Goal: Task Accomplishment & Management: Manage account settings

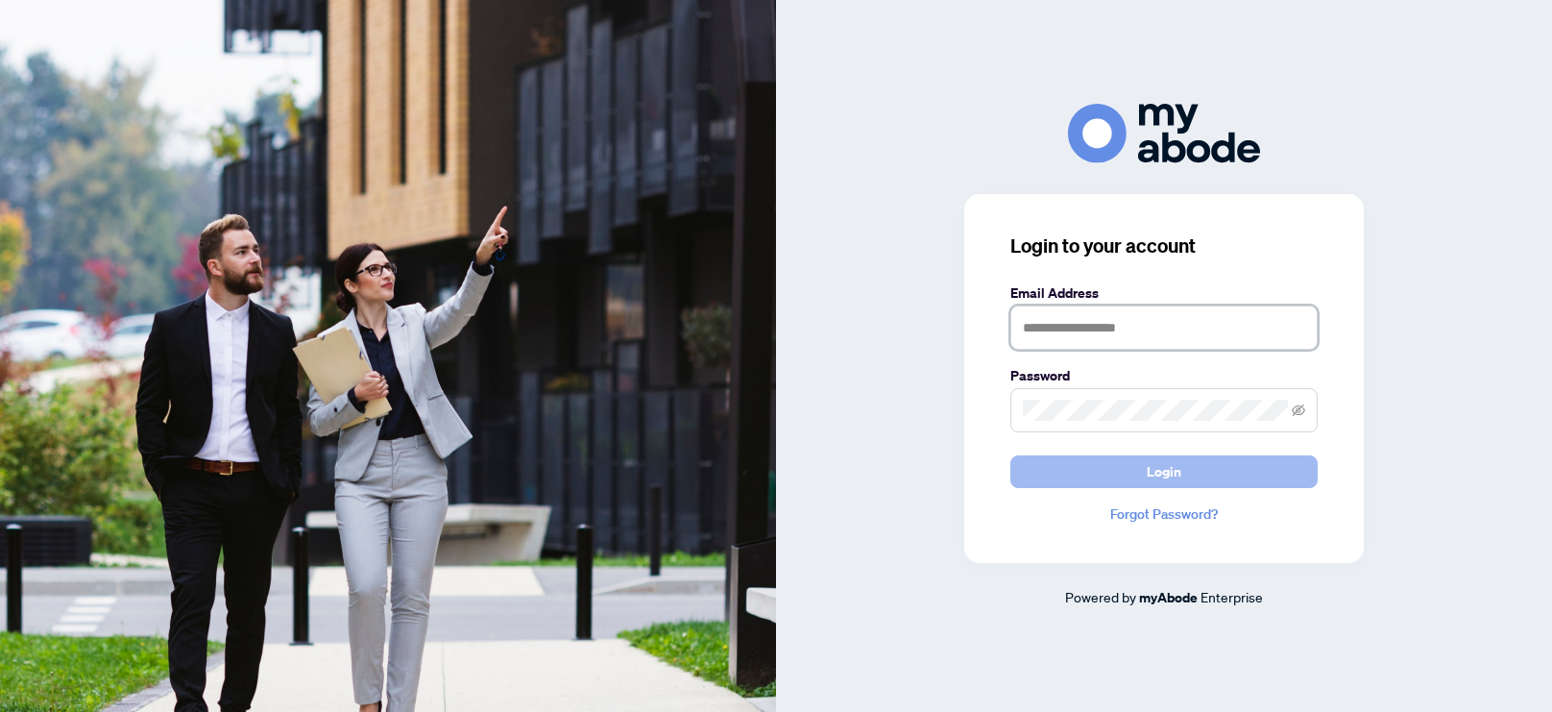
type input "**********"
click at [1118, 487] on button "Login" at bounding box center [1163, 471] width 307 height 33
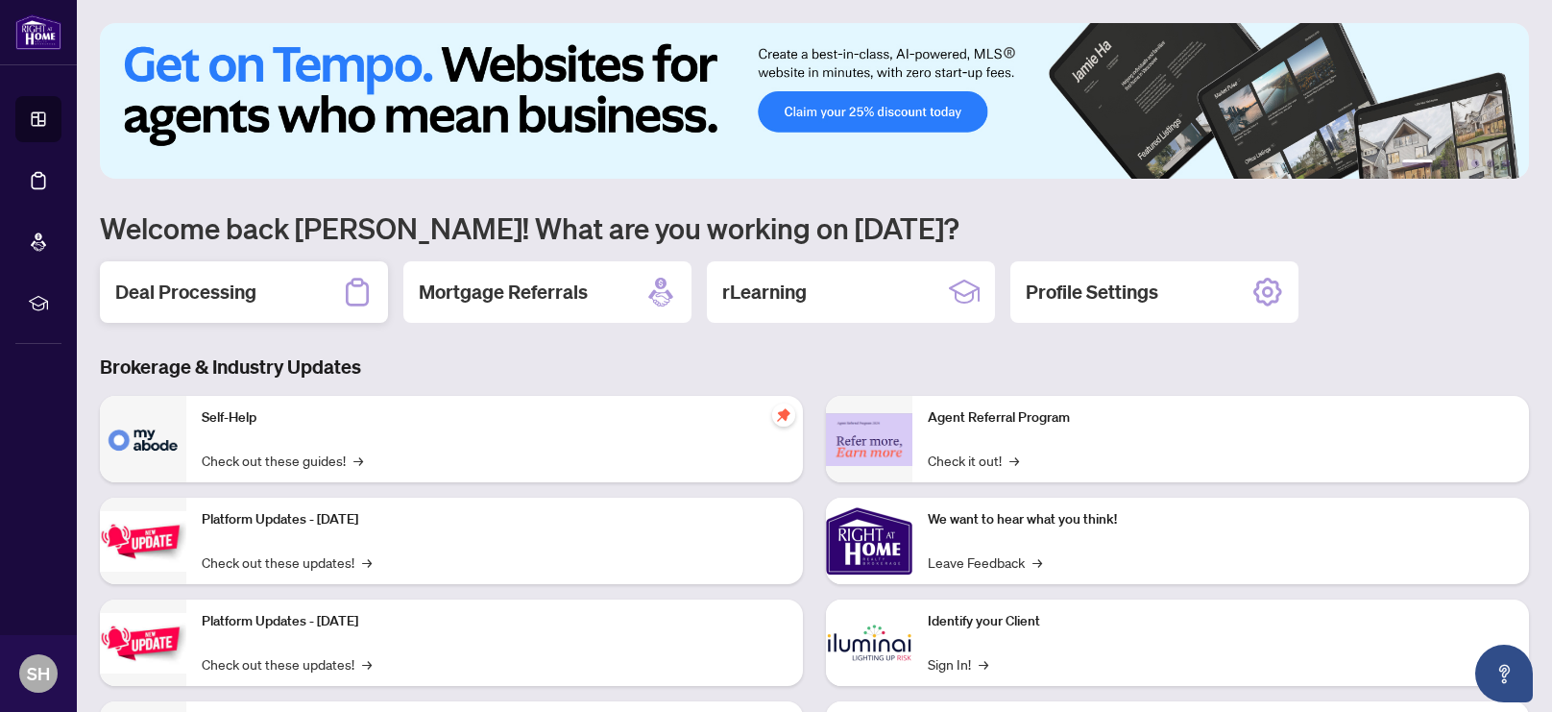
click at [228, 301] on h2 "Deal Processing" at bounding box center [185, 291] width 141 height 27
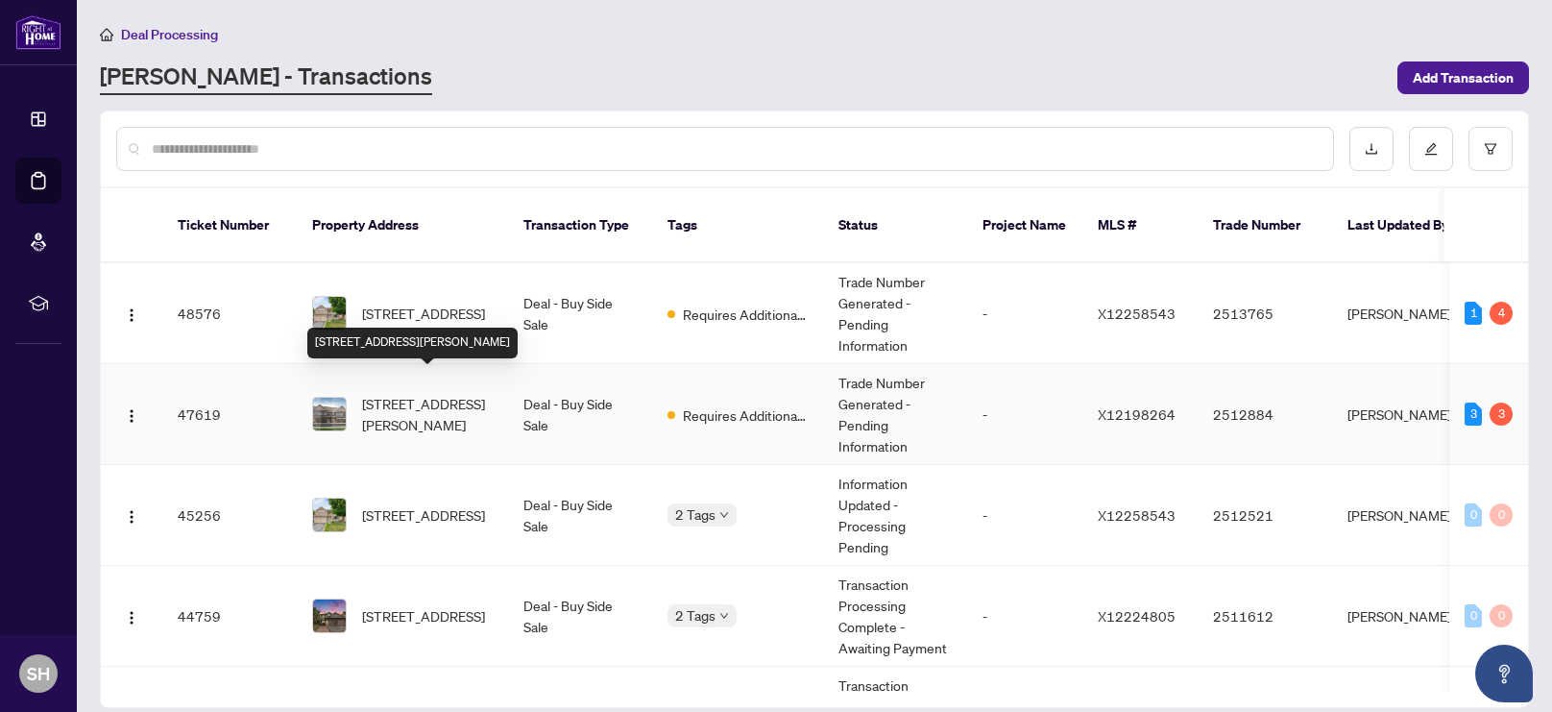
click at [416, 397] on span "[STREET_ADDRESS][PERSON_NAME]" at bounding box center [427, 414] width 131 height 42
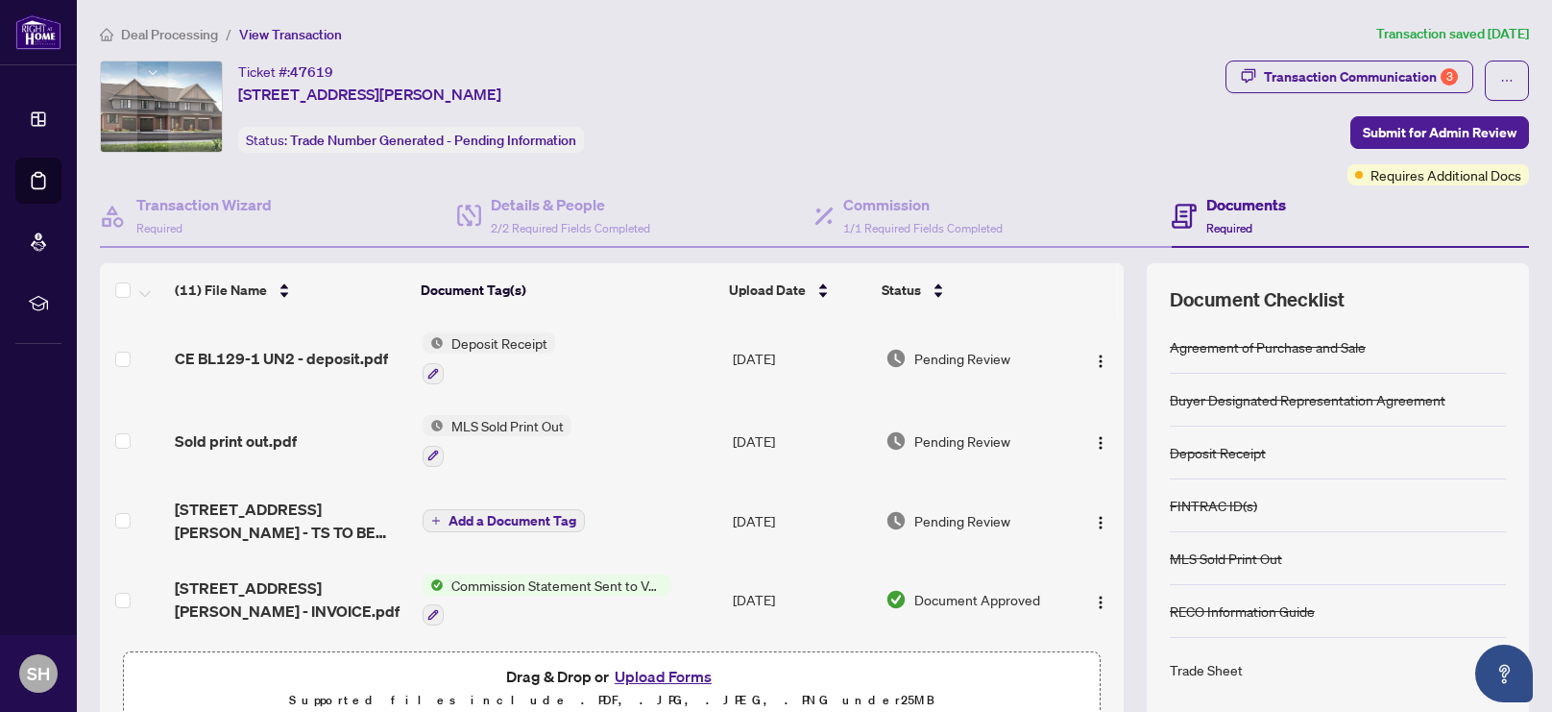
click at [668, 677] on button "Upload Forms" at bounding box center [663, 676] width 109 height 25
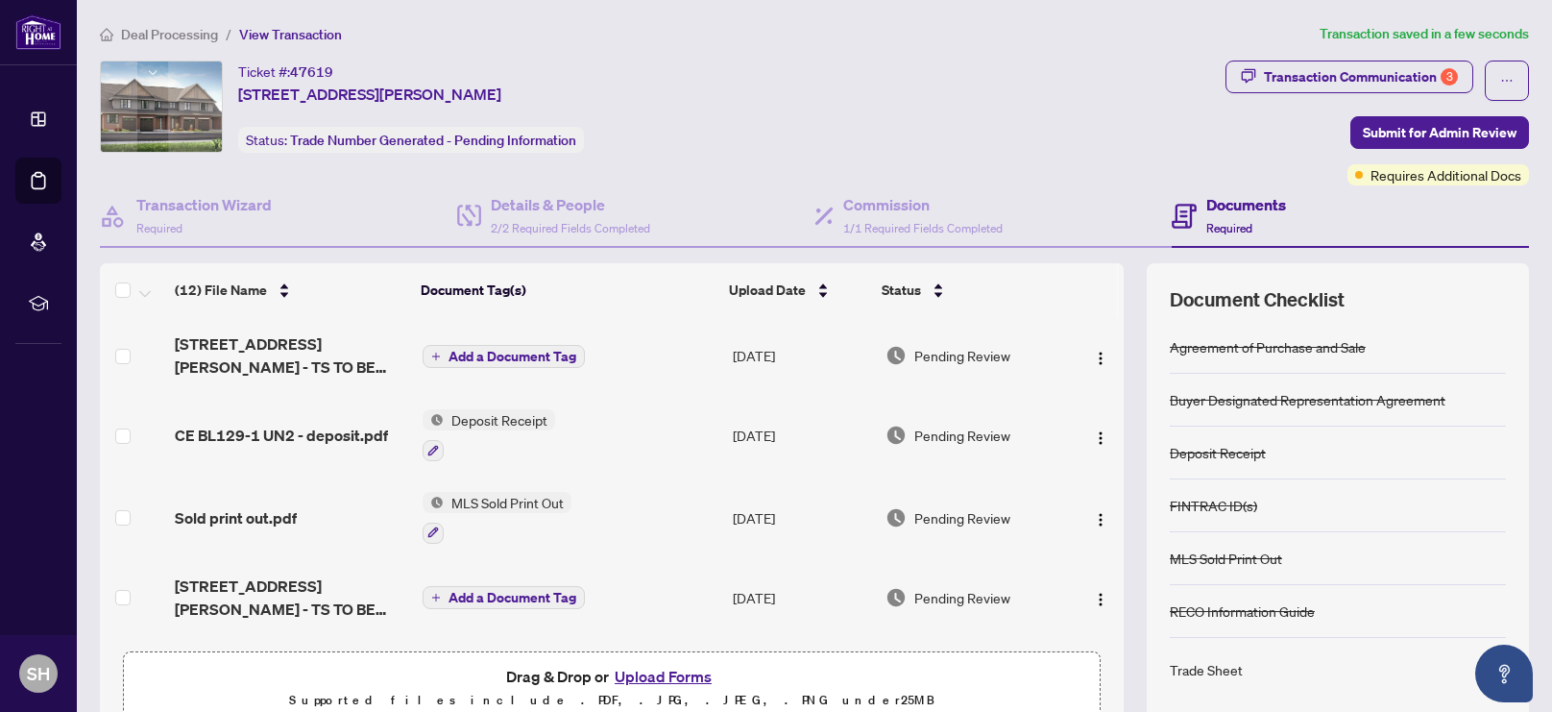
click at [477, 350] on span "Add a Document Tag" at bounding box center [512, 356] width 128 height 13
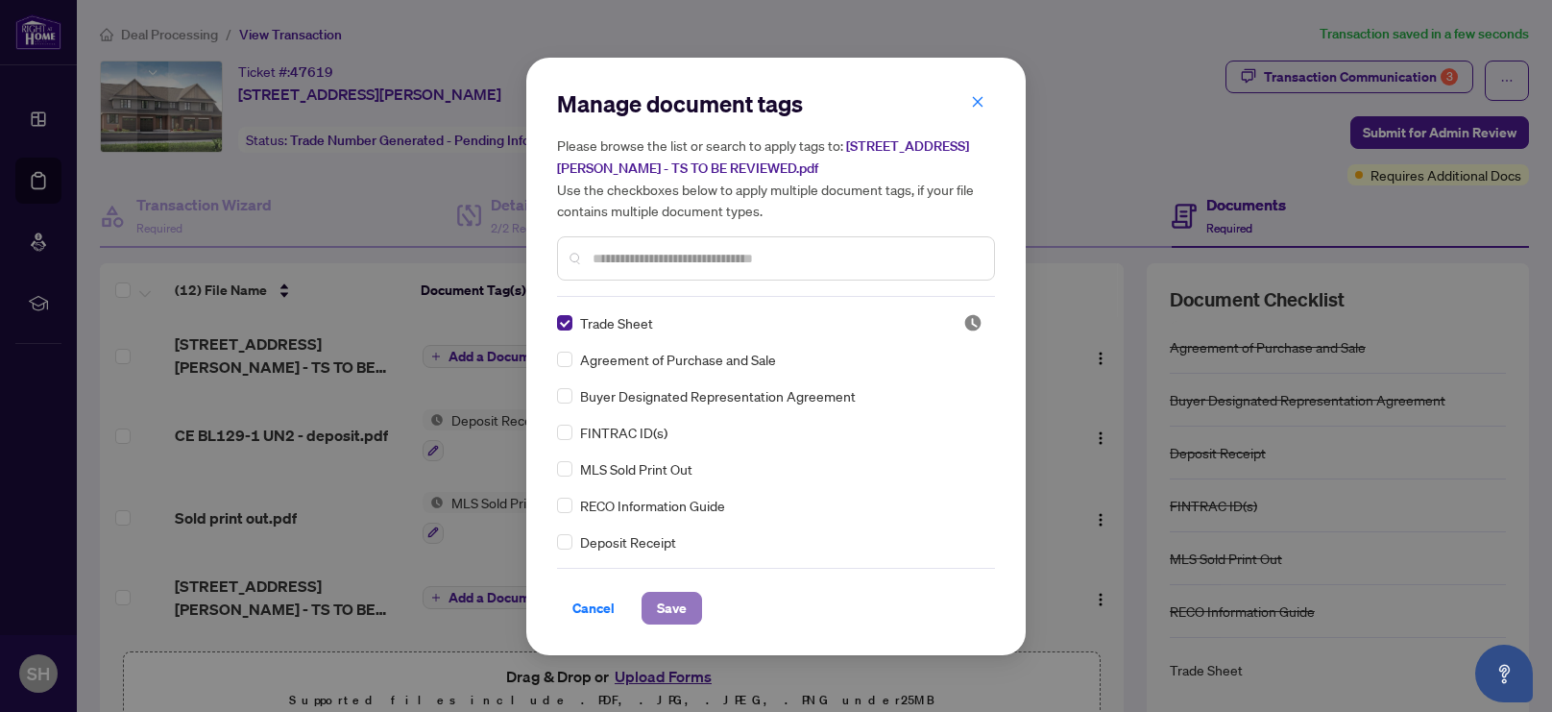
click at [666, 607] on span "Save" at bounding box center [672, 607] width 30 height 31
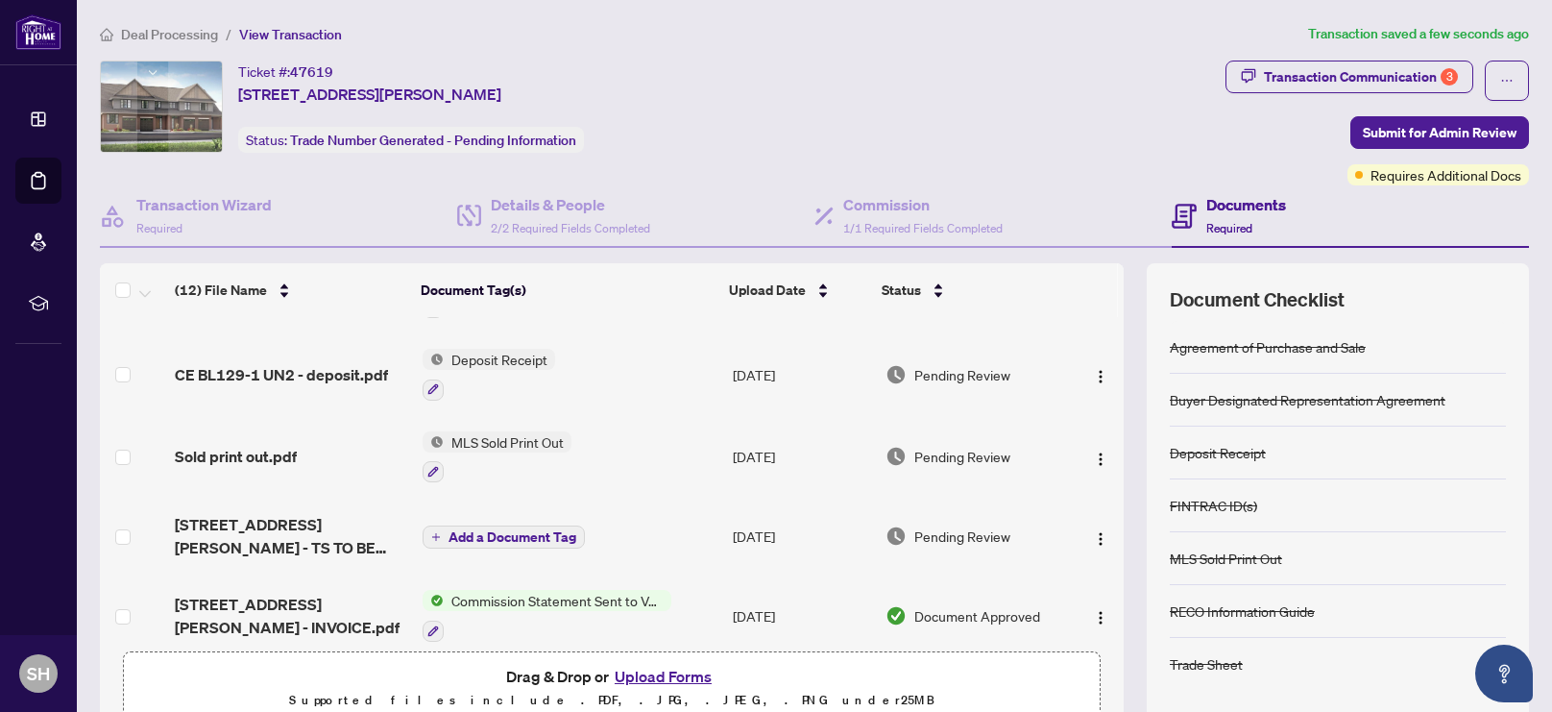
scroll to position [67, 0]
click at [1096, 530] on img "button" at bounding box center [1100, 537] width 15 height 15
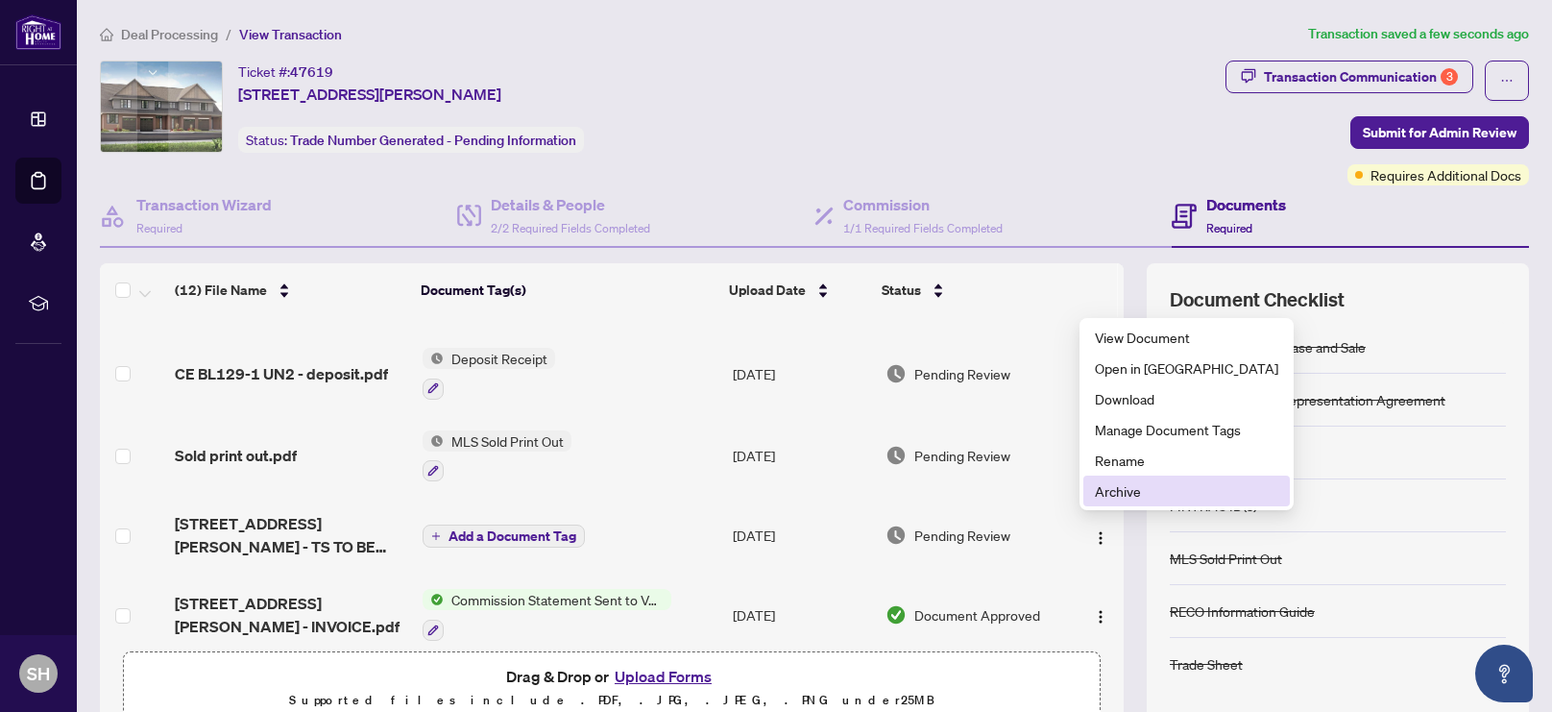
click at [1104, 488] on span "Archive" at bounding box center [1186, 490] width 183 height 21
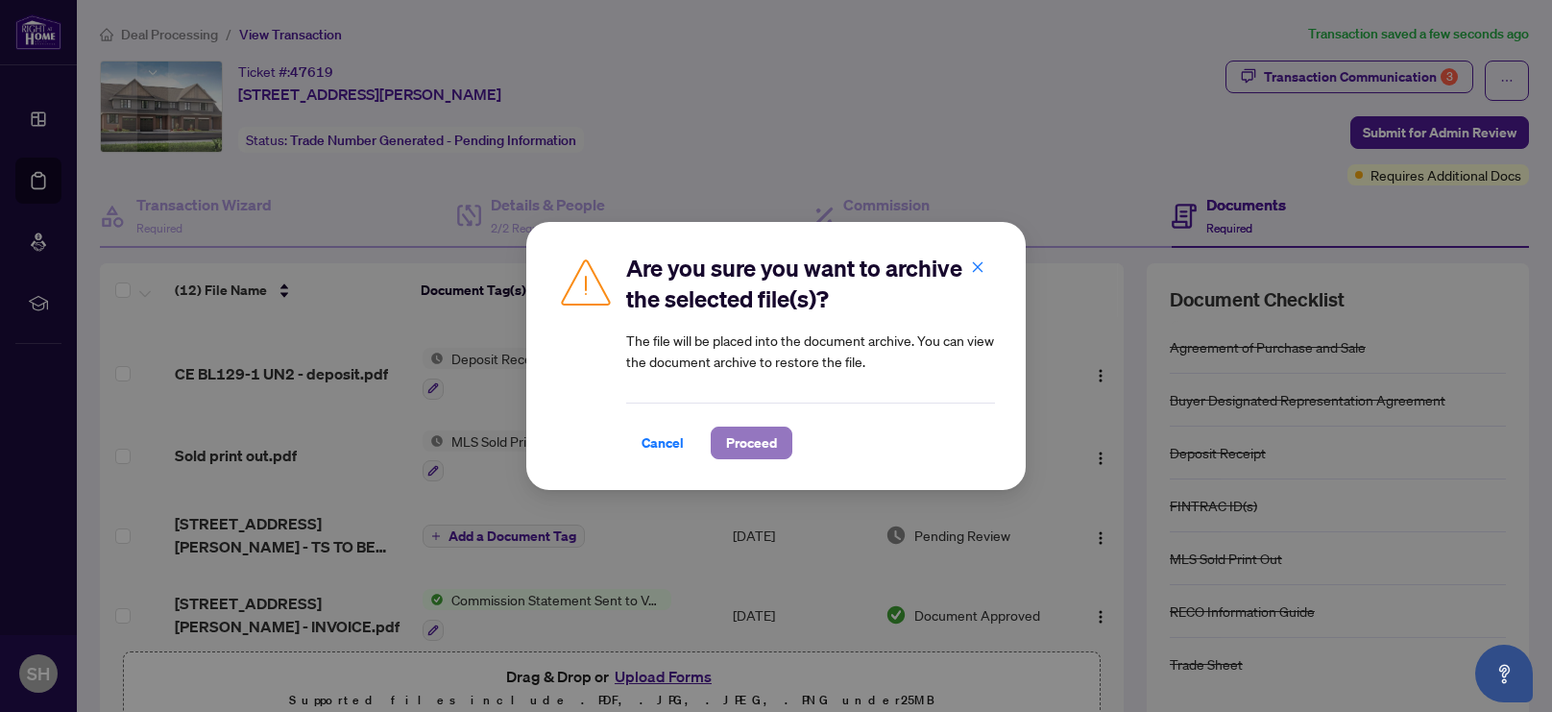
click at [751, 450] on span "Proceed" at bounding box center [751, 442] width 51 height 31
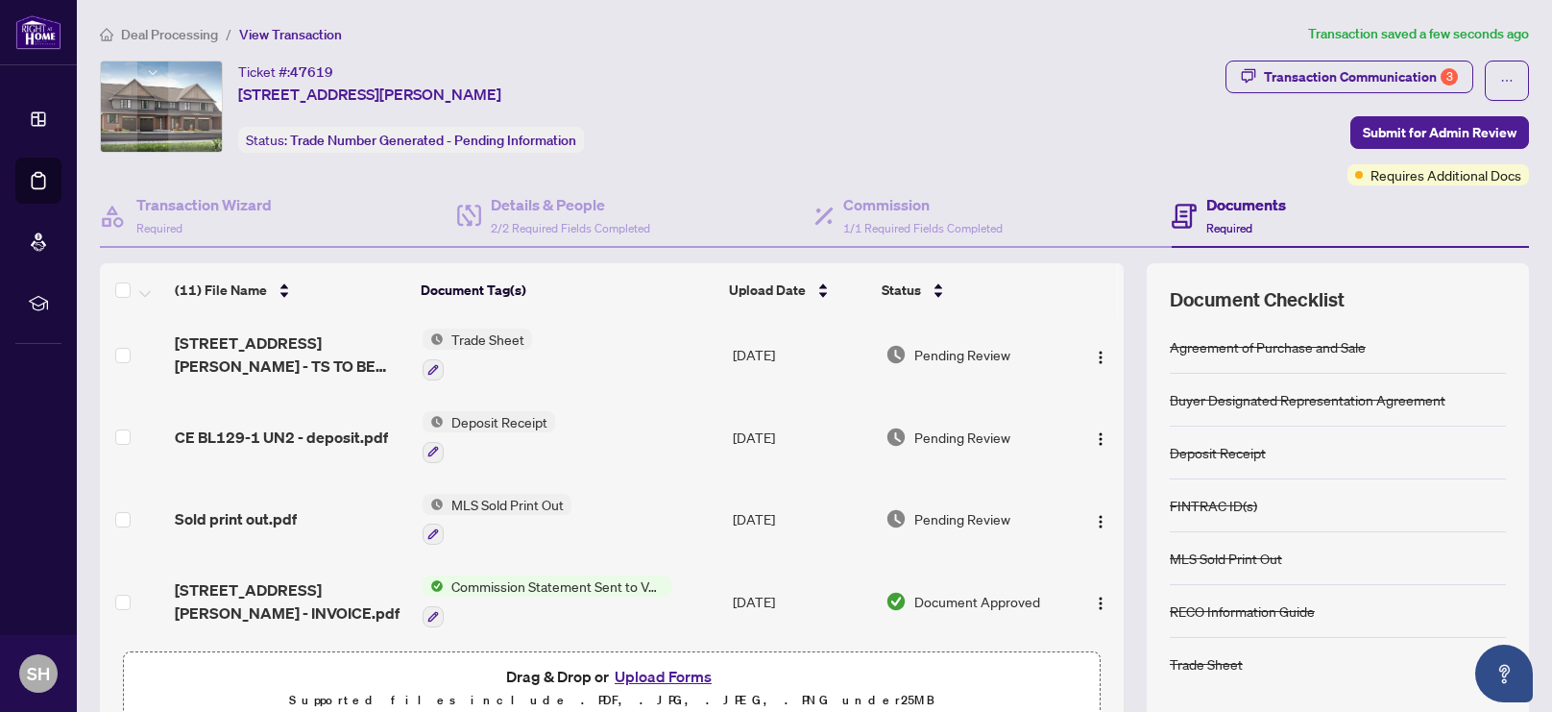
scroll to position [0, 0]
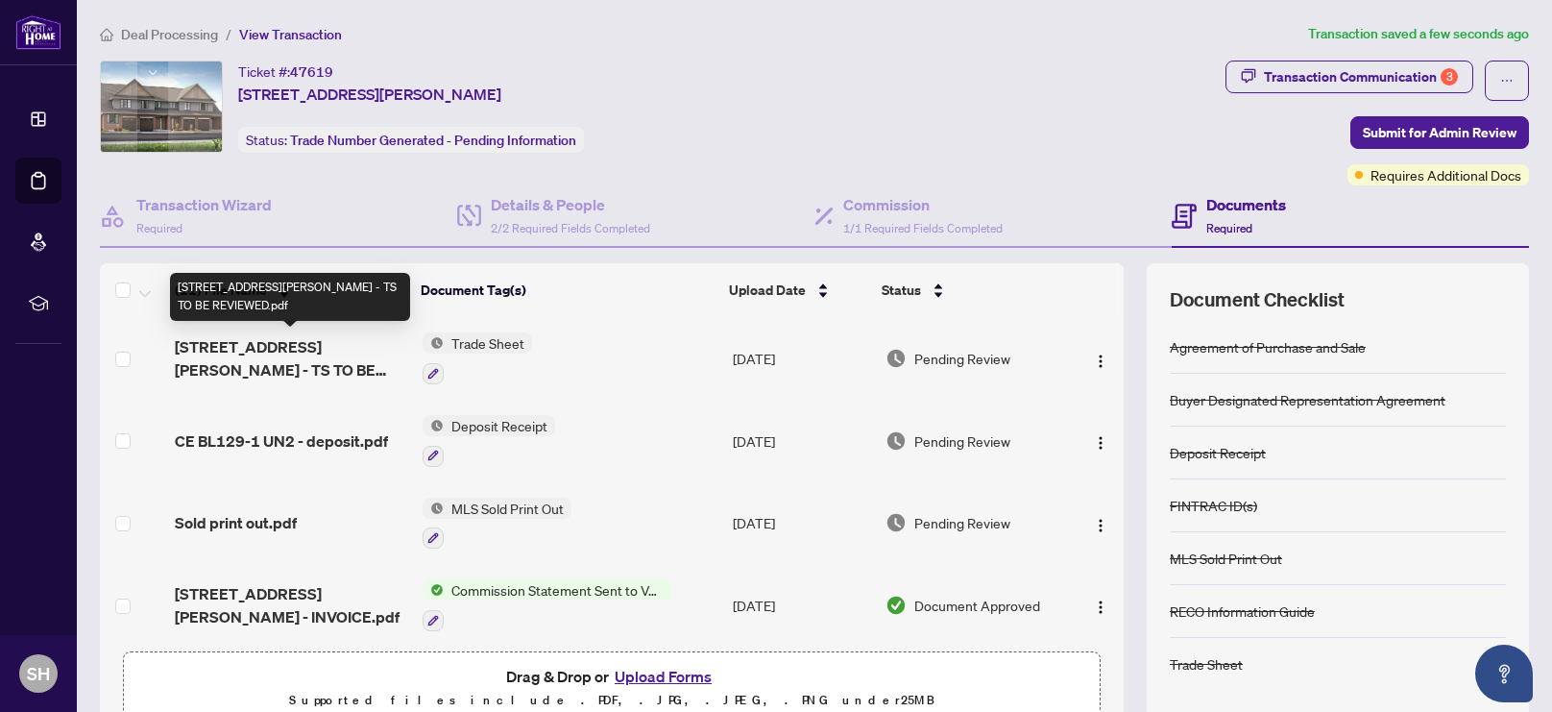
click at [235, 348] on span "1326 WHITLOW GRASS Way - TS TO BE REVIEWED.pdf" at bounding box center [291, 358] width 232 height 46
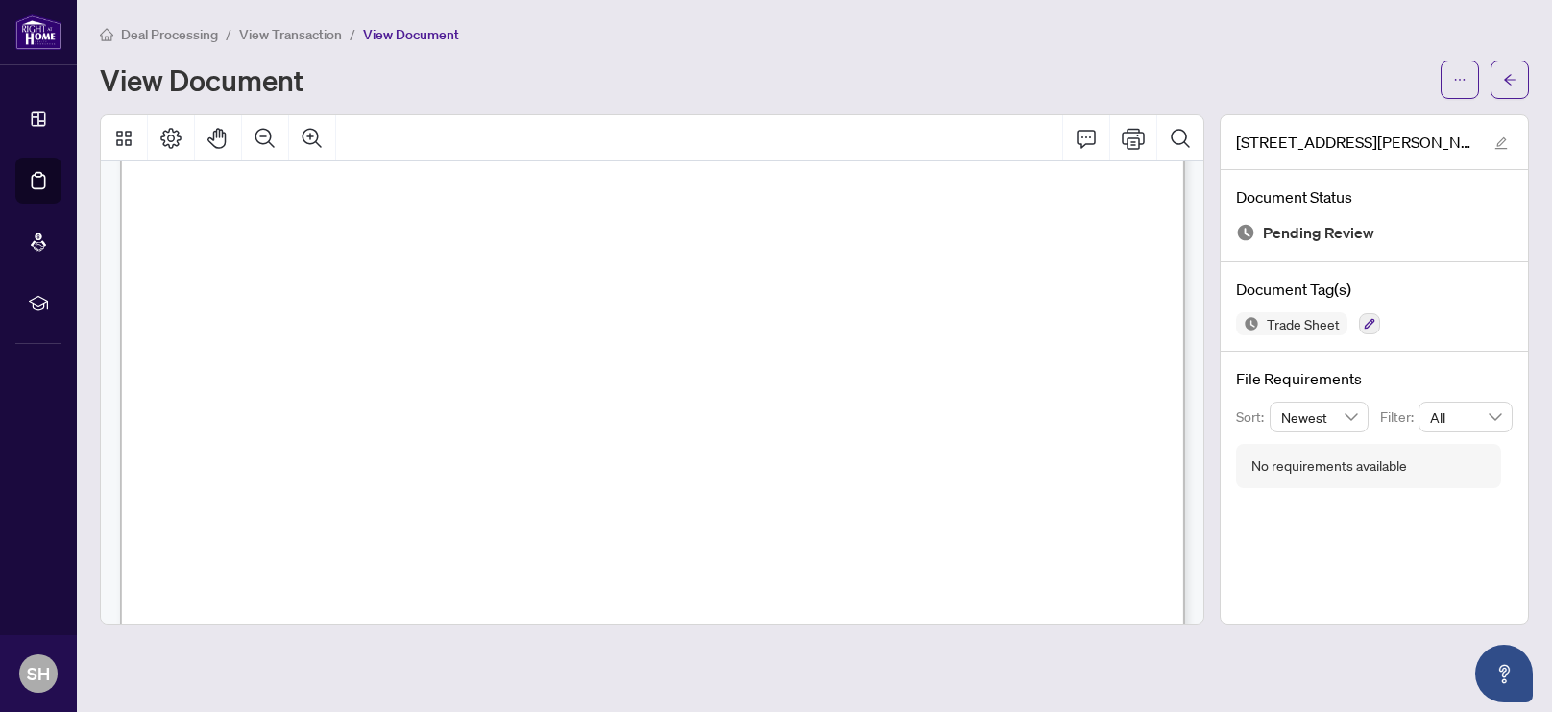
scroll to position [663, 0]
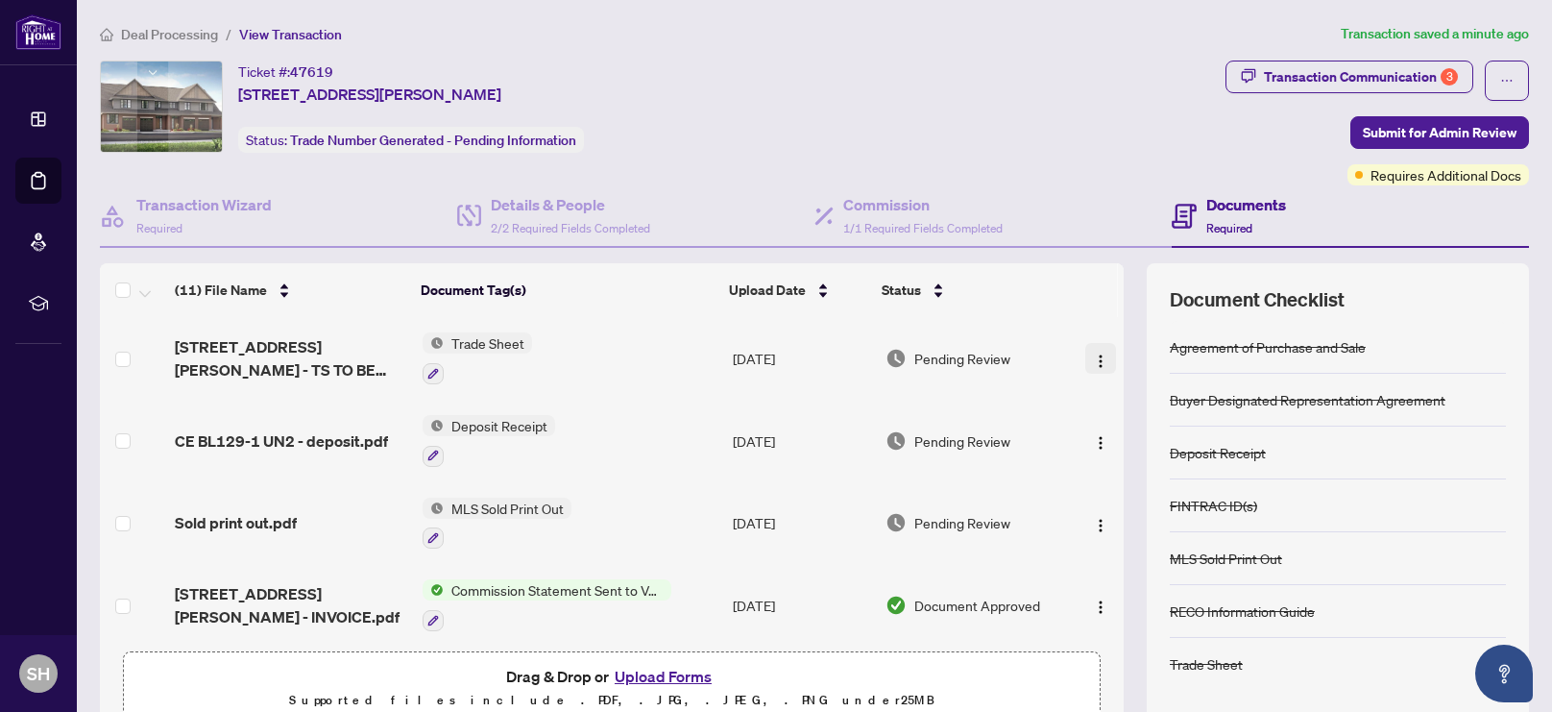
click at [1094, 353] on img "button" at bounding box center [1100, 360] width 15 height 15
click at [1052, 361] on div "Pending Review" at bounding box center [973, 358] width 176 height 21
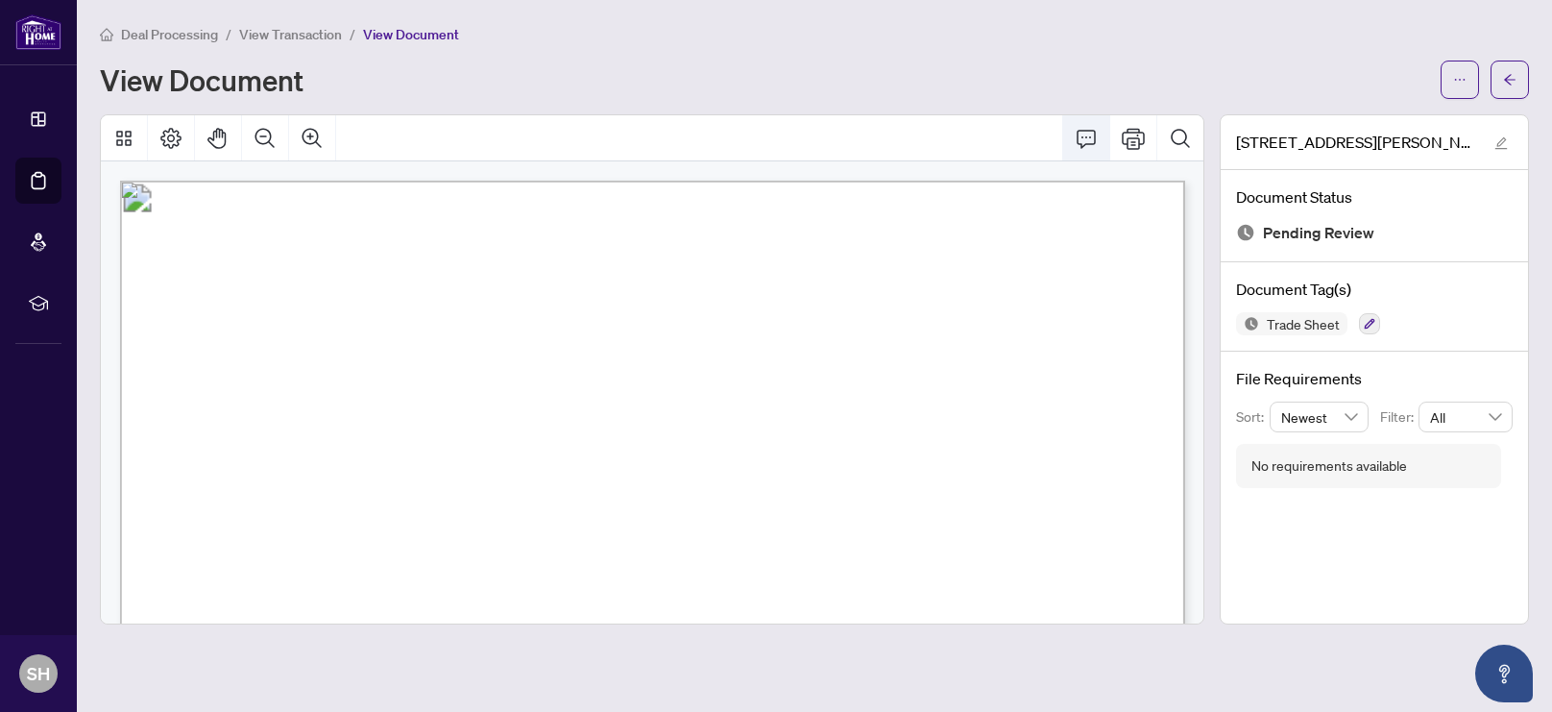
click at [1087, 133] on icon "Comment" at bounding box center [1085, 138] width 23 height 23
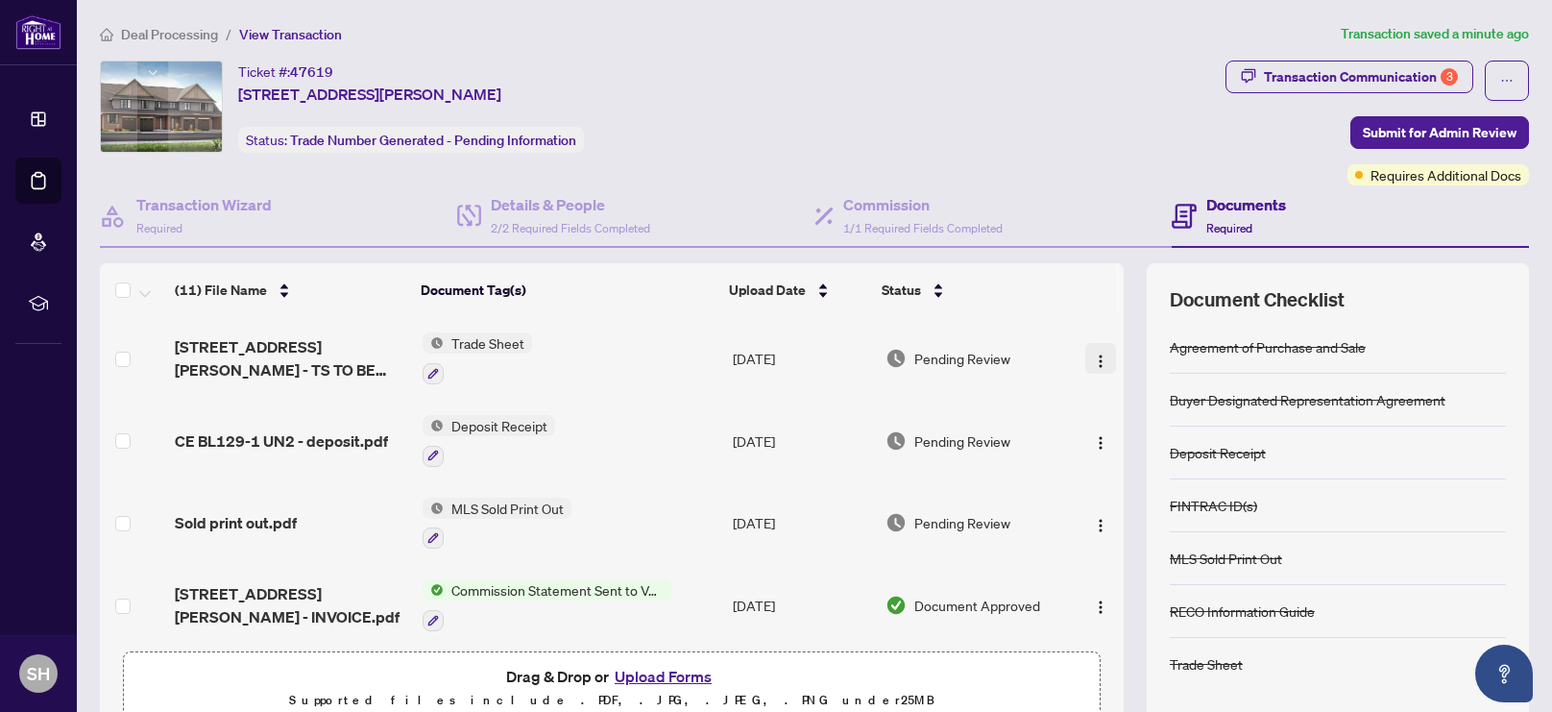
click at [1096, 360] on img "button" at bounding box center [1100, 360] width 15 height 15
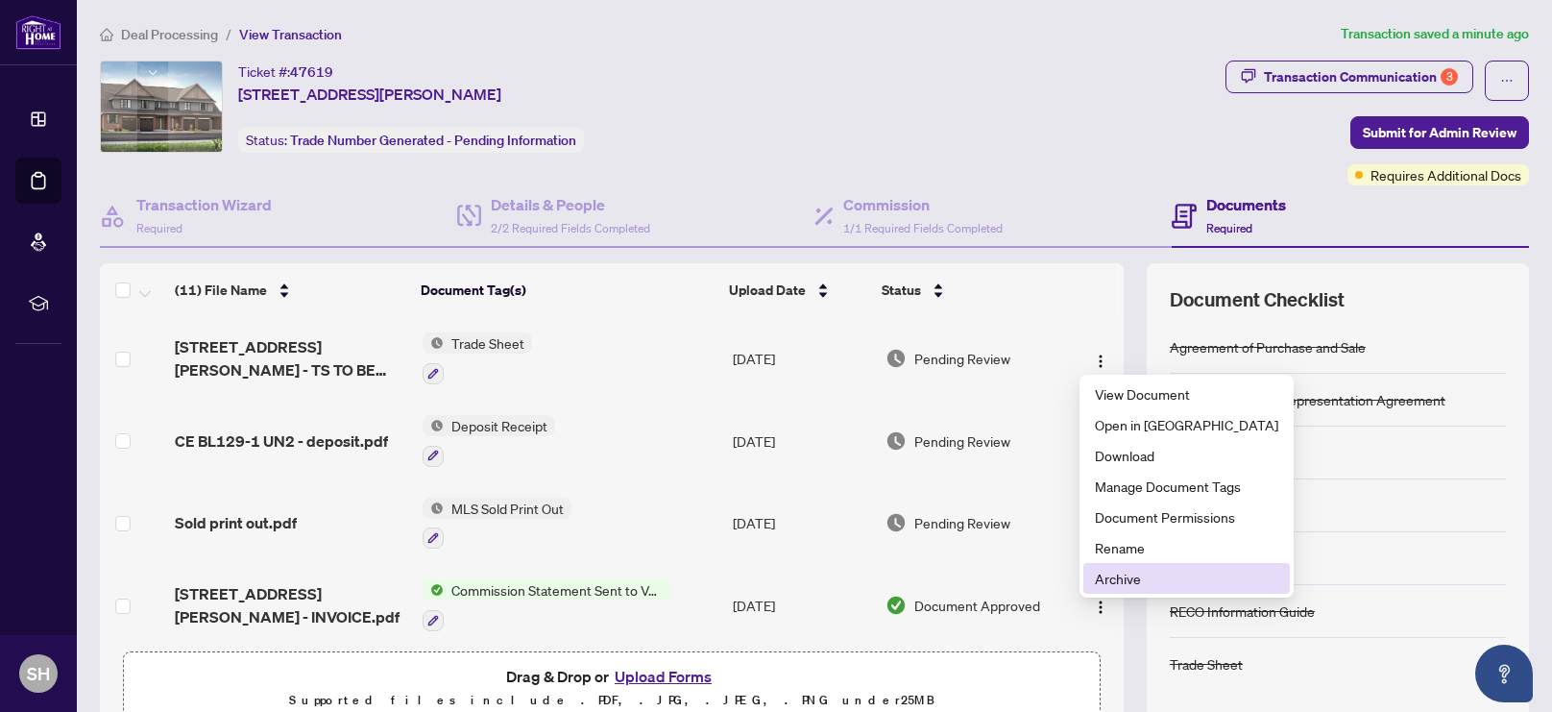
click at [1106, 580] on span "Archive" at bounding box center [1186, 577] width 183 height 21
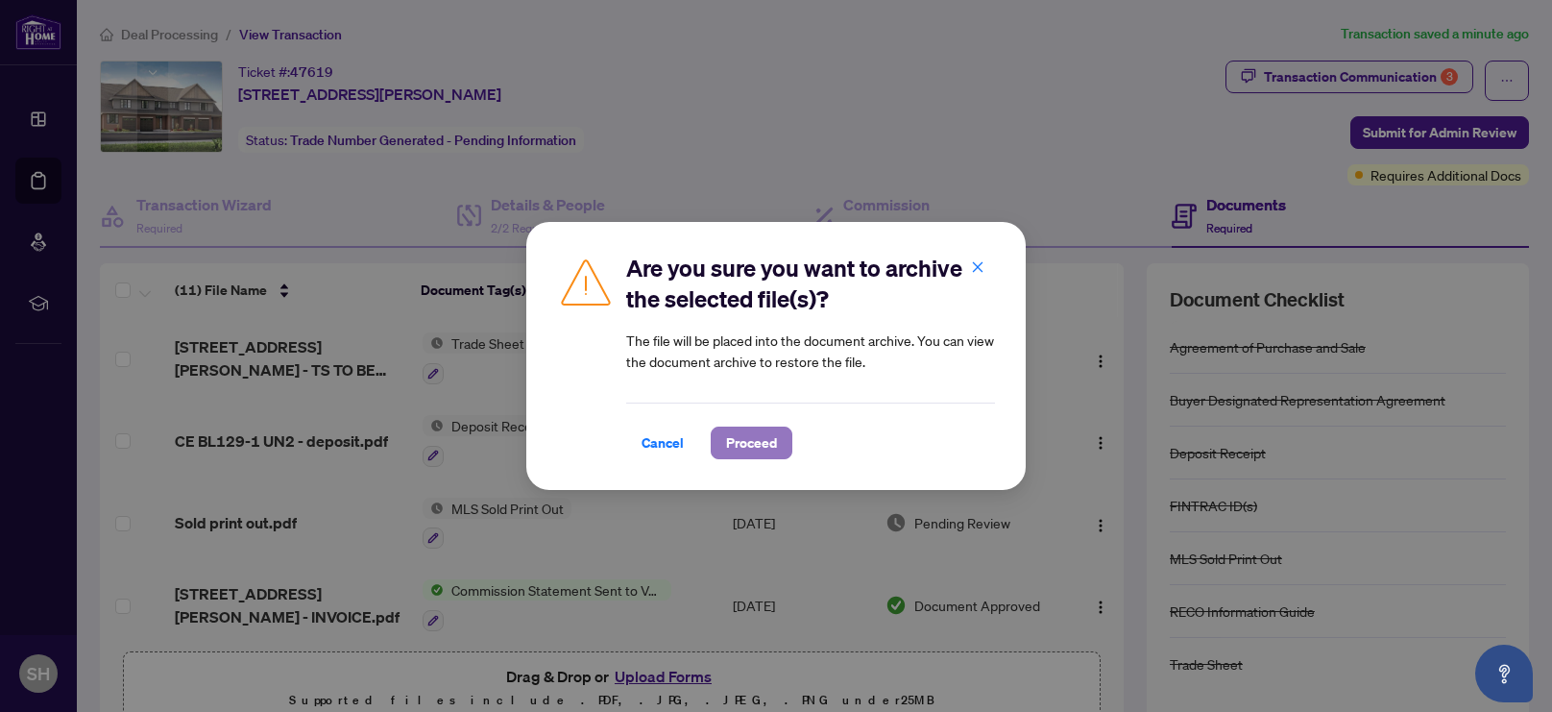
click at [766, 447] on span "Proceed" at bounding box center [751, 442] width 51 height 31
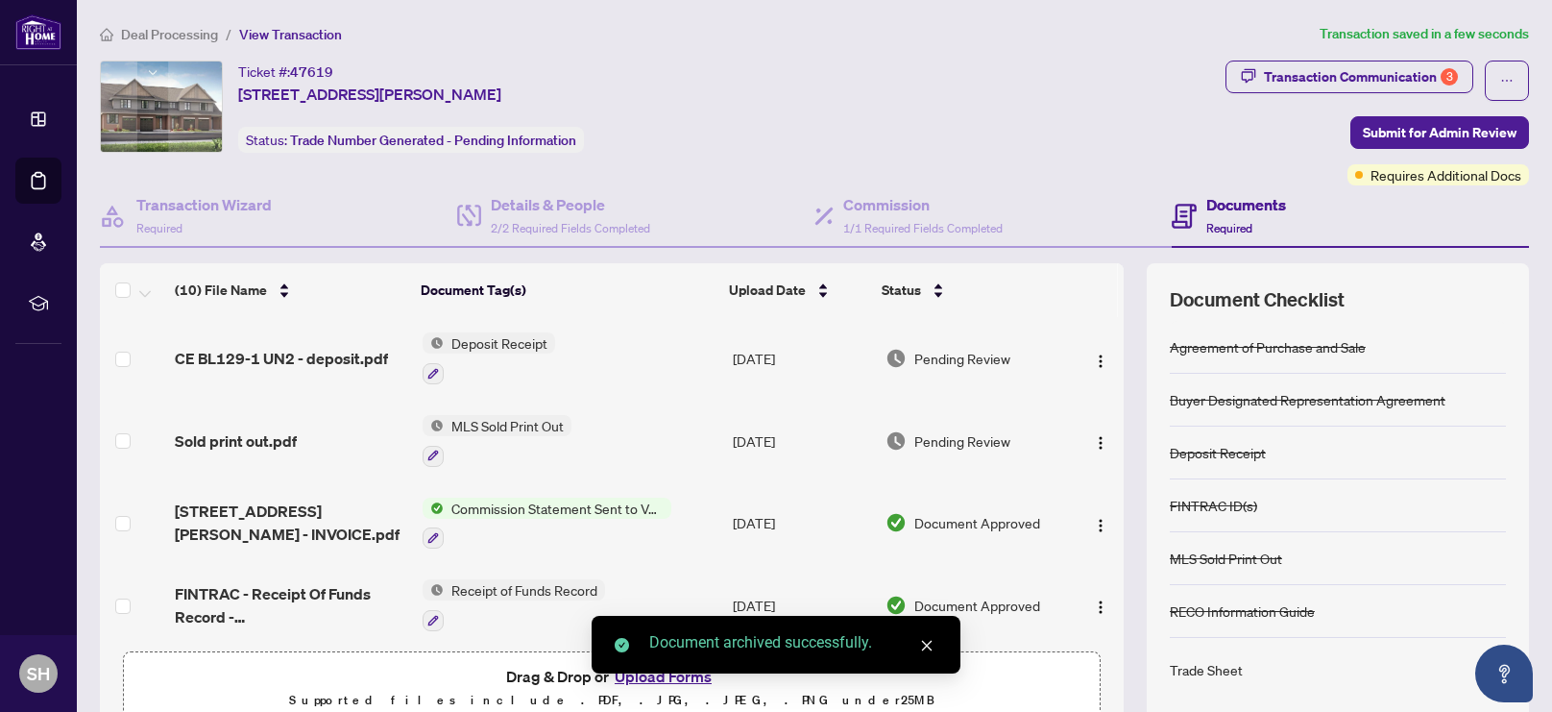
click at [688, 673] on div "Document archived successfully." at bounding box center [775, 644] width 369 height 58
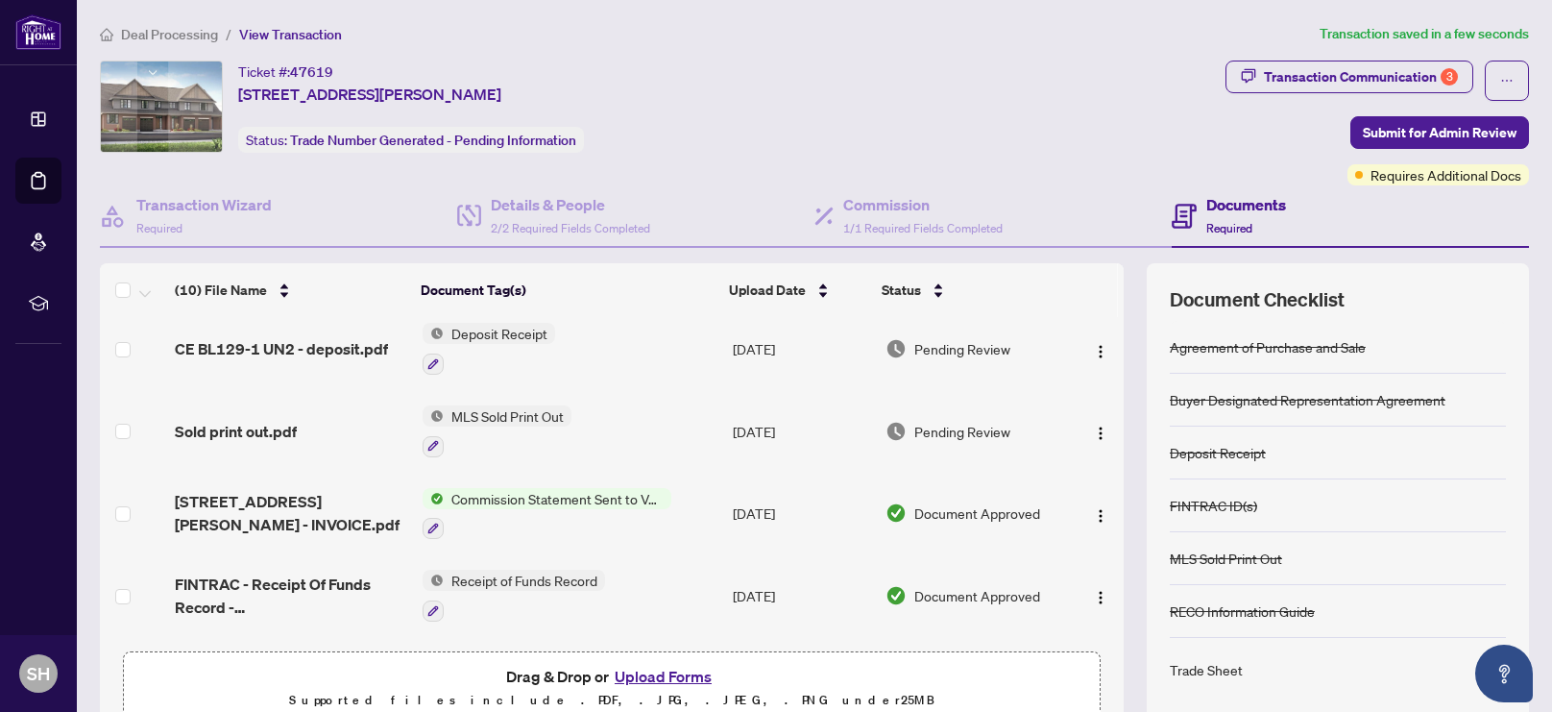
click at [673, 678] on button "Upload Forms" at bounding box center [663, 676] width 109 height 25
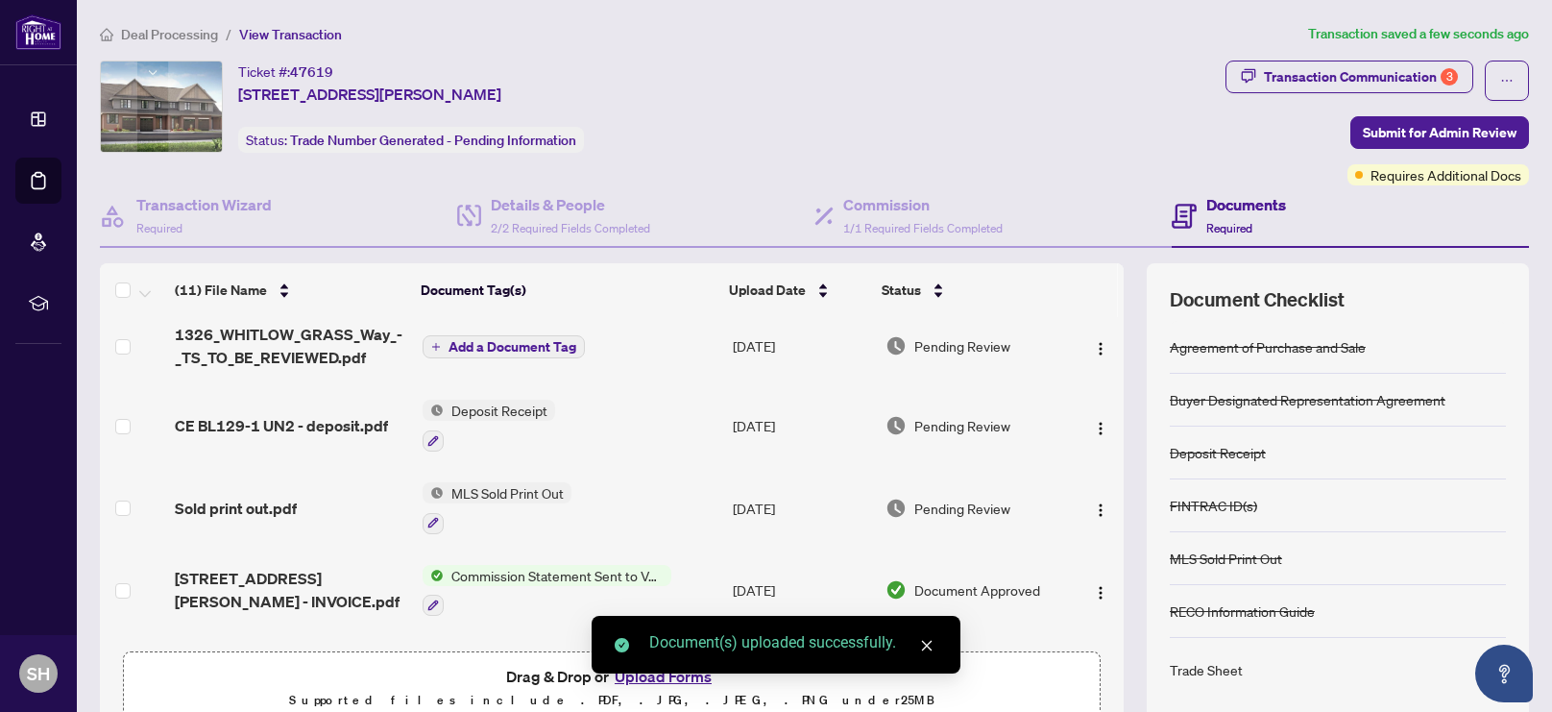
click at [525, 340] on span "Add a Document Tag" at bounding box center [512, 346] width 128 height 13
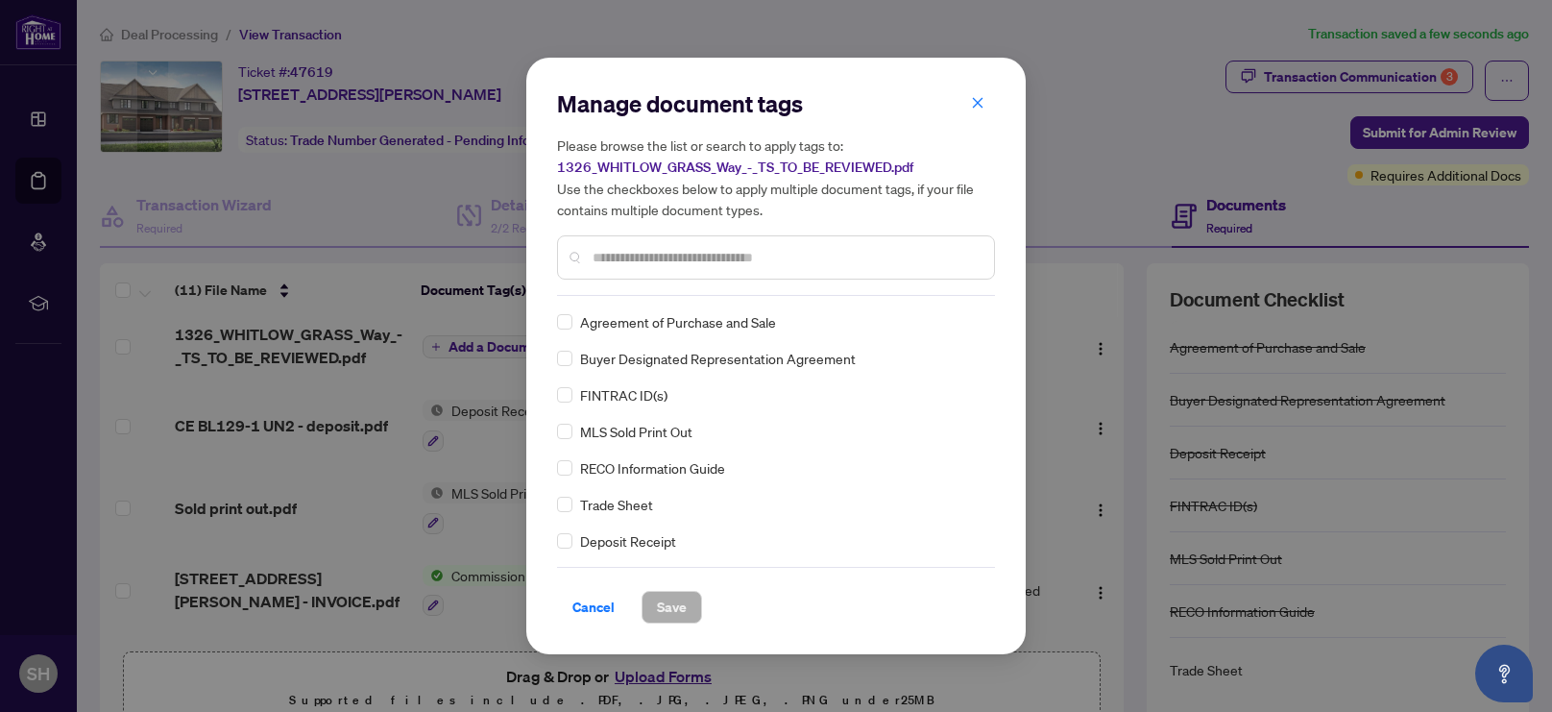
click at [646, 260] on input "text" at bounding box center [785, 257] width 386 height 21
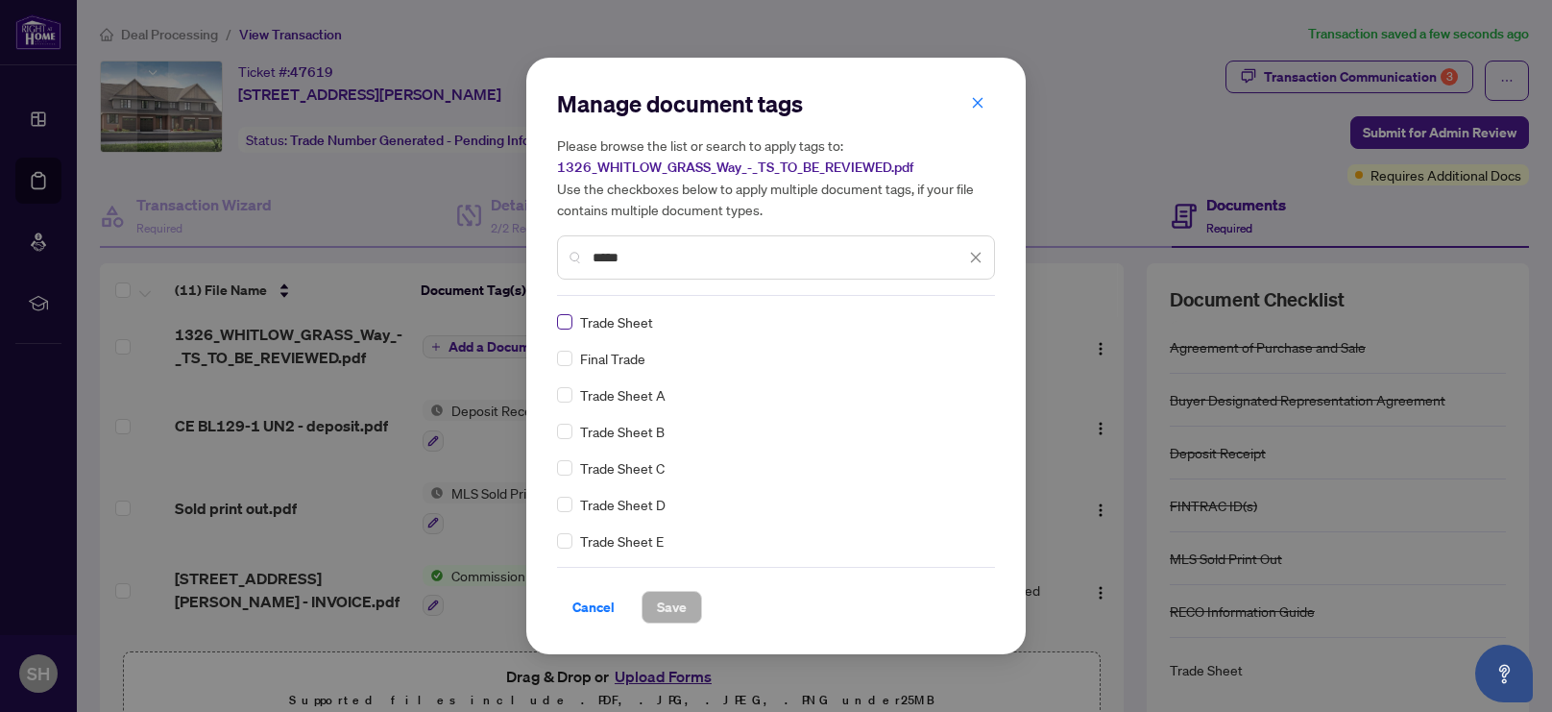
type input "*****"
click at [563, 328] on label at bounding box center [564, 321] width 15 height 21
click at [667, 612] on span "Save" at bounding box center [672, 606] width 30 height 31
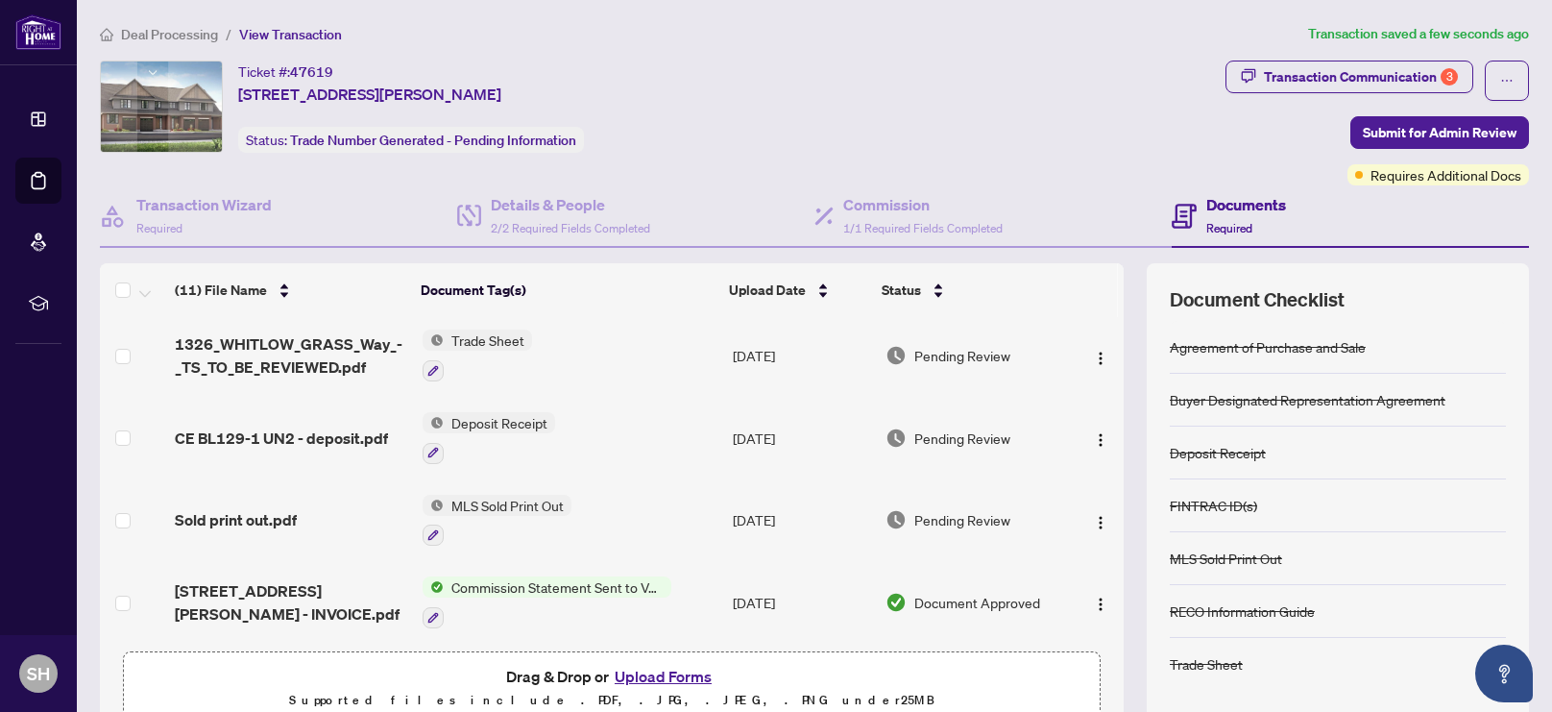
scroll to position [0, 0]
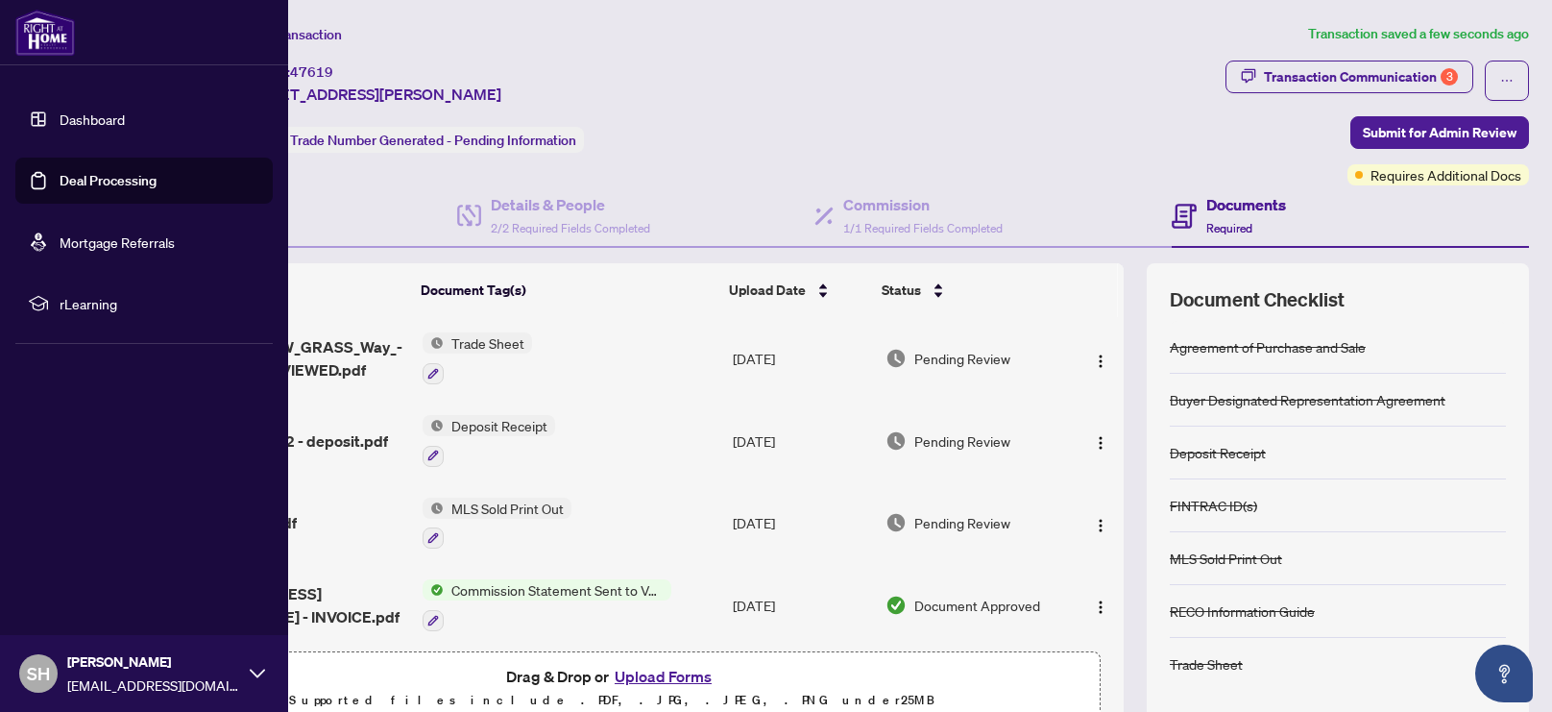
click at [127, 184] on link "Deal Processing" at bounding box center [108, 180] width 97 height 17
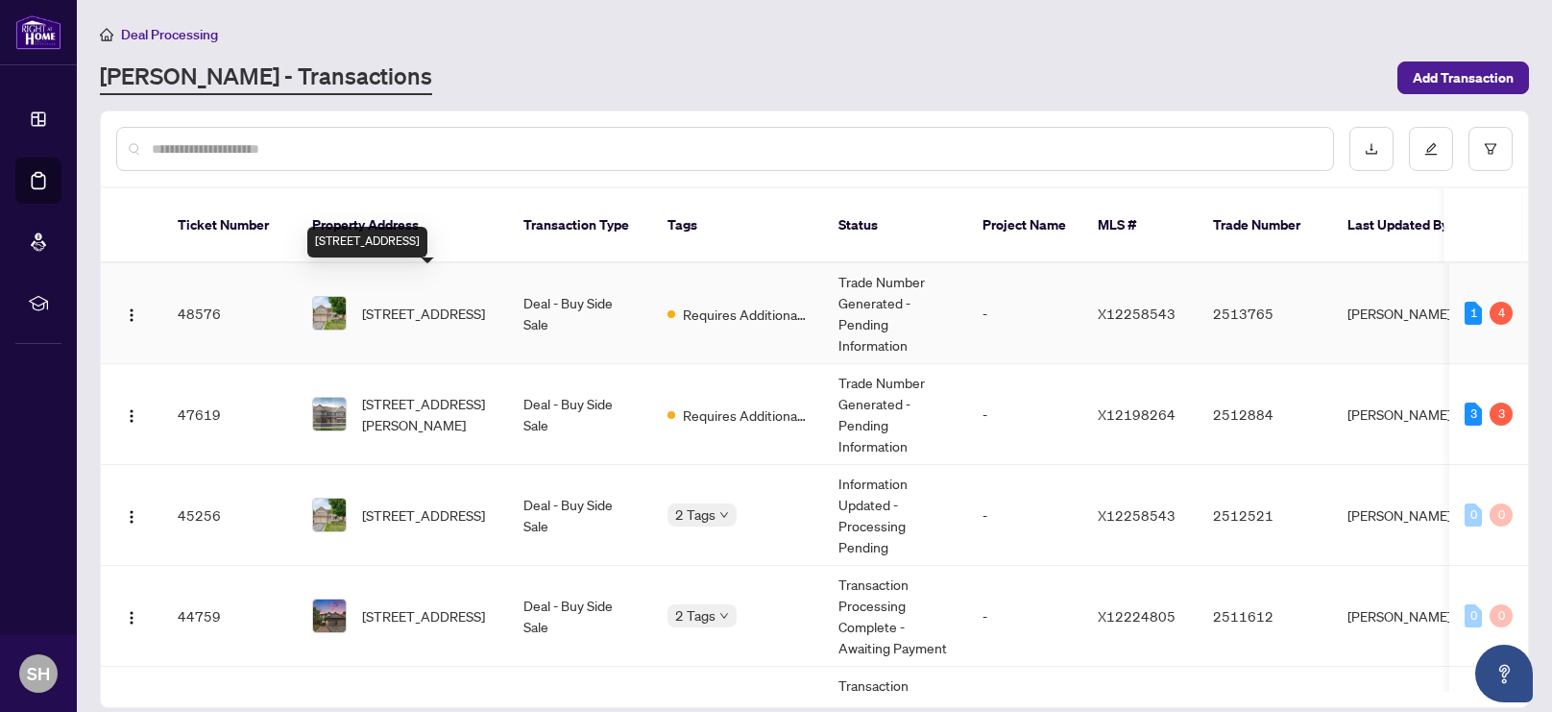
click at [436, 302] on span "[STREET_ADDRESS]" at bounding box center [423, 312] width 123 height 21
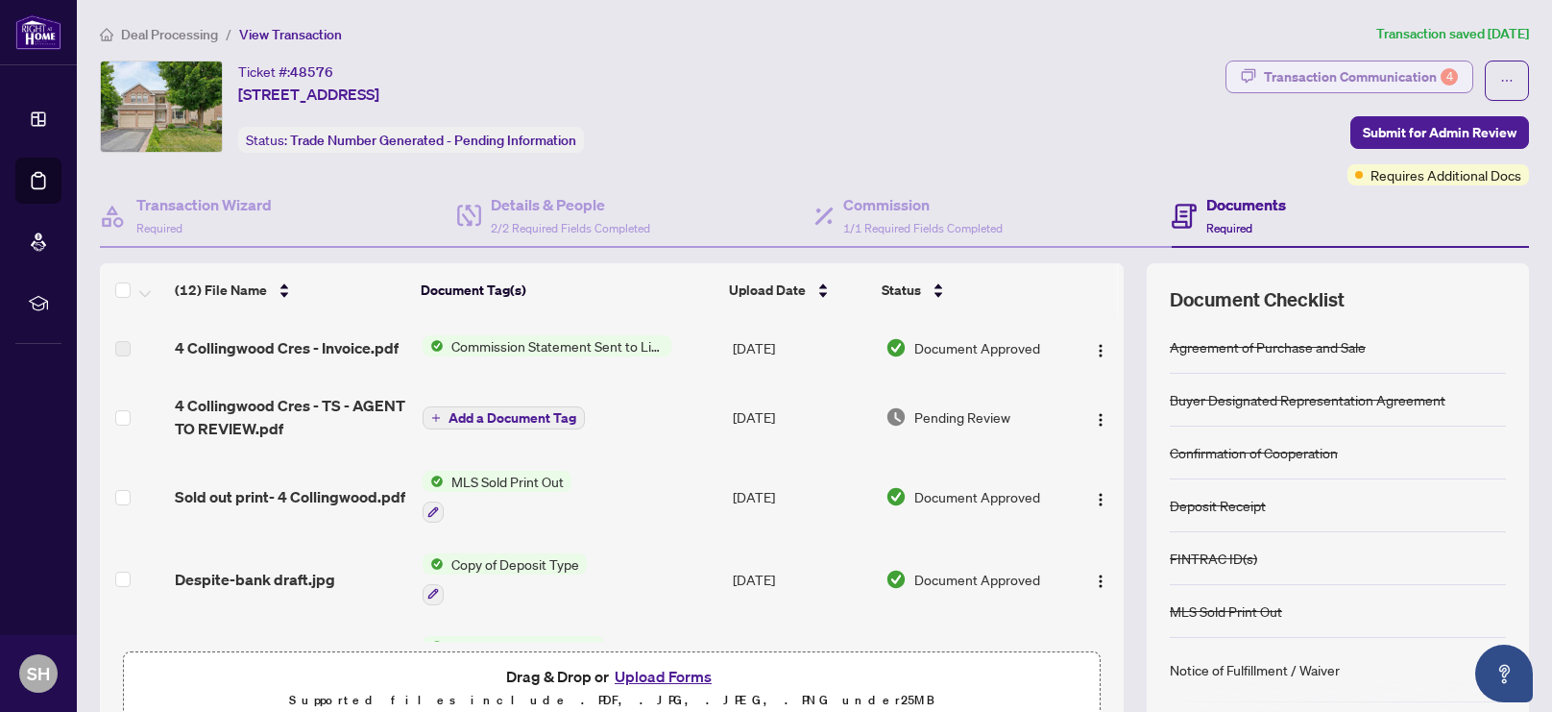
click at [1373, 83] on div "Transaction Communication 4" at bounding box center [1361, 76] width 194 height 31
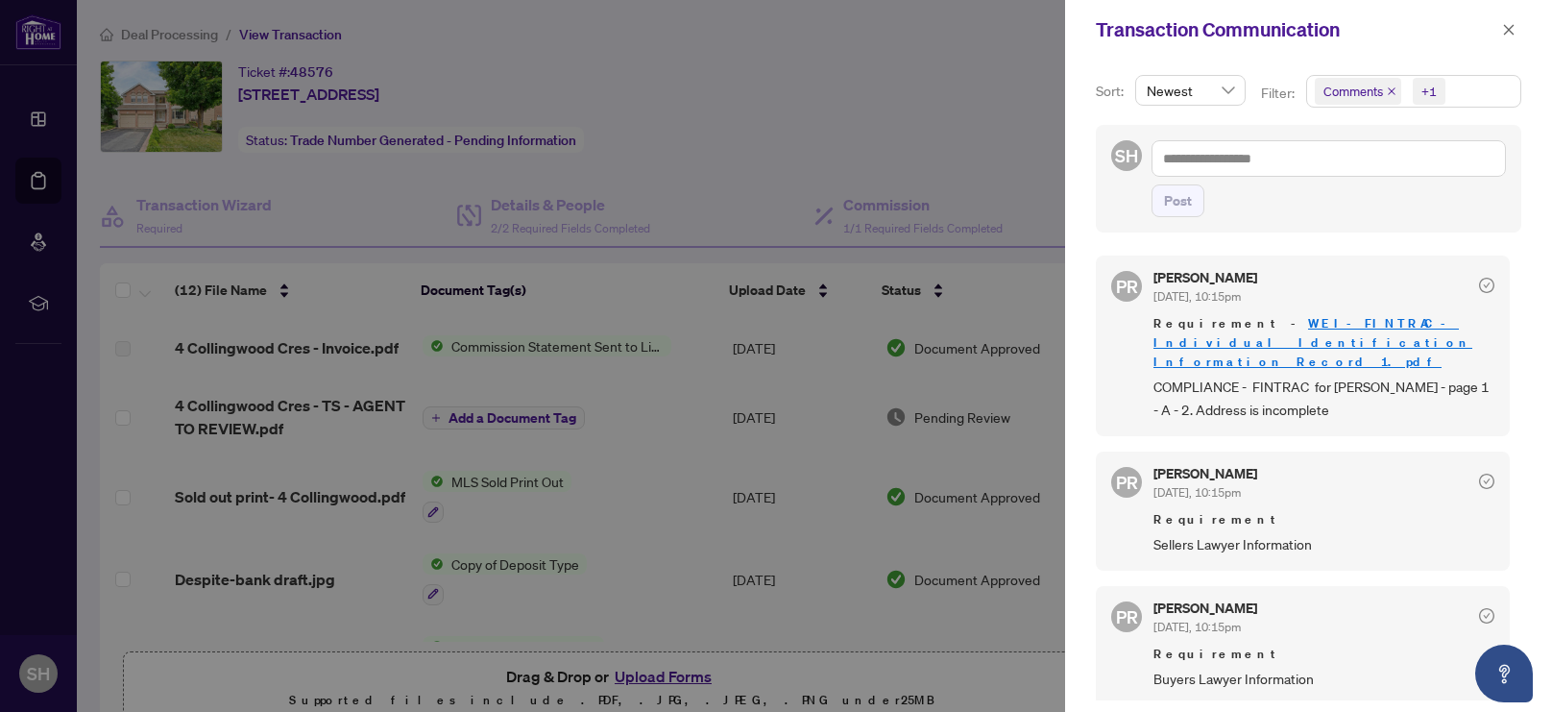
click at [723, 176] on div at bounding box center [776, 356] width 1552 height 712
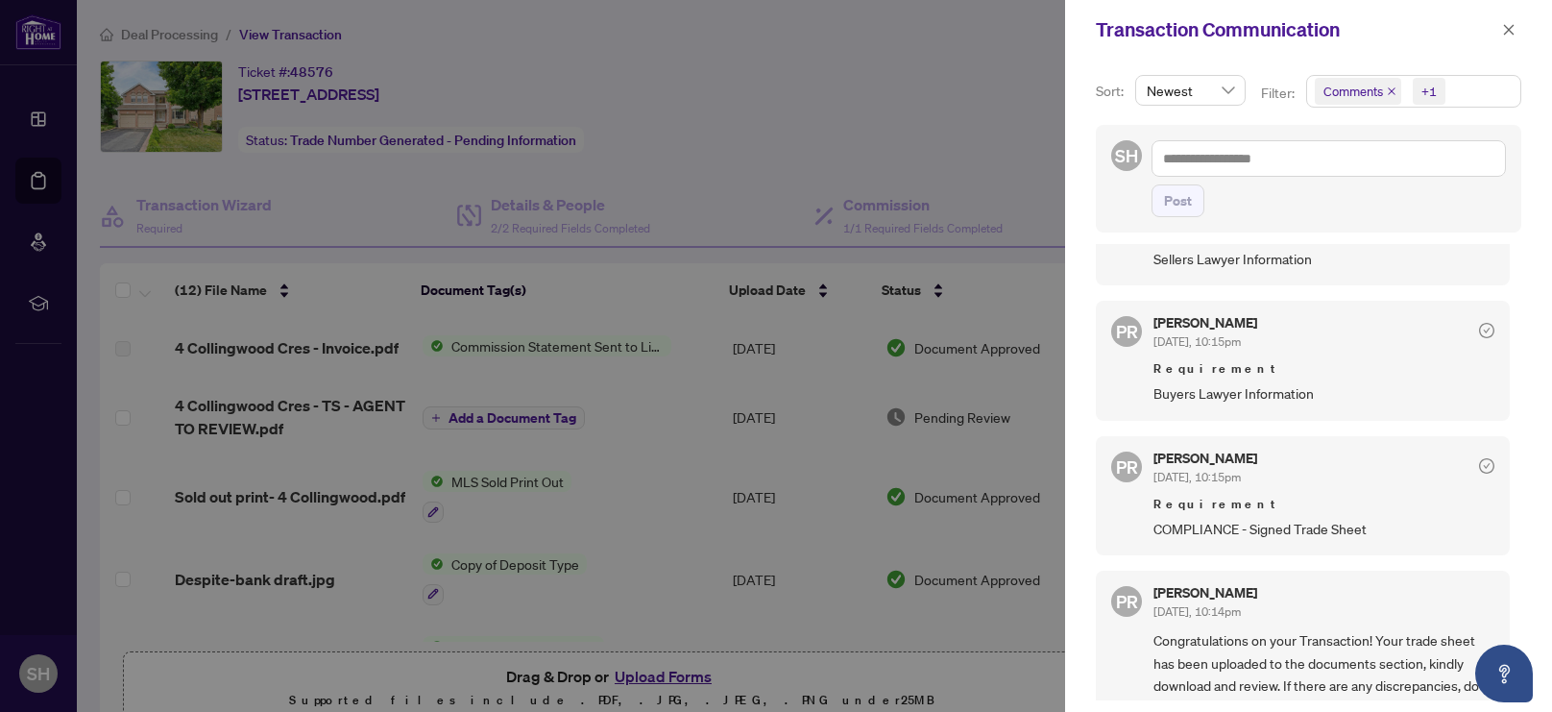
scroll to position [285, 0]
click at [1512, 25] on icon "close" at bounding box center [1509, 29] width 11 height 11
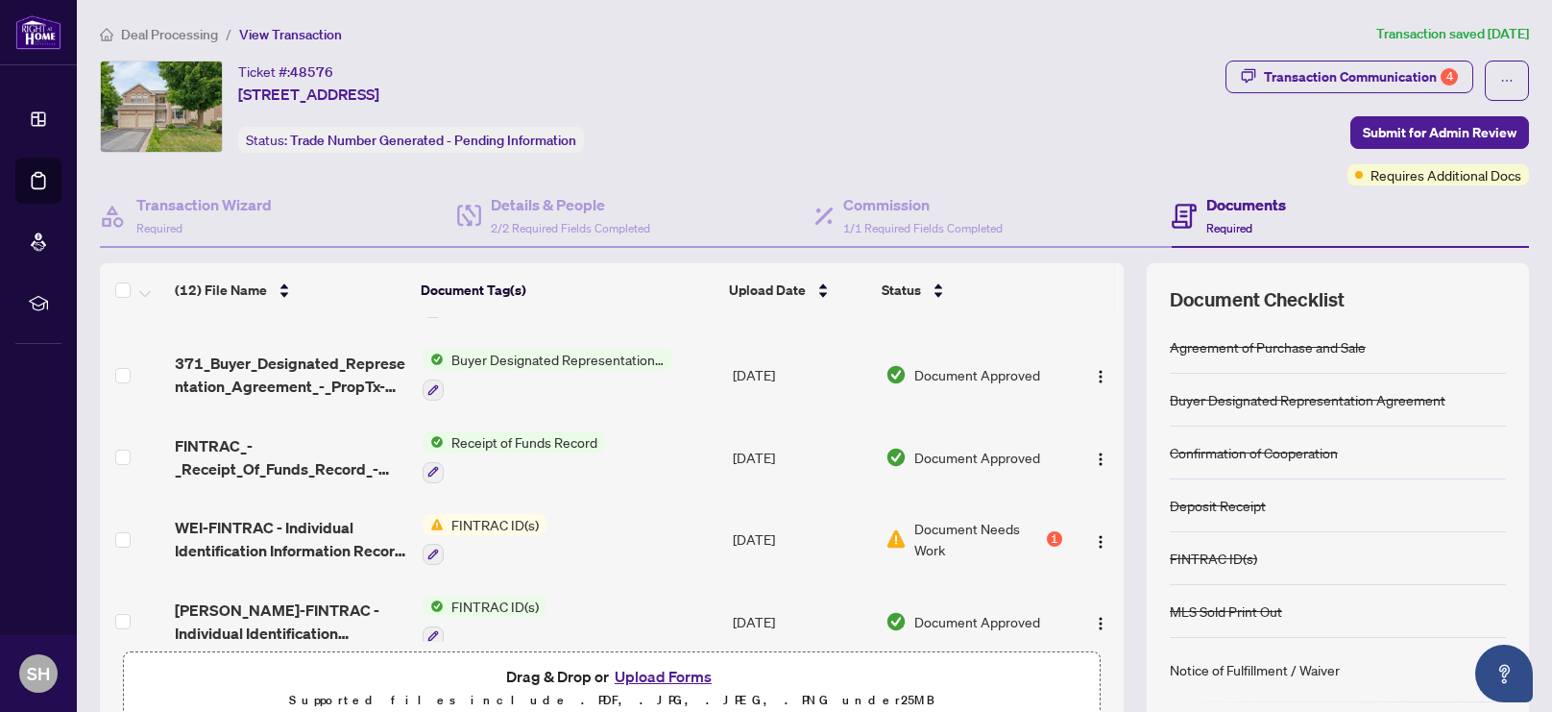
scroll to position [398, 0]
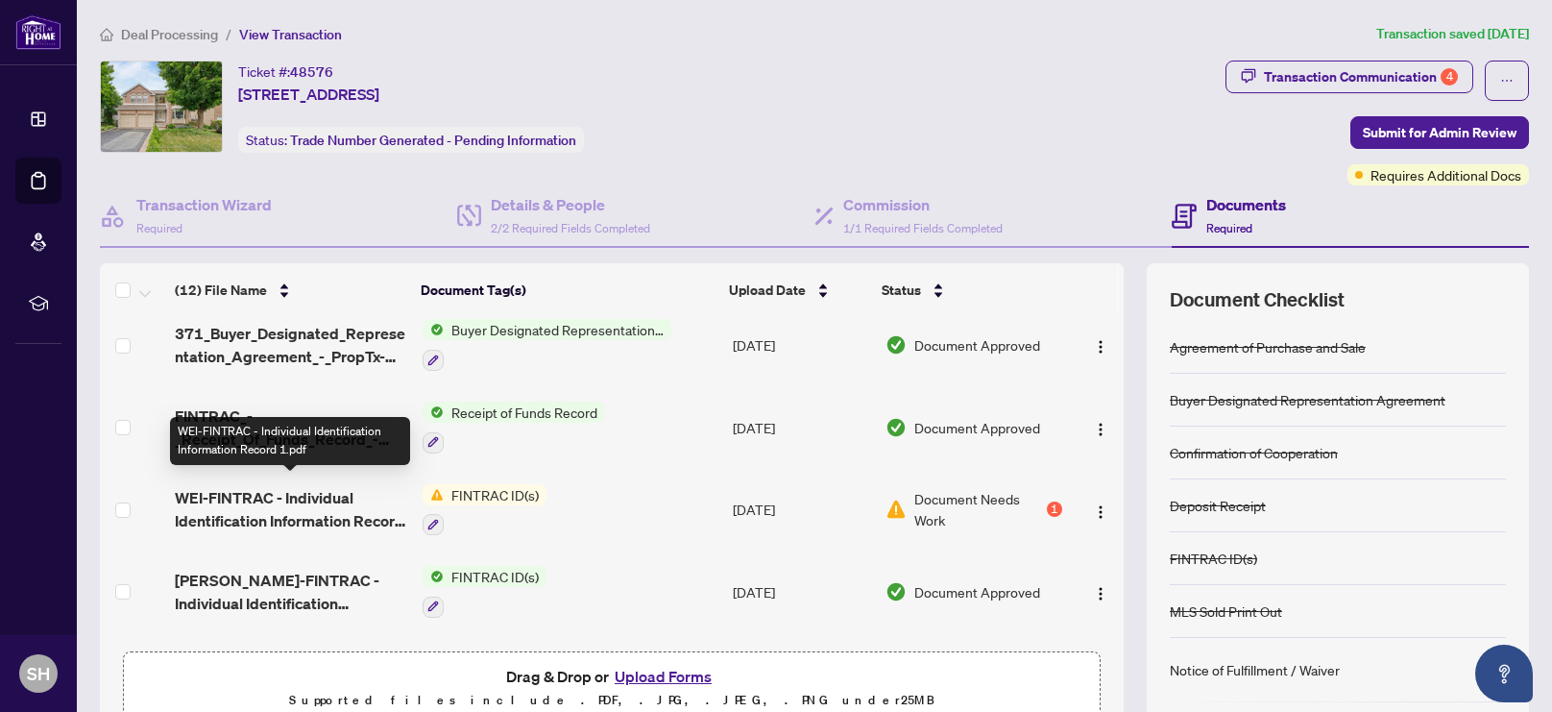
click at [278, 487] on span "WEI-FINTRAC - Individual Identification Information Record 1.pdf" at bounding box center [291, 509] width 232 height 46
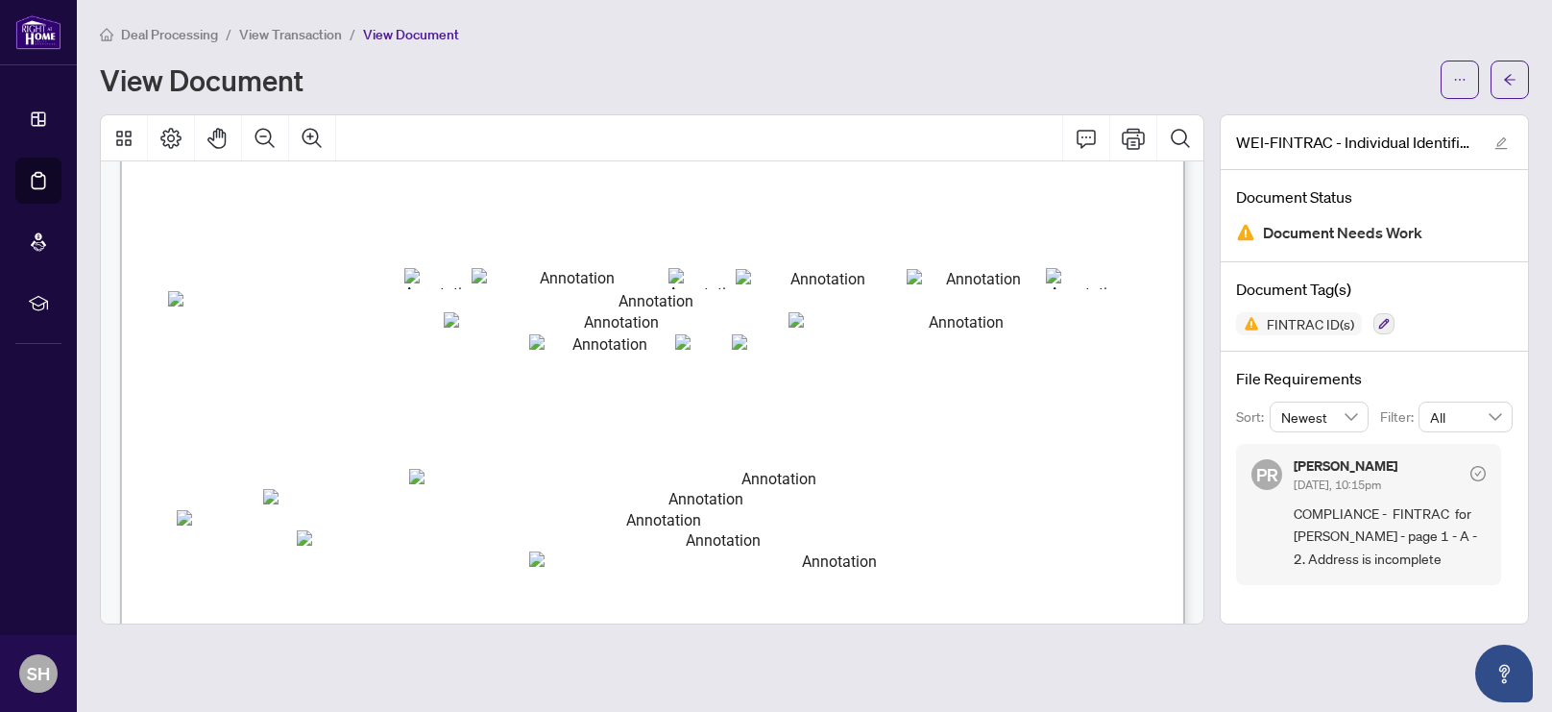
scroll to position [225, 0]
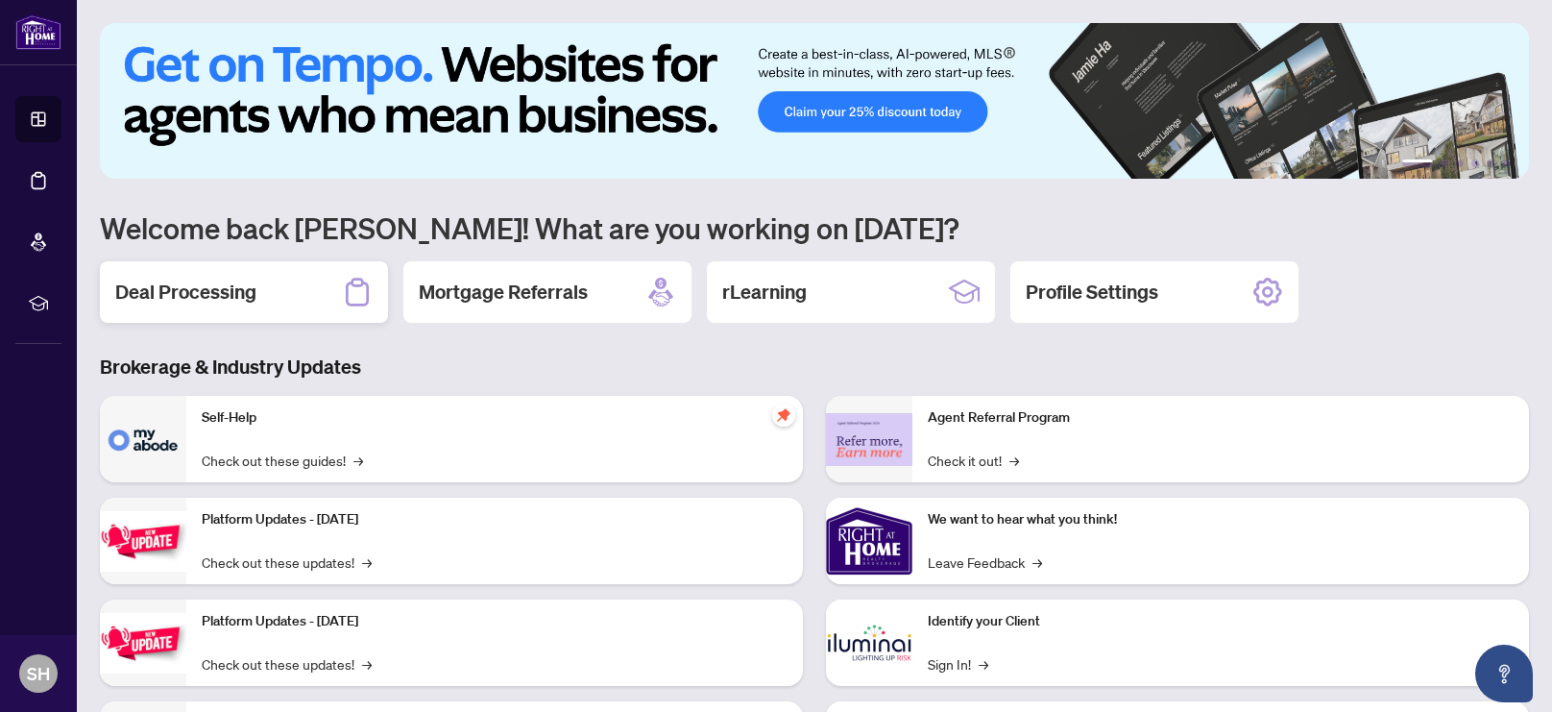
click at [168, 287] on h2 "Deal Processing" at bounding box center [185, 291] width 141 height 27
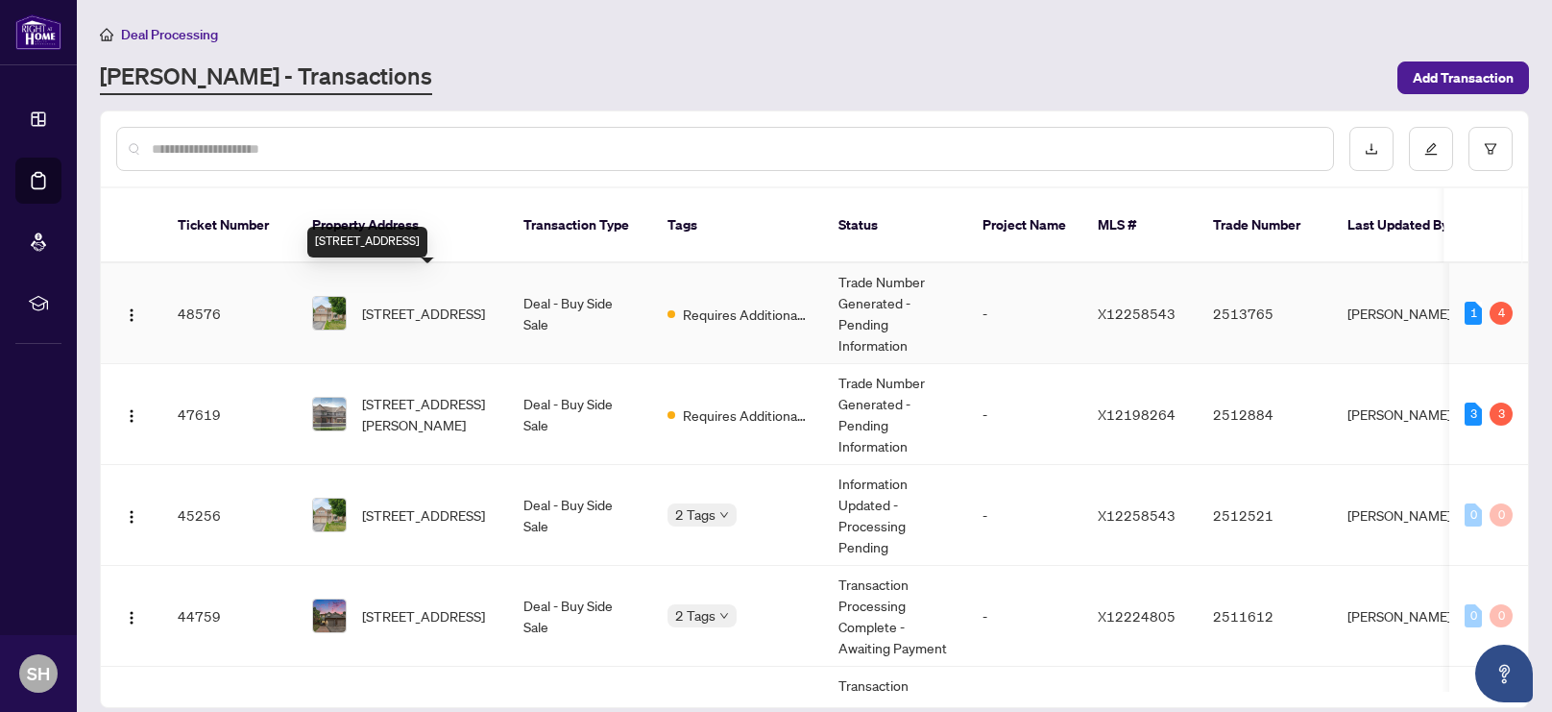
click at [375, 302] on span "[STREET_ADDRESS]" at bounding box center [423, 312] width 123 height 21
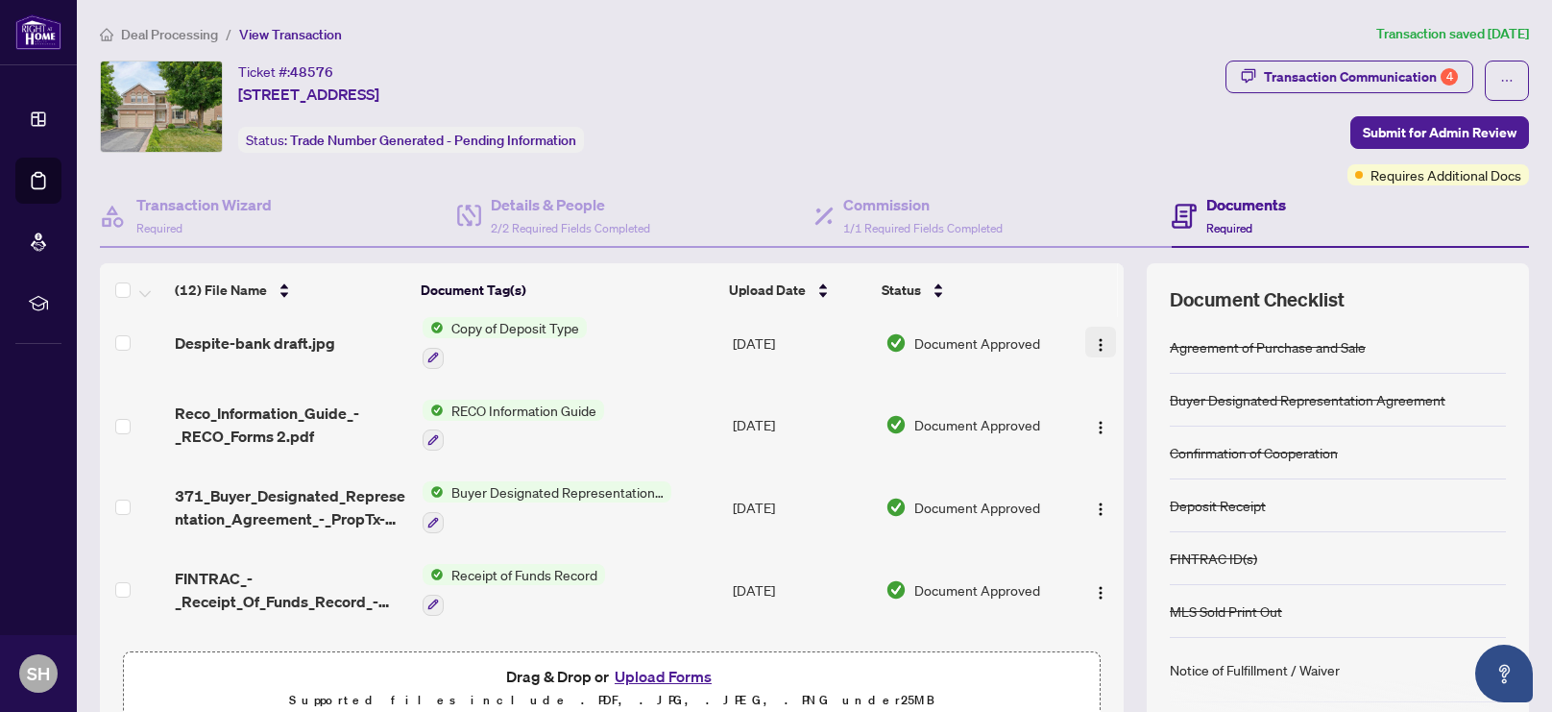
scroll to position [495, 0]
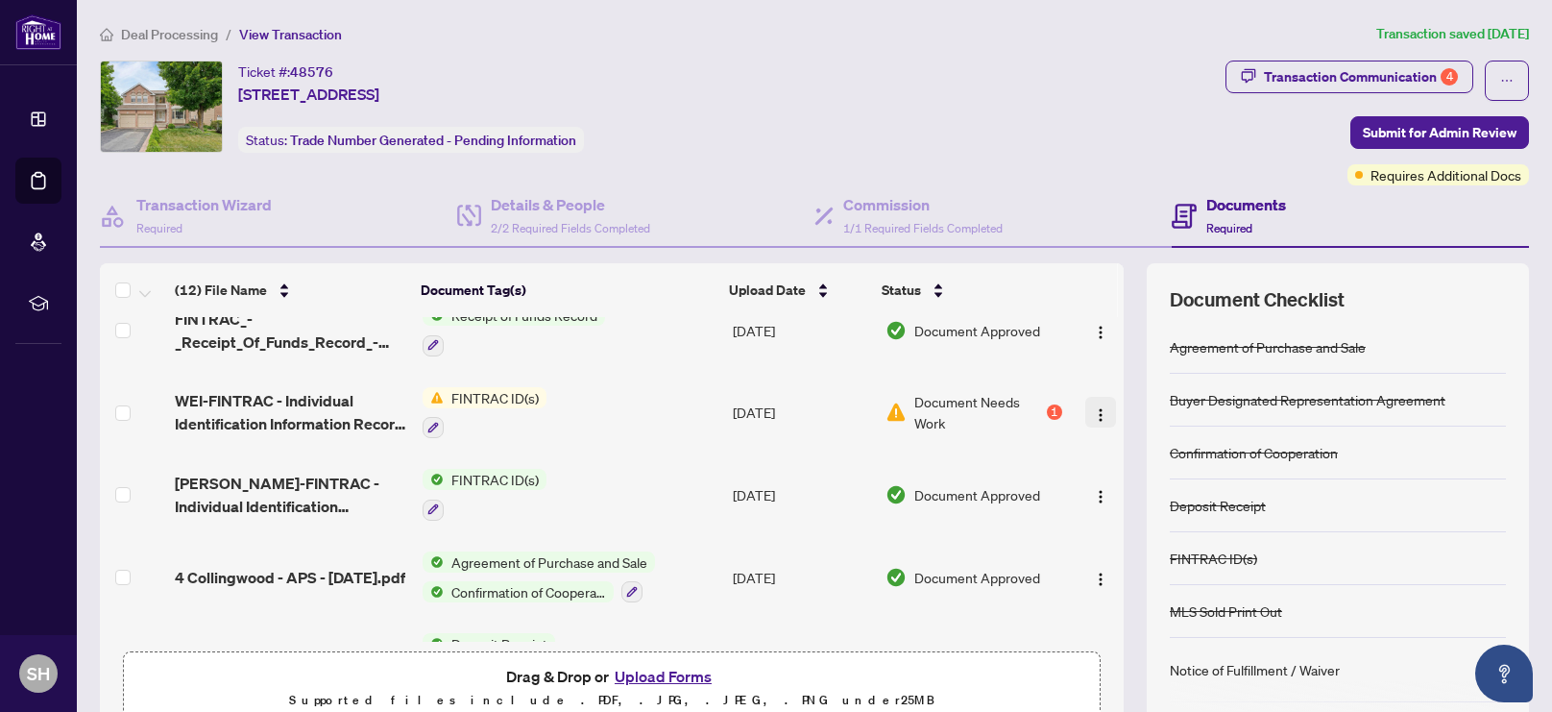
click at [1096, 407] on img "button" at bounding box center [1100, 414] width 15 height 15
click at [967, 404] on span "Document Needs Work" at bounding box center [978, 412] width 128 height 42
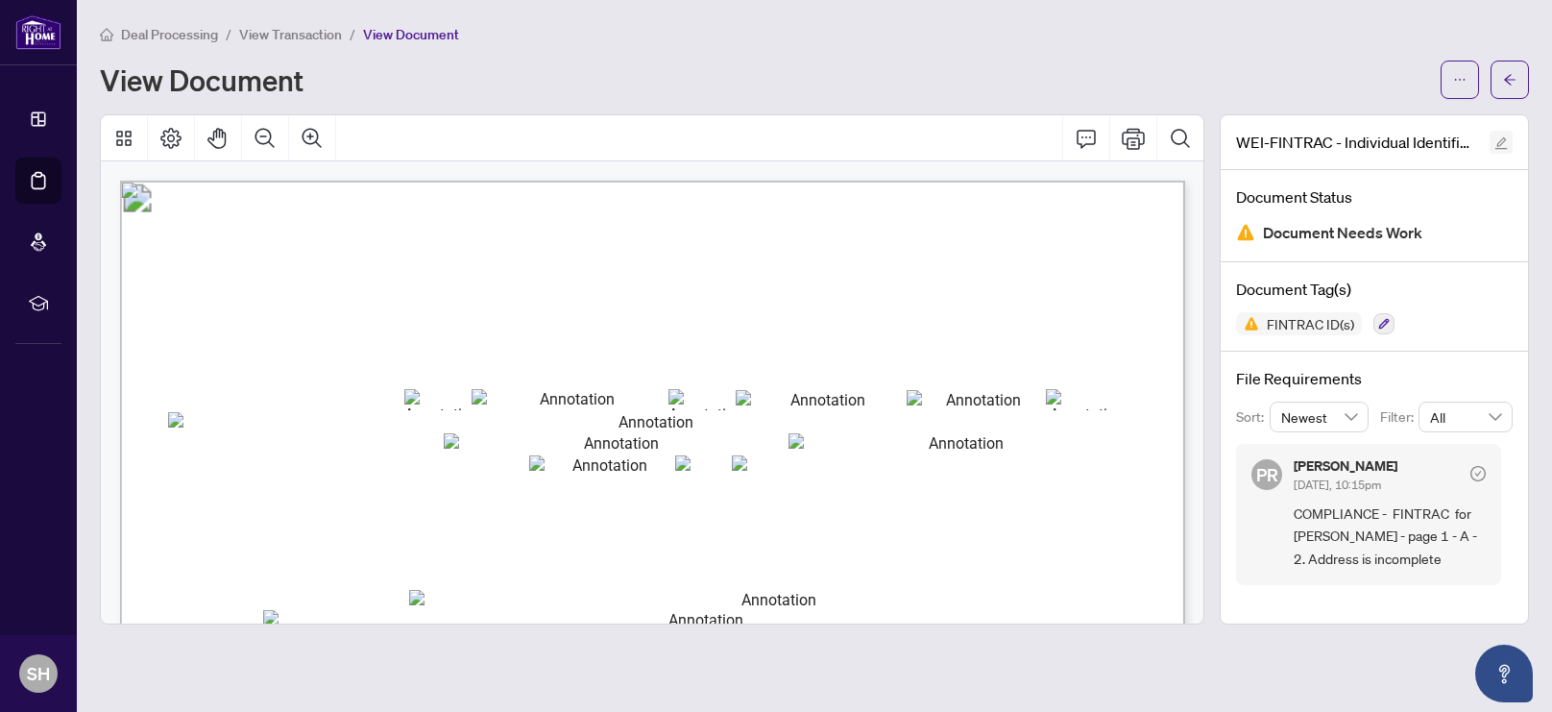
click at [1502, 138] on icon "edit" at bounding box center [1500, 142] width 13 height 13
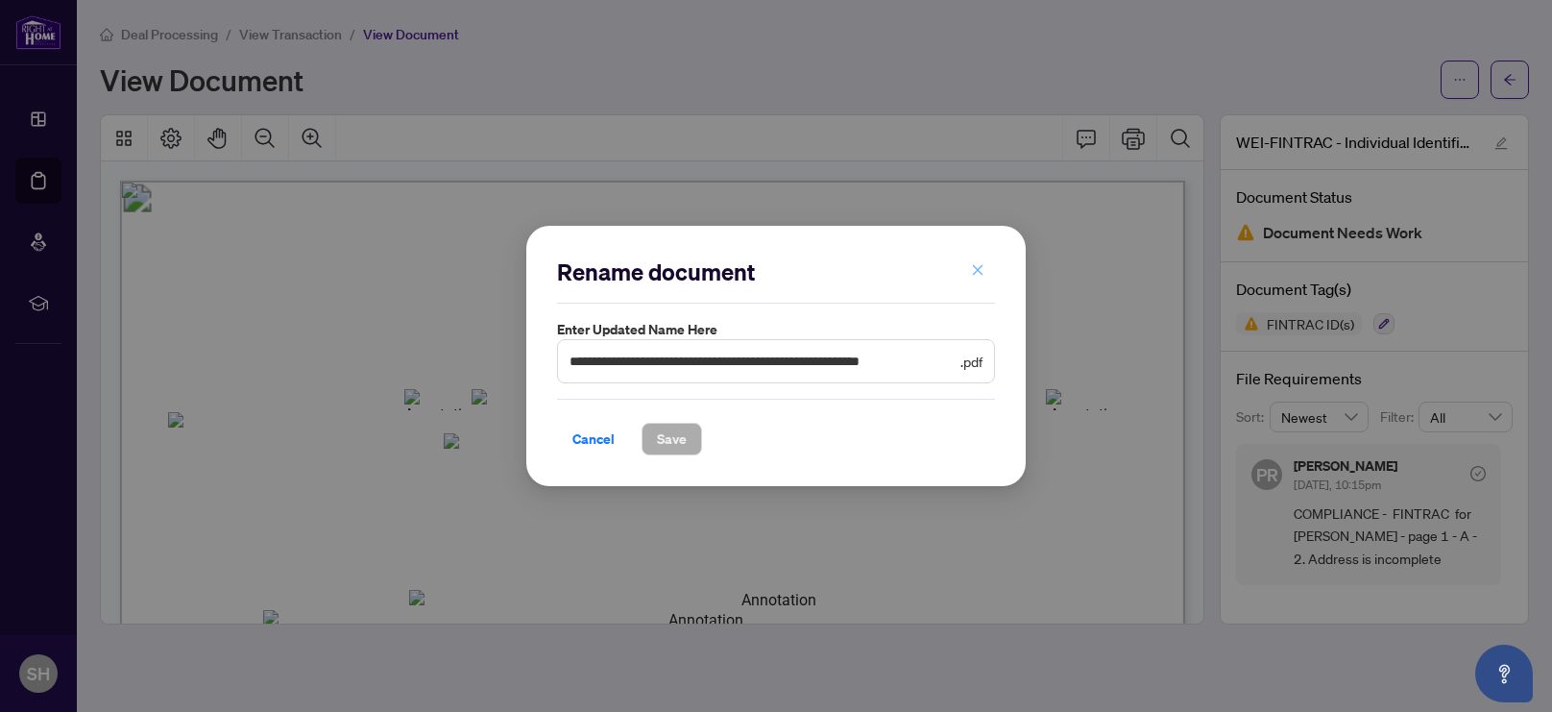
click at [971, 275] on icon "close" at bounding box center [977, 269] width 13 height 13
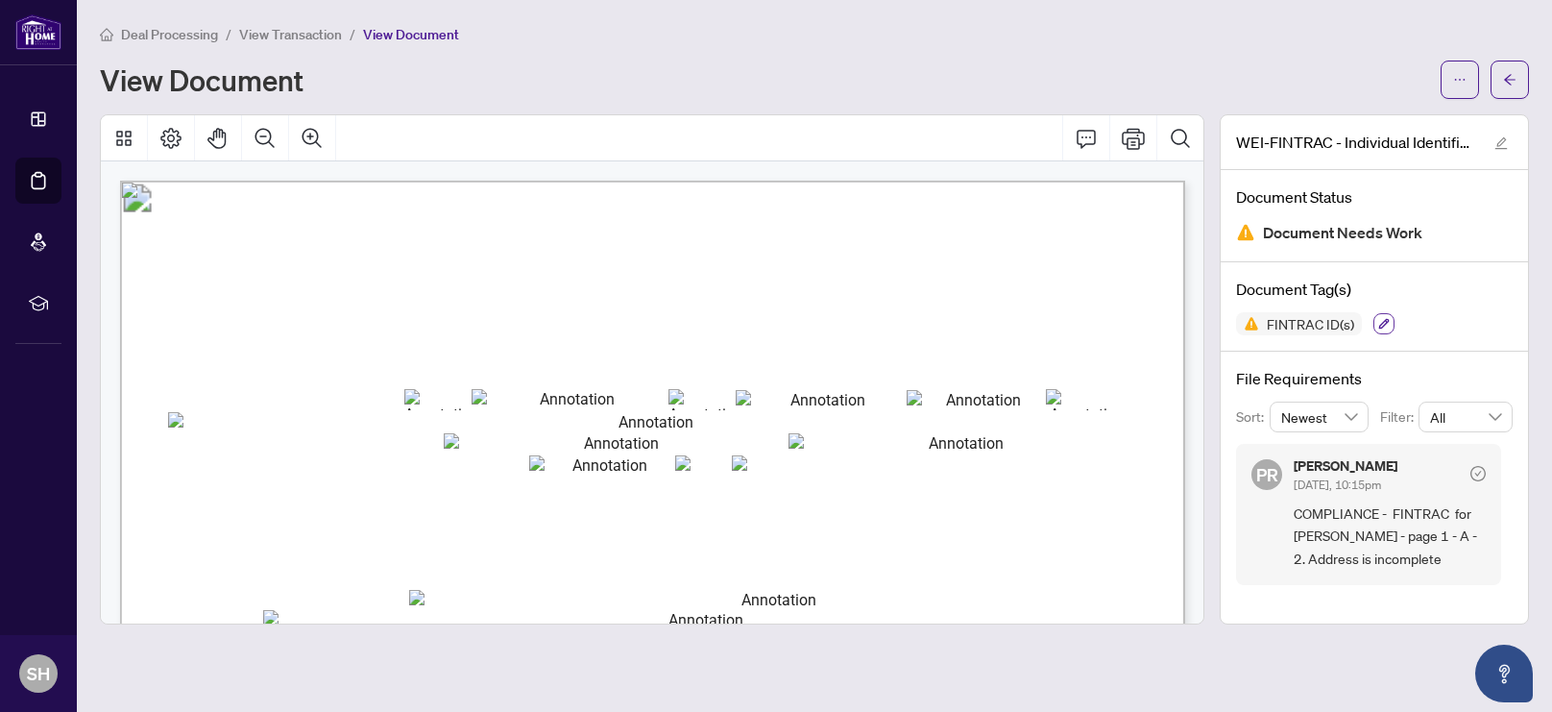
click at [1378, 318] on icon "button" at bounding box center [1384, 324] width 12 height 12
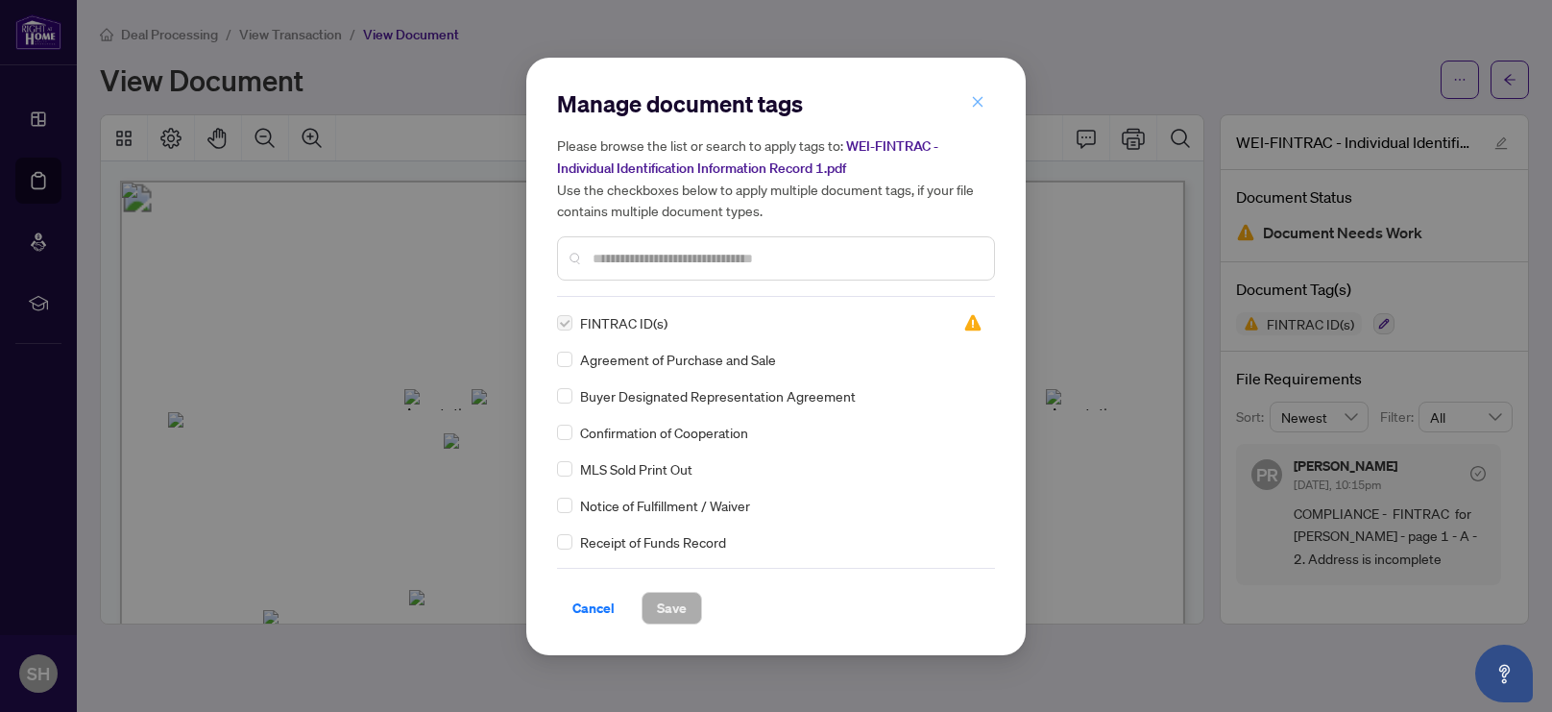
click at [972, 102] on icon "close" at bounding box center [977, 101] width 13 height 13
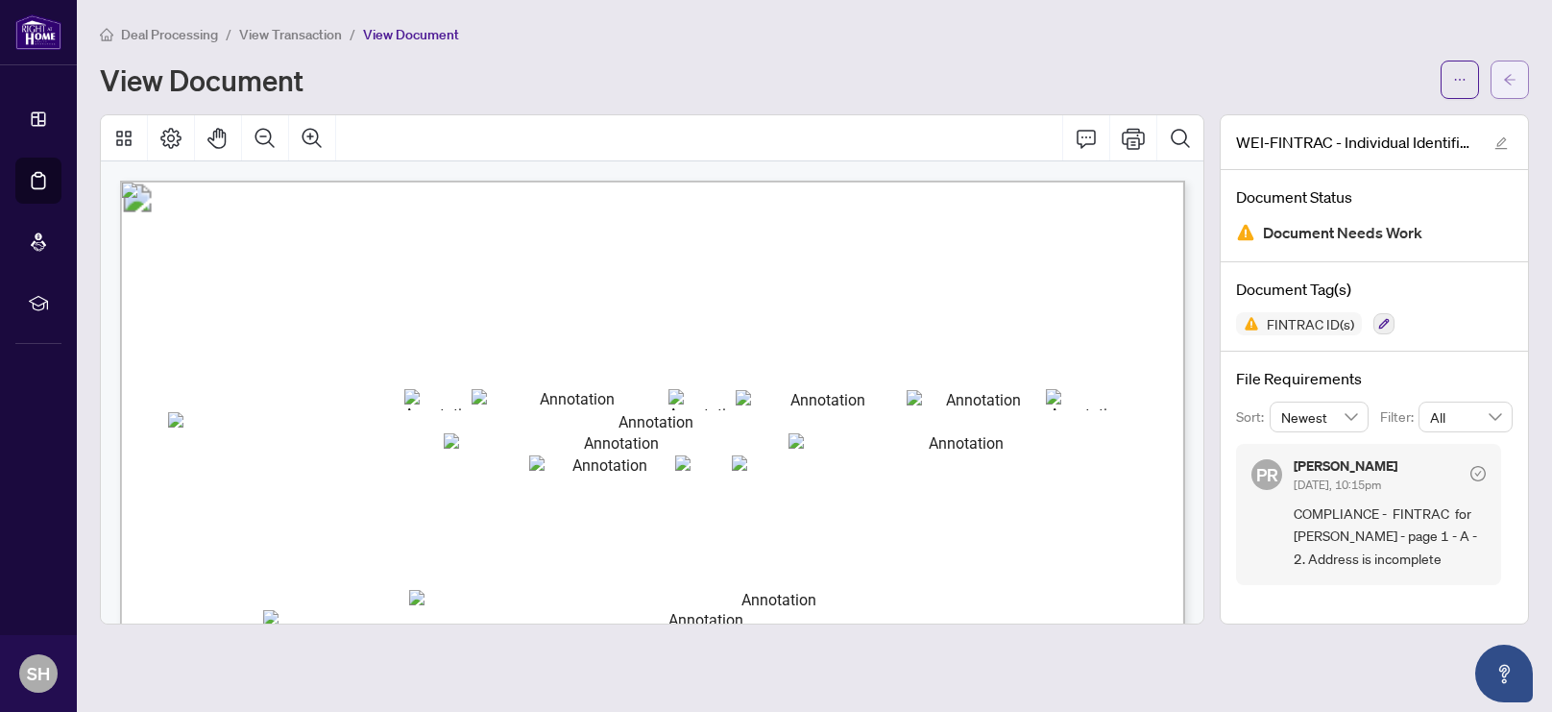
click at [1505, 84] on icon "arrow-left" at bounding box center [1509, 79] width 13 height 13
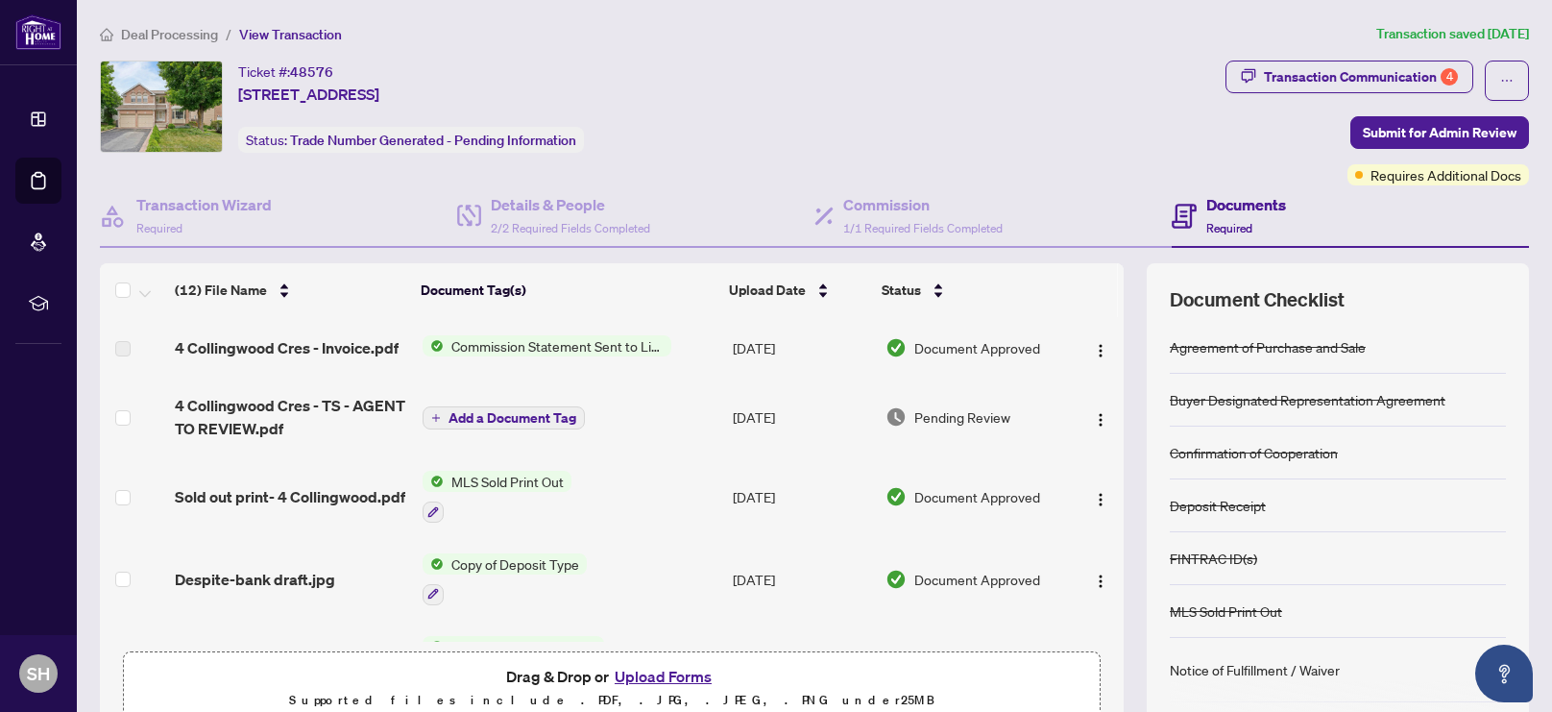
click at [642, 671] on button "Upload Forms" at bounding box center [663, 676] width 109 height 25
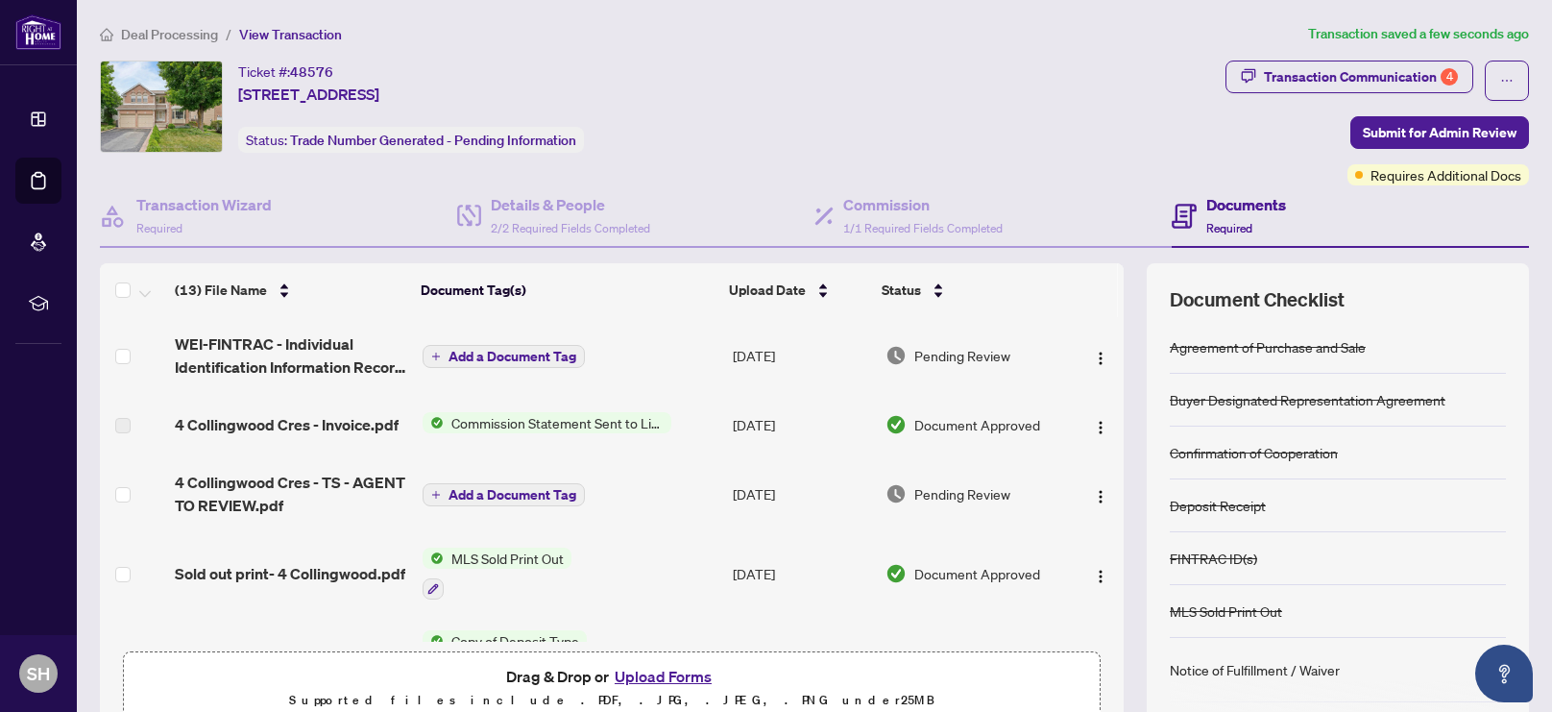
click at [494, 350] on span "Add a Document Tag" at bounding box center [512, 356] width 128 height 13
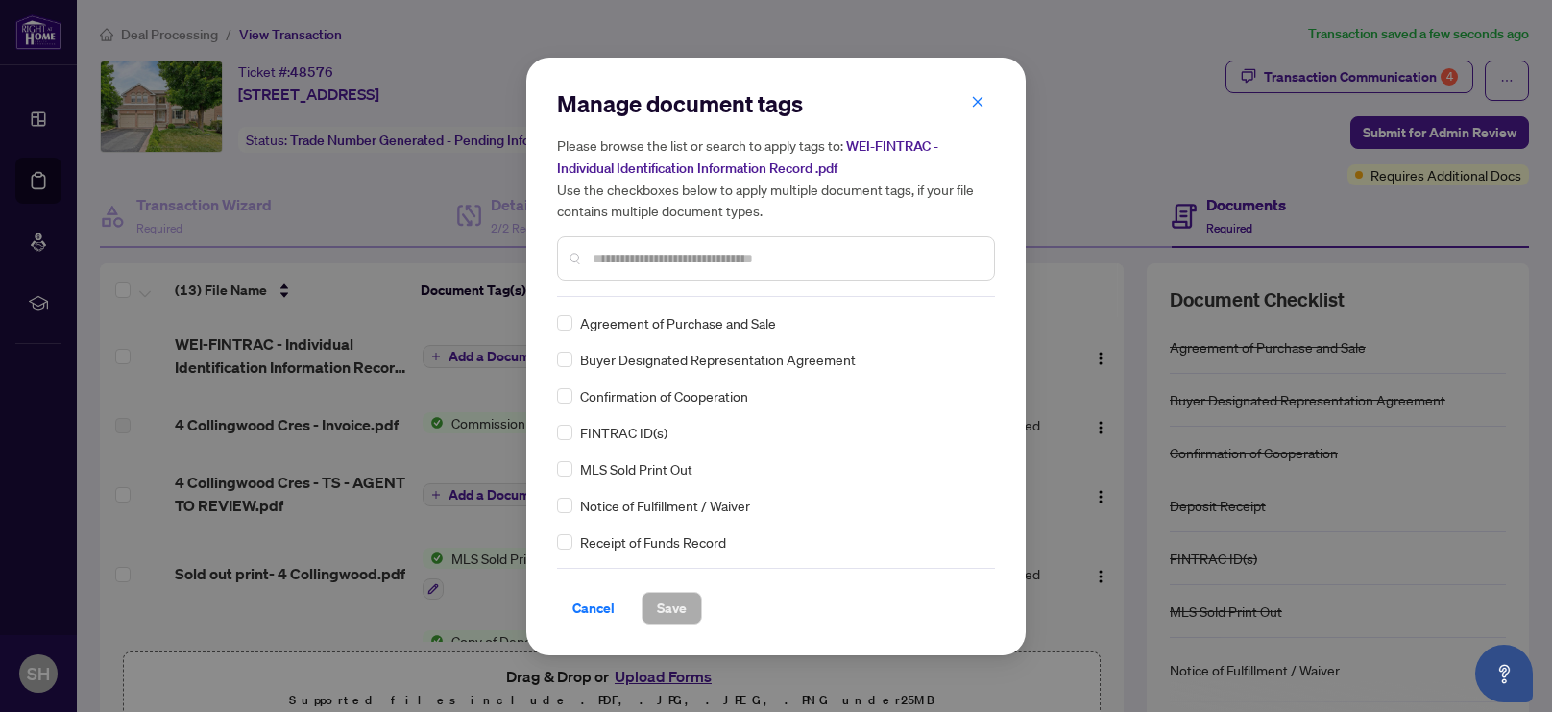
click at [651, 264] on input "text" at bounding box center [785, 258] width 386 height 21
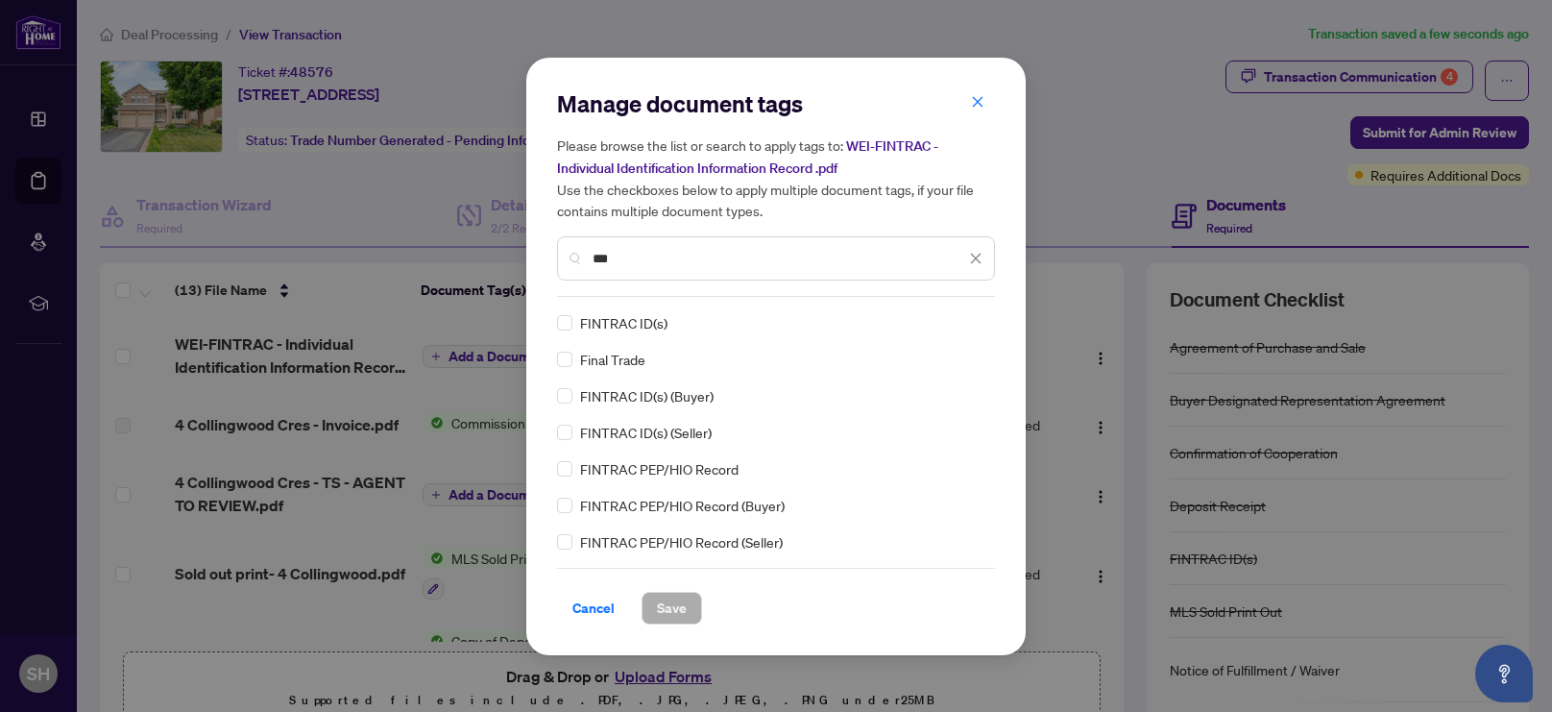
type input "***"
click at [663, 317] on span "FINTRAC ID(s)" at bounding box center [623, 322] width 87 height 21
click at [662, 609] on span "Save" at bounding box center [672, 607] width 30 height 31
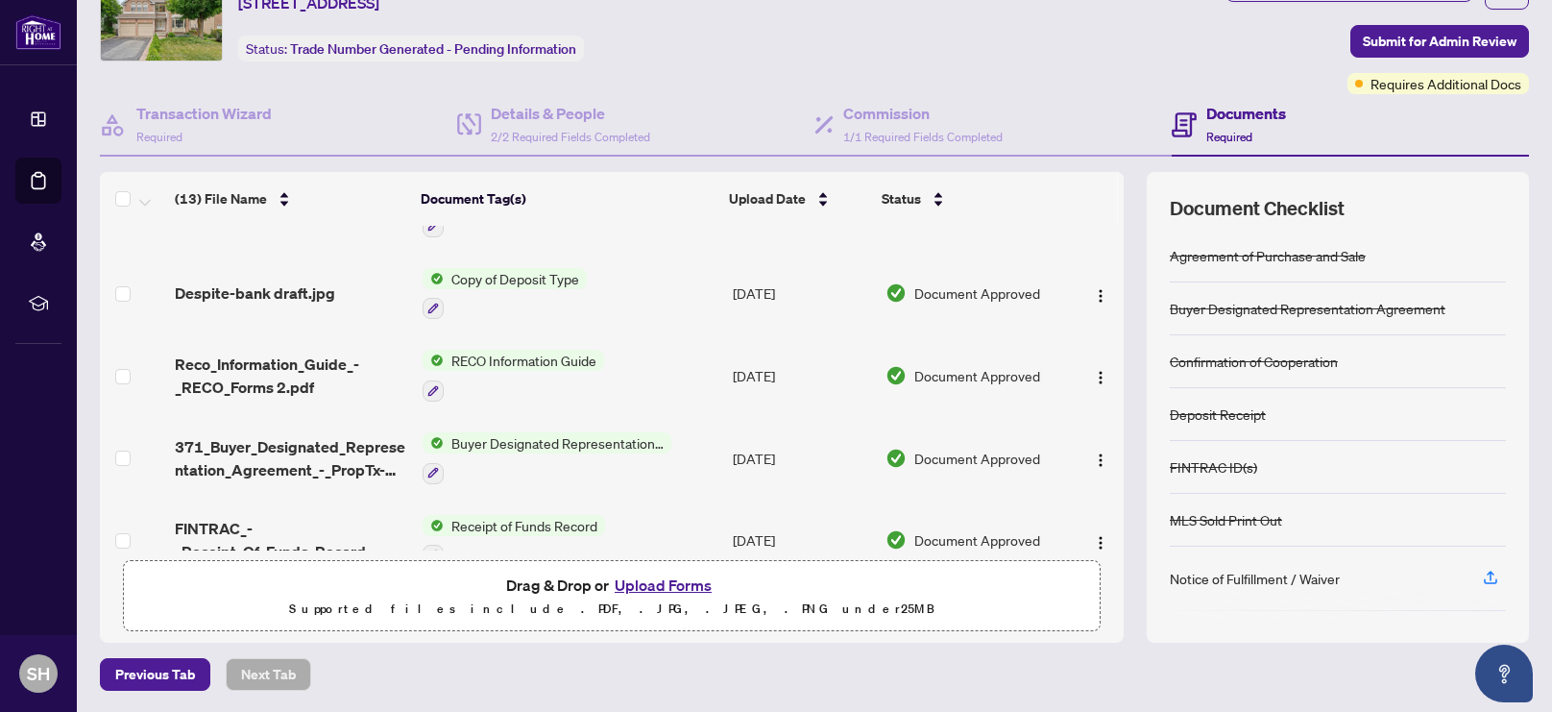
scroll to position [591, 0]
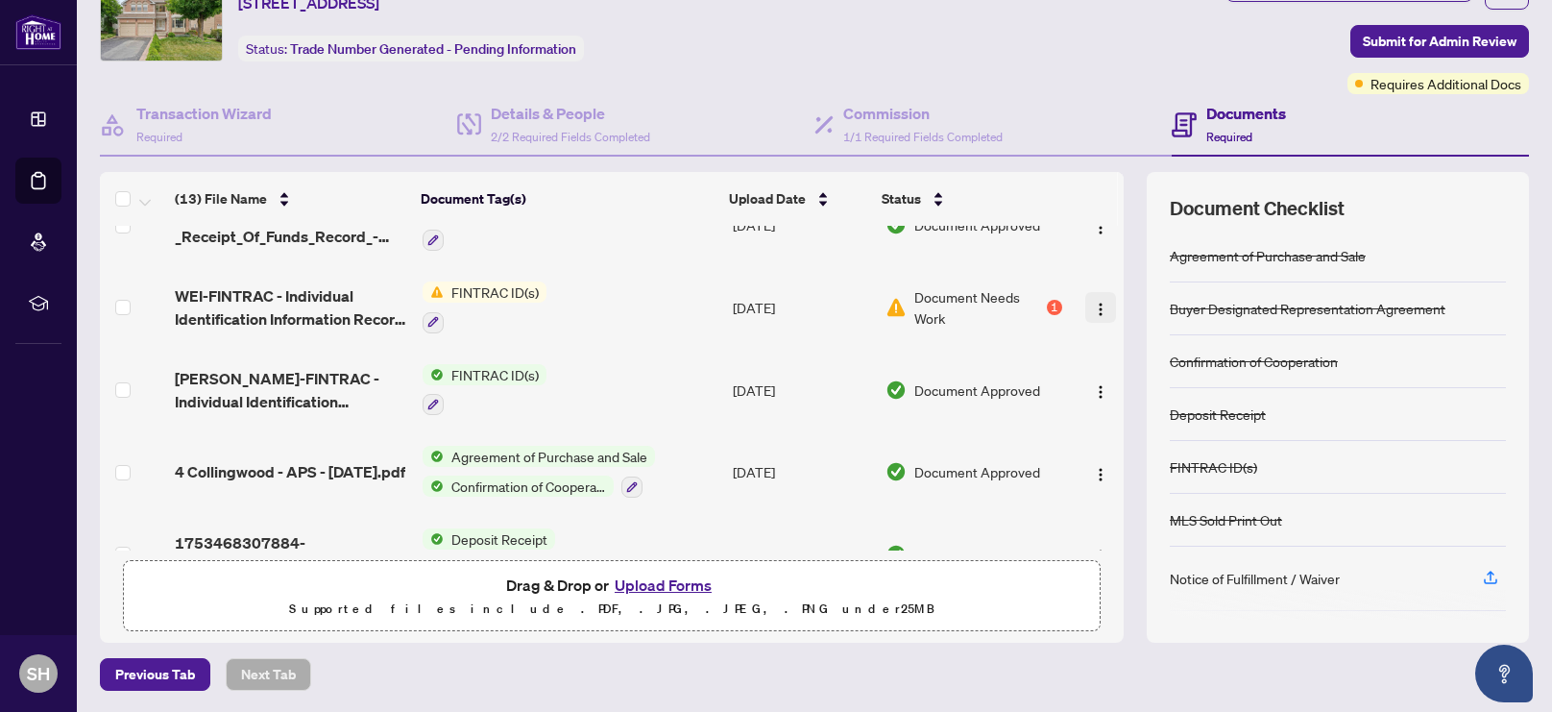
click at [1098, 304] on img "button" at bounding box center [1100, 309] width 15 height 15
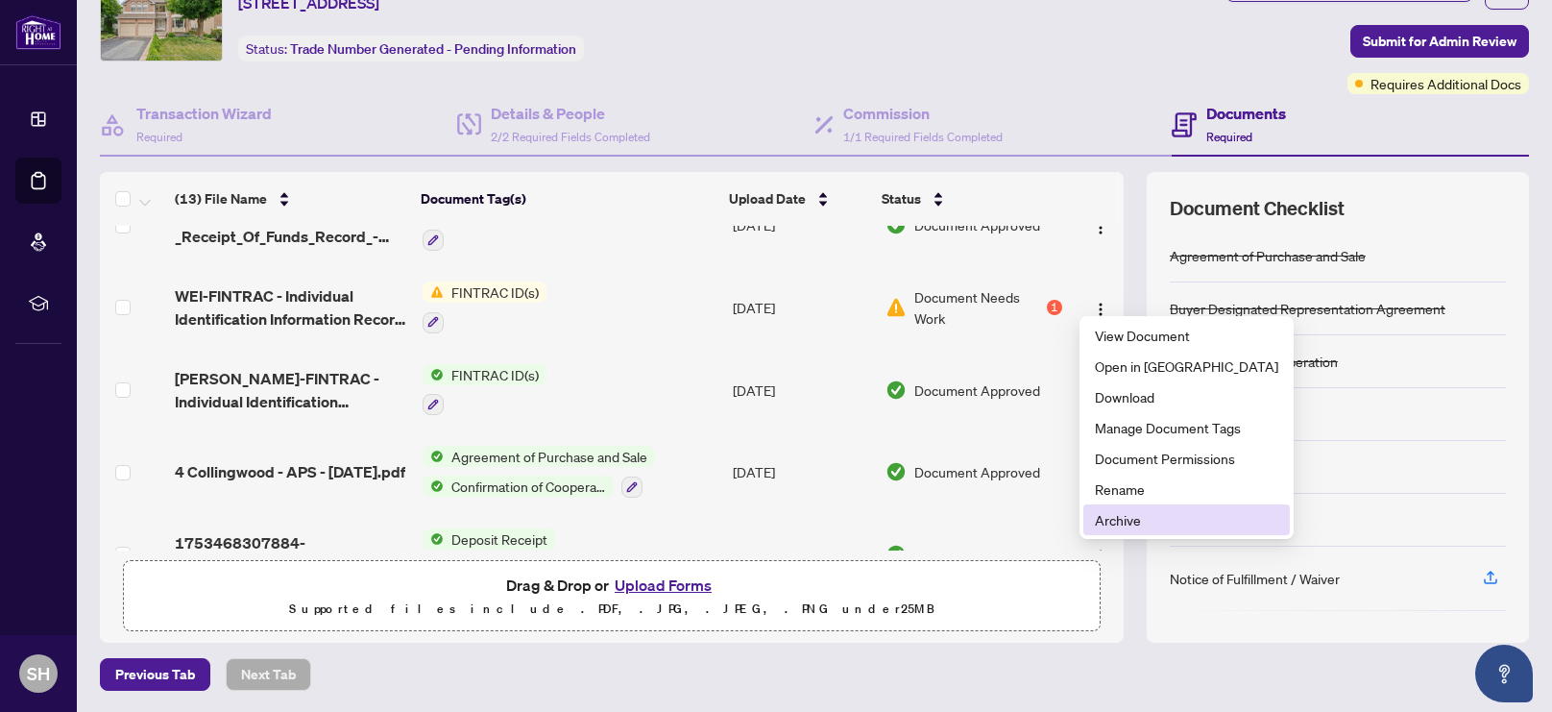
click at [1133, 531] on li "Archive" at bounding box center [1186, 519] width 206 height 31
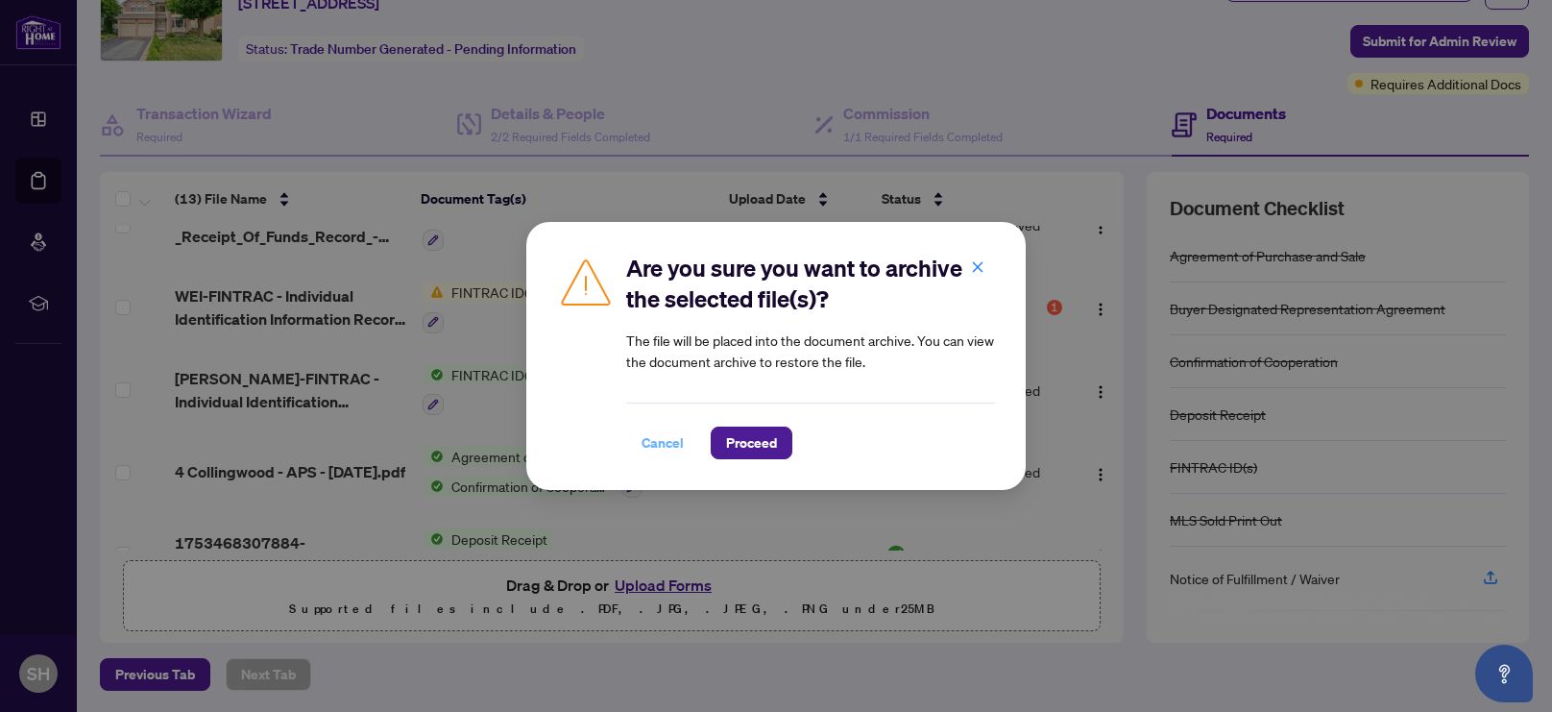
click at [649, 444] on span "Cancel" at bounding box center [662, 442] width 42 height 31
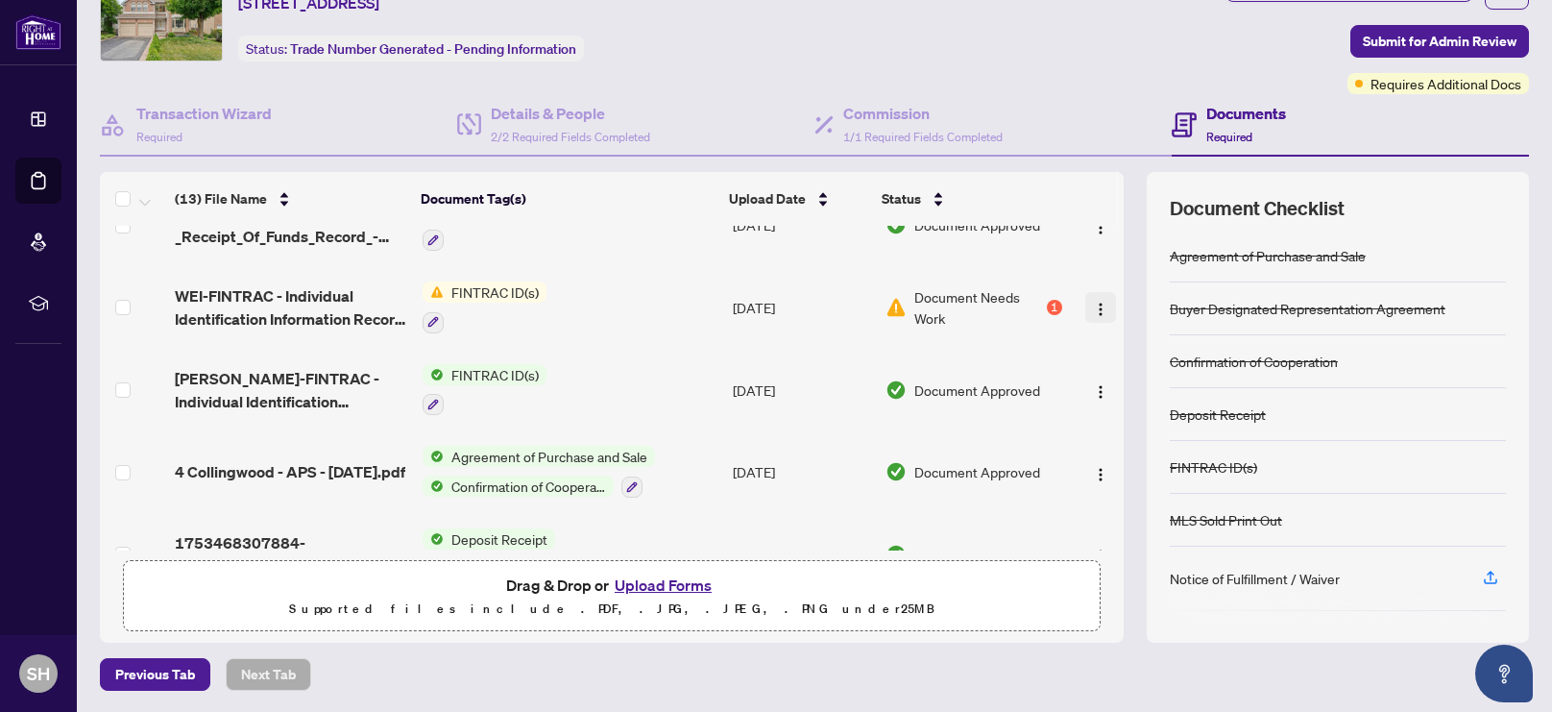
click at [1094, 302] on img "button" at bounding box center [1100, 309] width 15 height 15
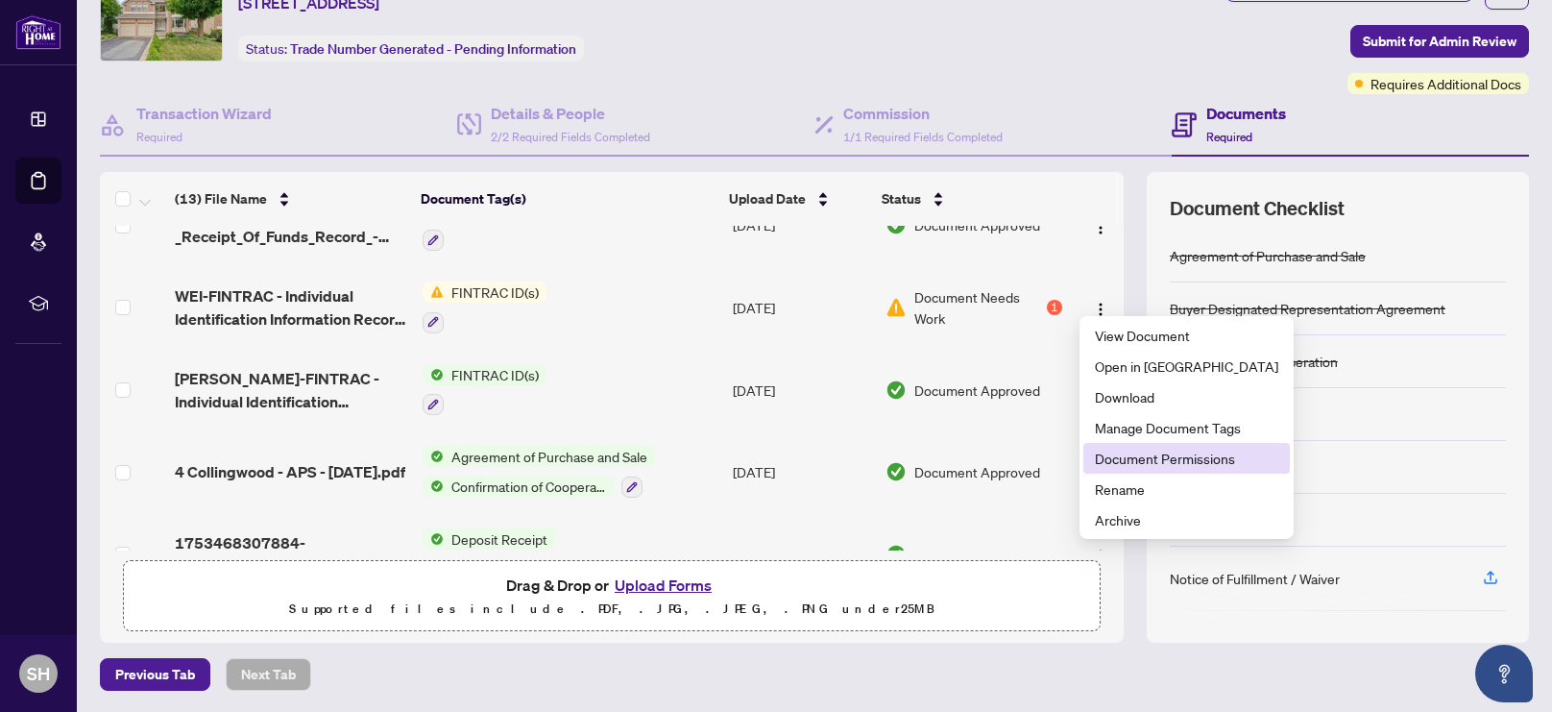
click at [1190, 458] on span "Document Permissions" at bounding box center [1186, 457] width 183 height 21
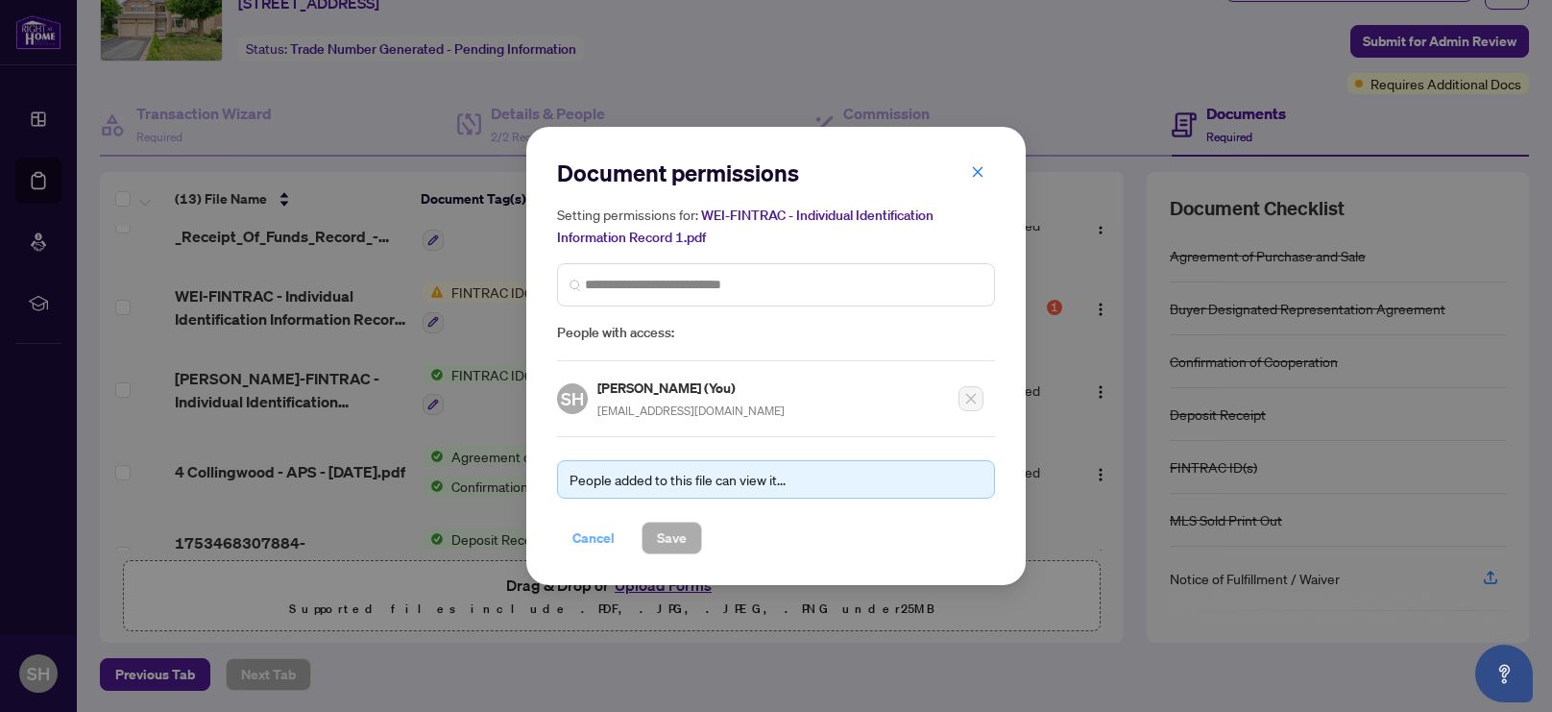
click at [578, 535] on span "Cancel" at bounding box center [593, 537] width 42 height 31
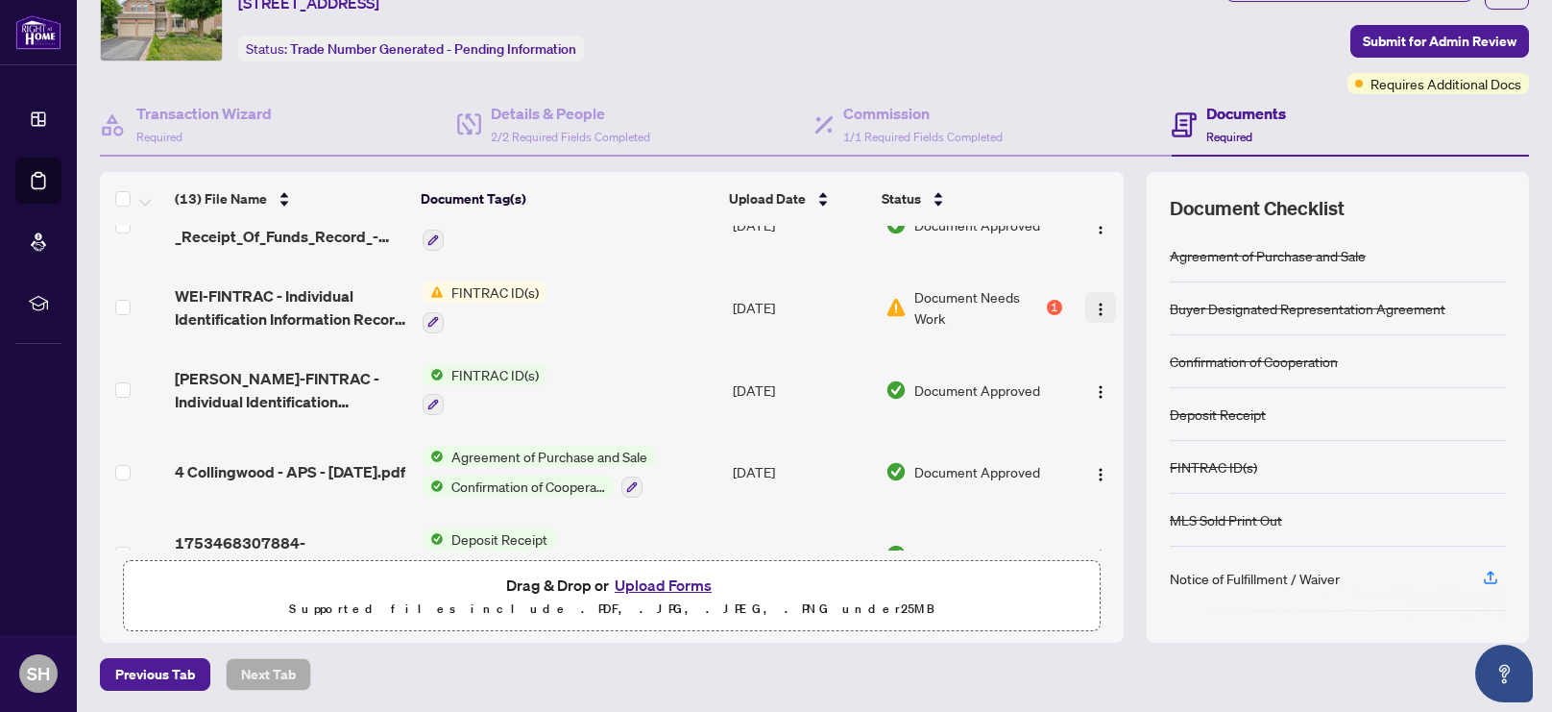
click at [1097, 302] on img "button" at bounding box center [1100, 309] width 15 height 15
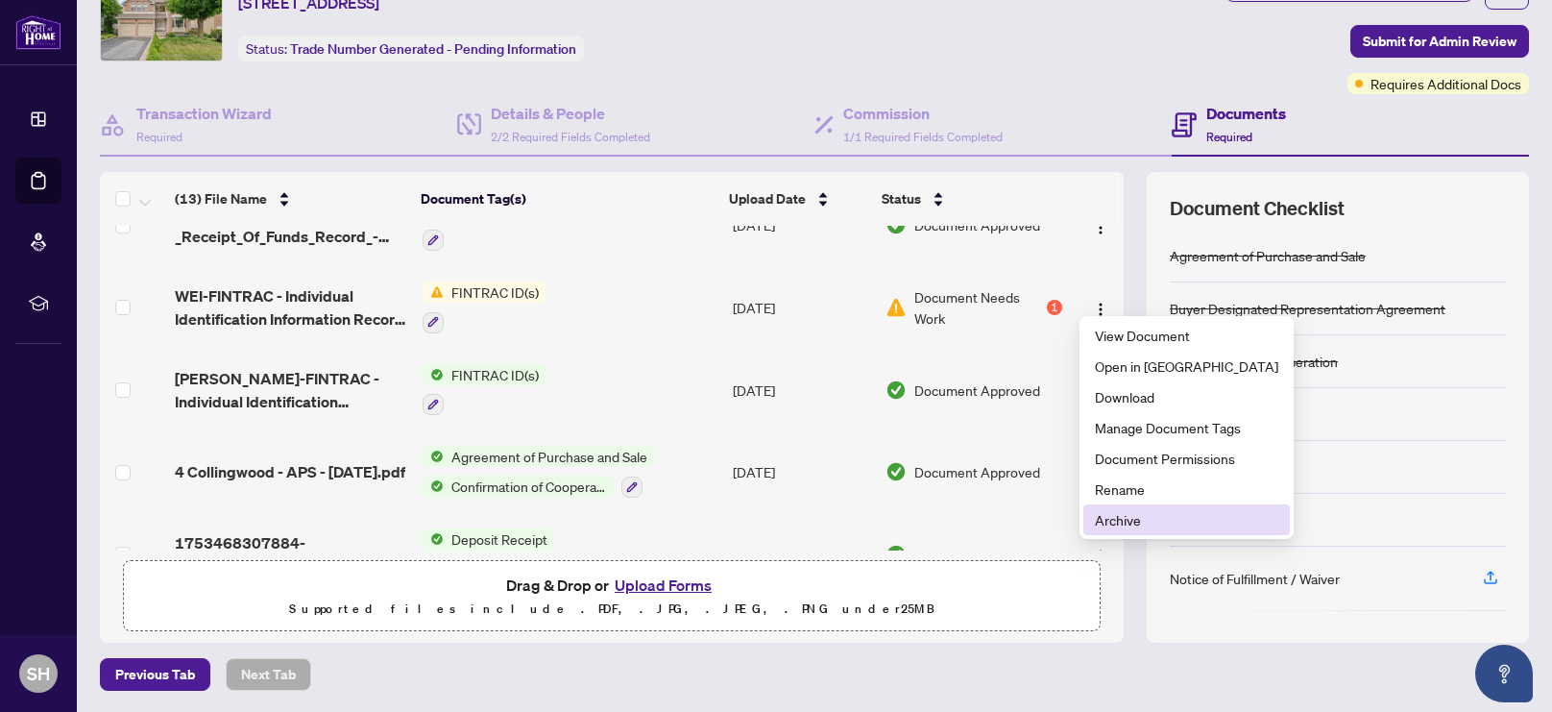
click at [1138, 527] on span "Archive" at bounding box center [1186, 519] width 183 height 21
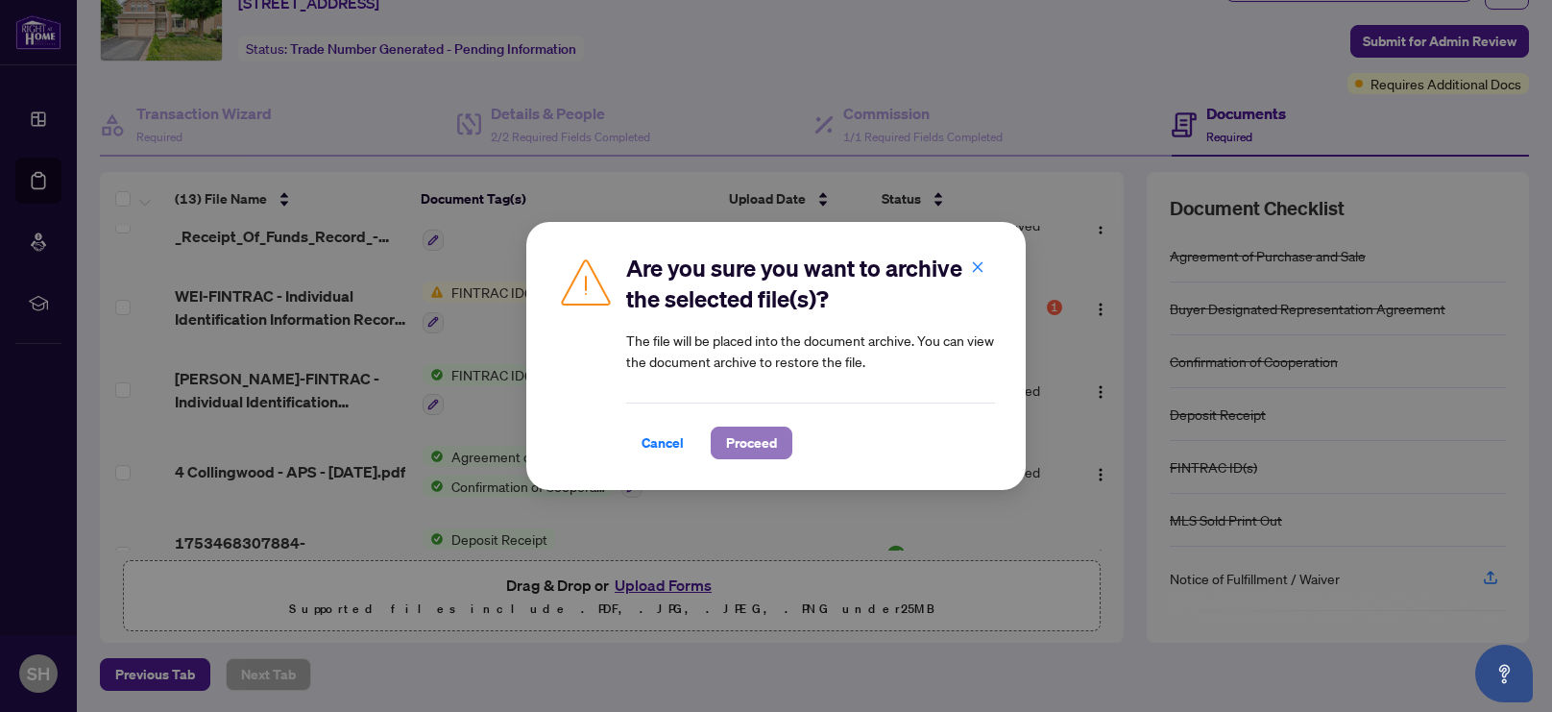
click at [737, 450] on span "Proceed" at bounding box center [751, 442] width 51 height 31
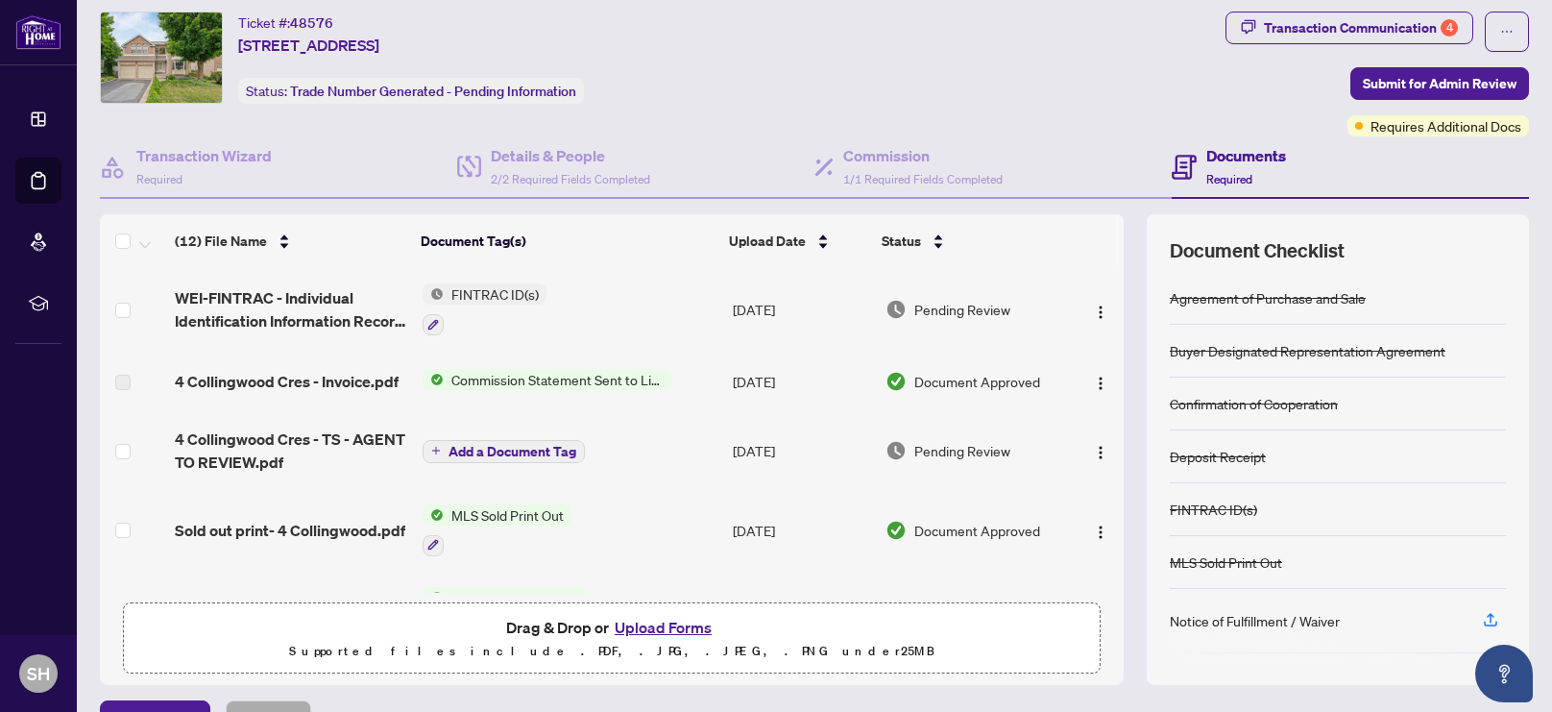
scroll to position [36, 0]
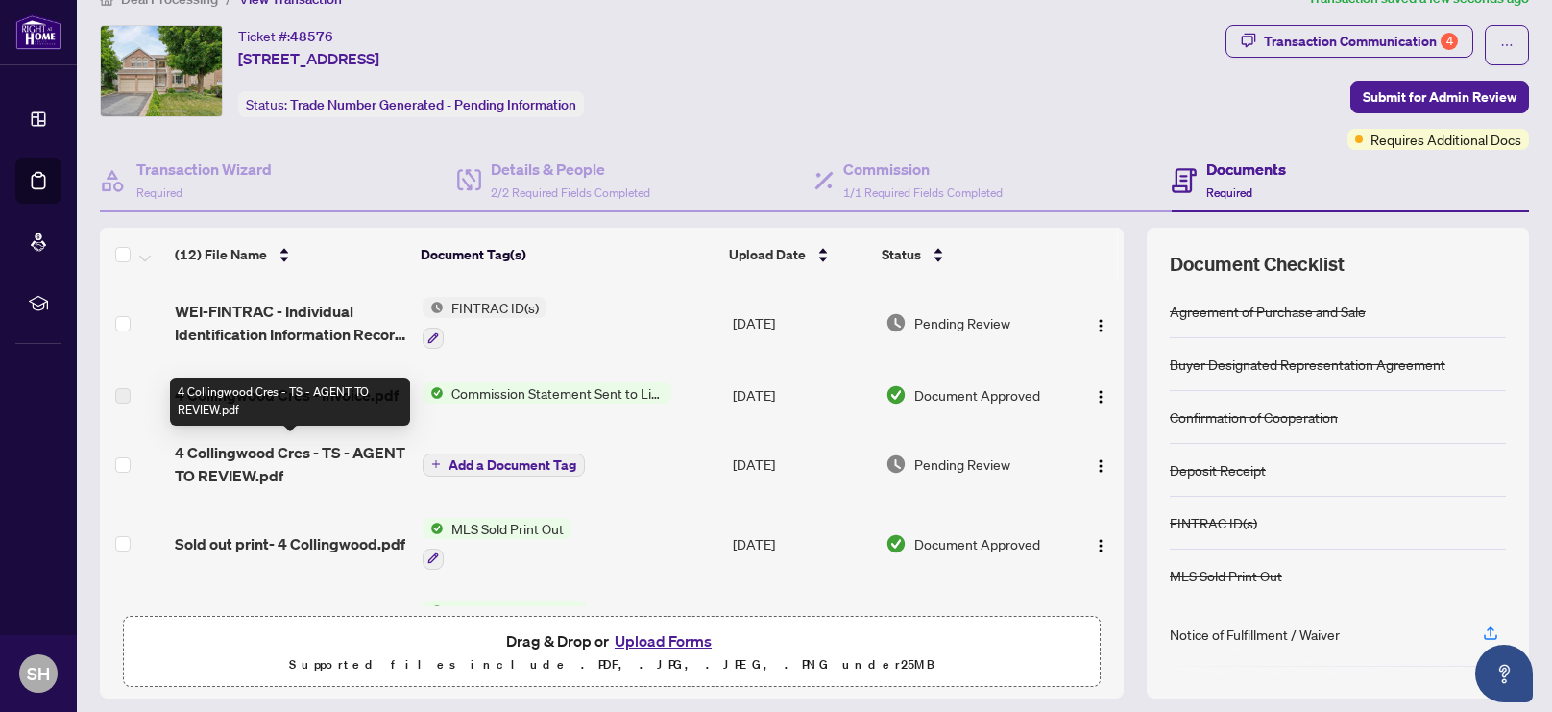
click at [241, 460] on span "4 Collingwood Cres - TS - AGENT TO REVIEW.pdf" at bounding box center [291, 464] width 232 height 46
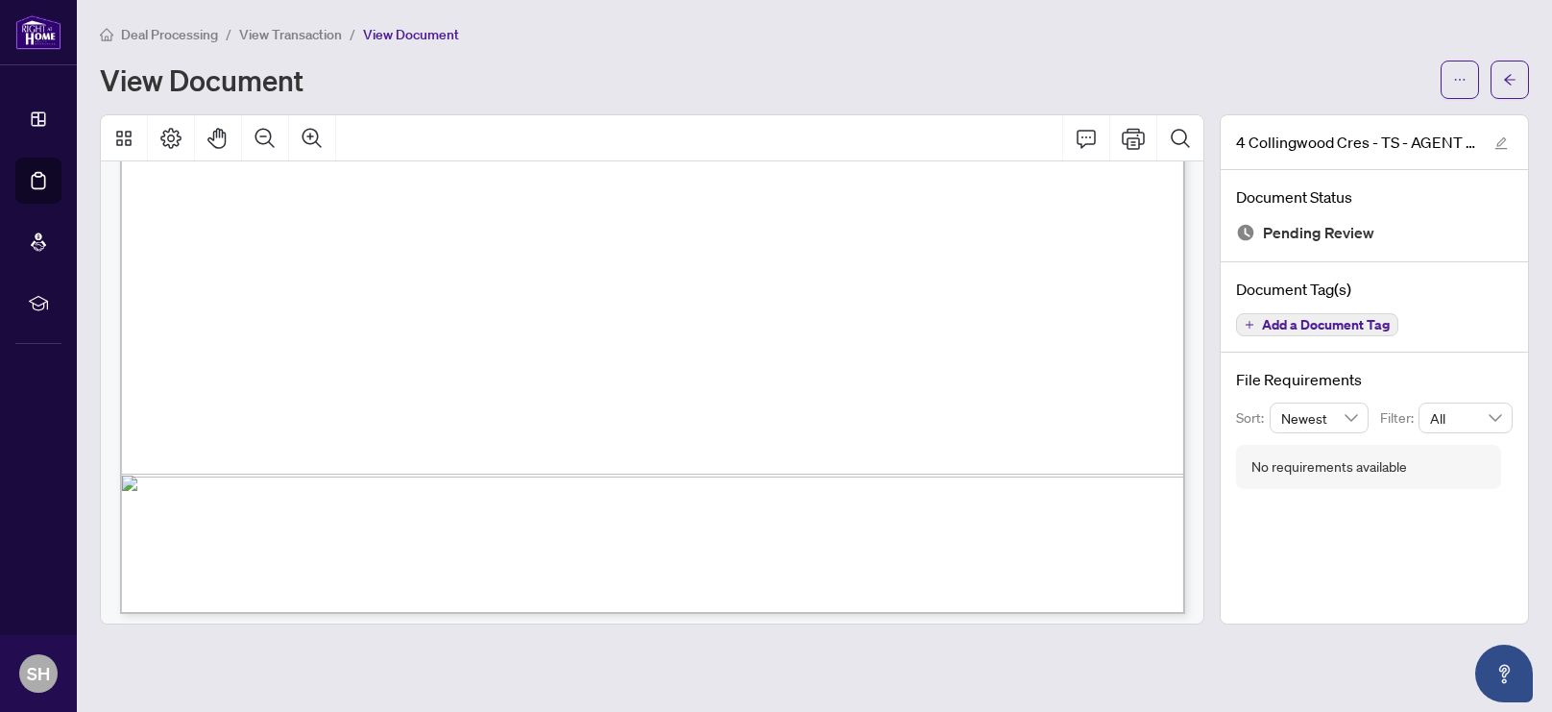
scroll to position [181, 0]
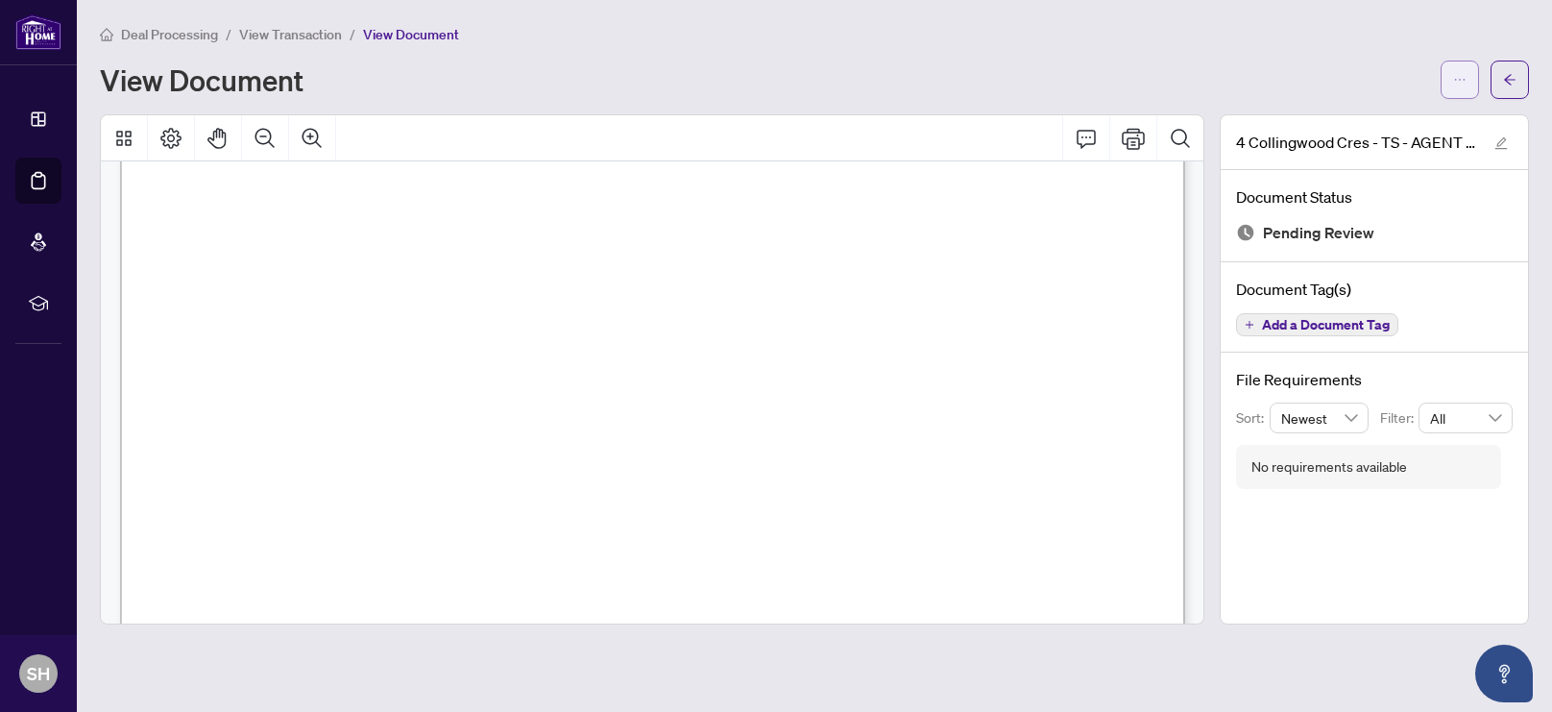
click at [1463, 81] on icon "ellipsis" at bounding box center [1459, 79] width 13 height 13
click at [1381, 124] on span "Download" at bounding box center [1390, 120] width 146 height 21
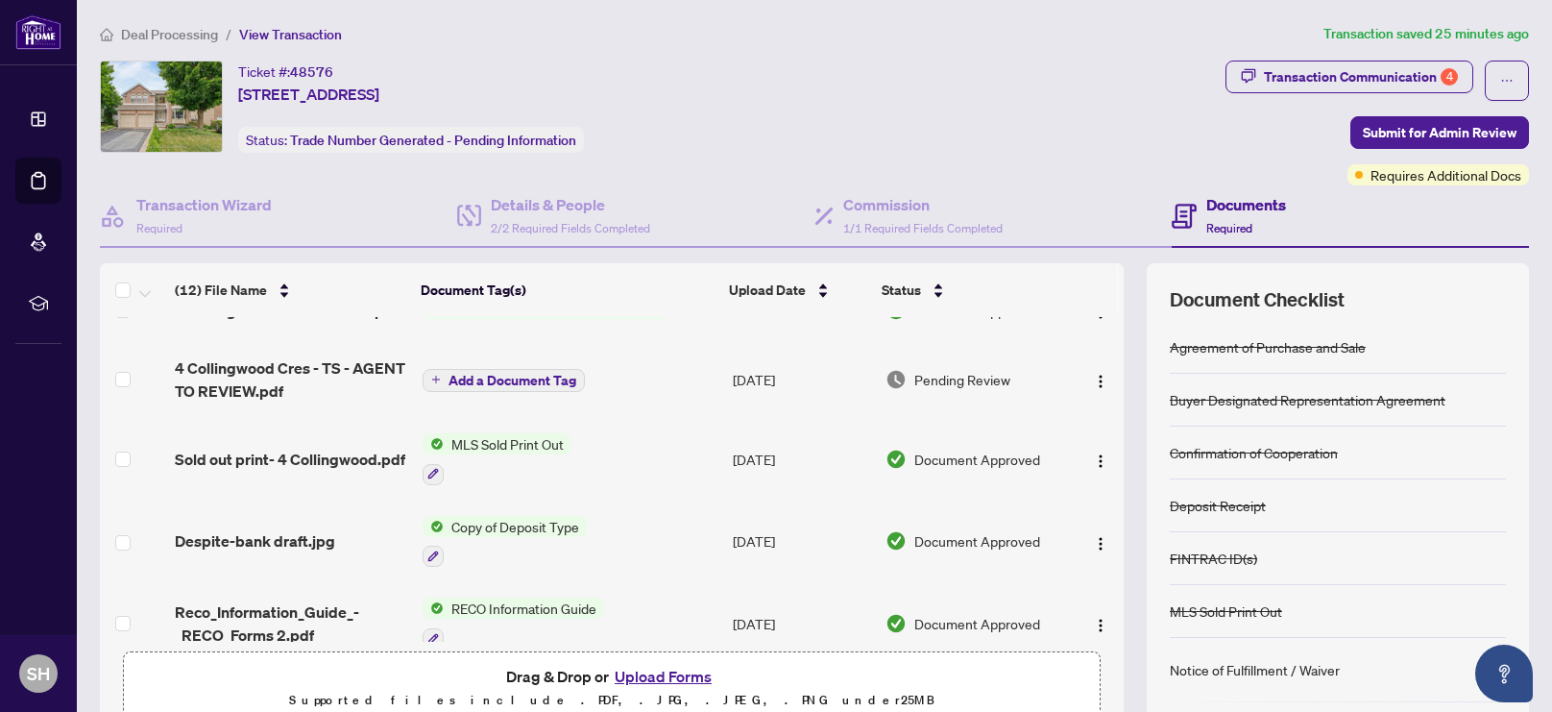
scroll to position [409, 0]
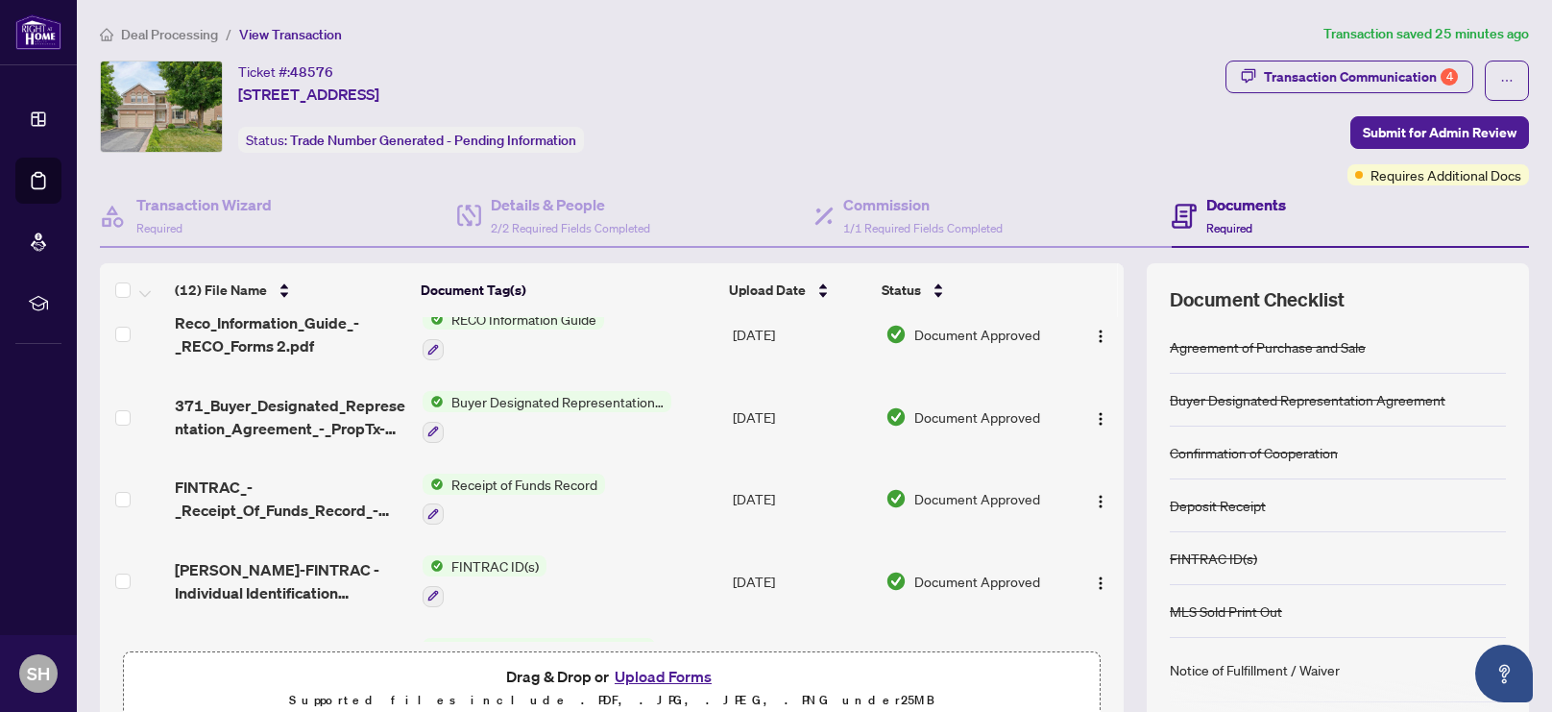
click at [679, 674] on button "Upload Forms" at bounding box center [663, 676] width 109 height 25
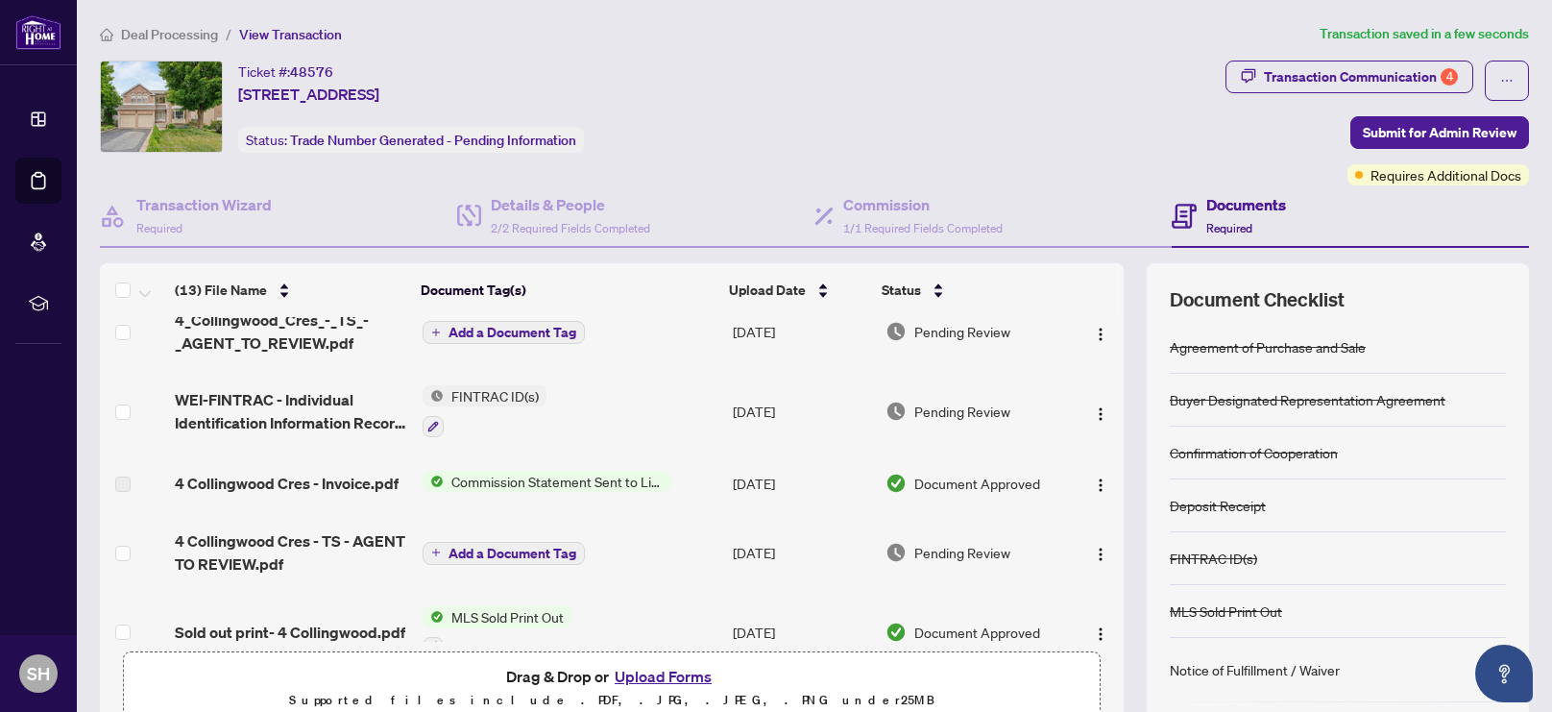
scroll to position [0, 0]
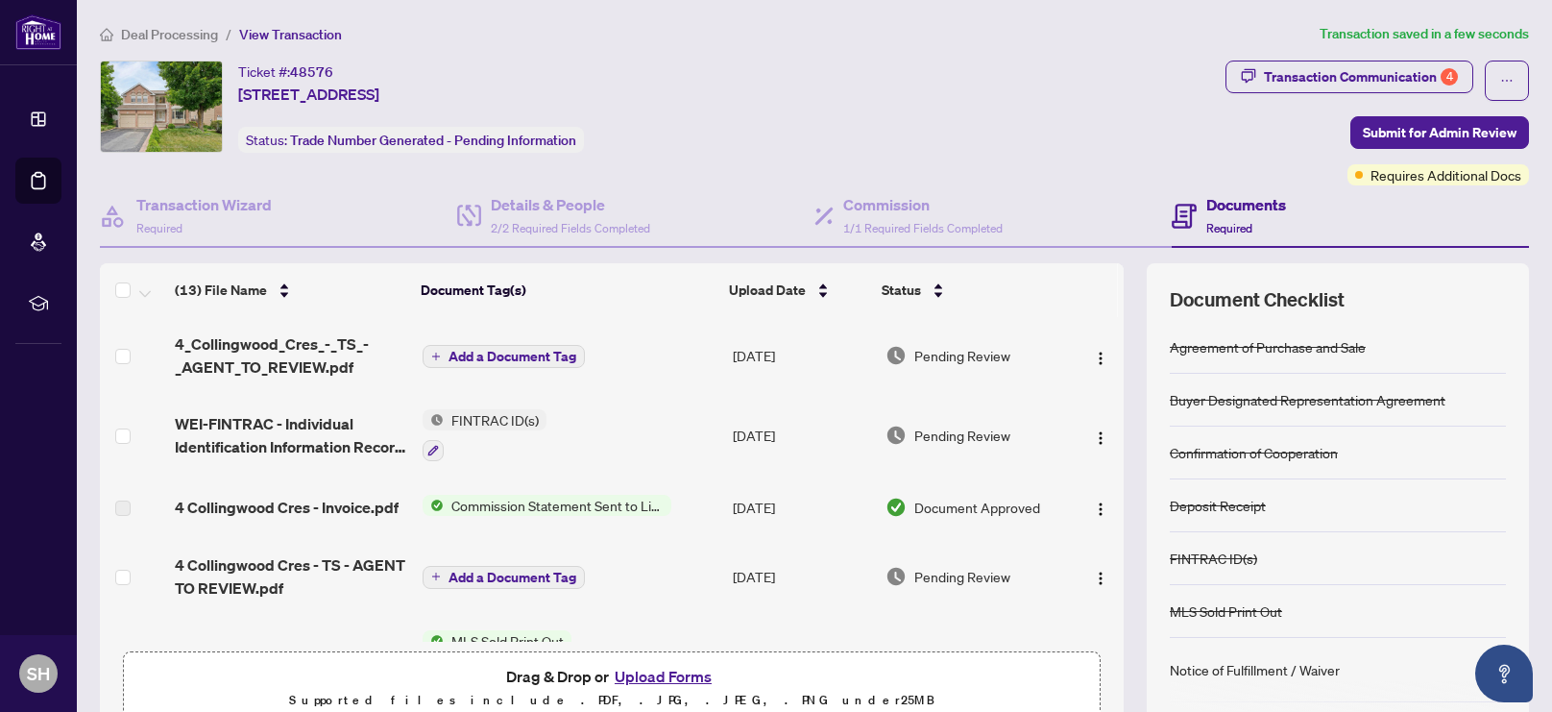
click at [509, 351] on span "Add a Document Tag" at bounding box center [512, 356] width 128 height 13
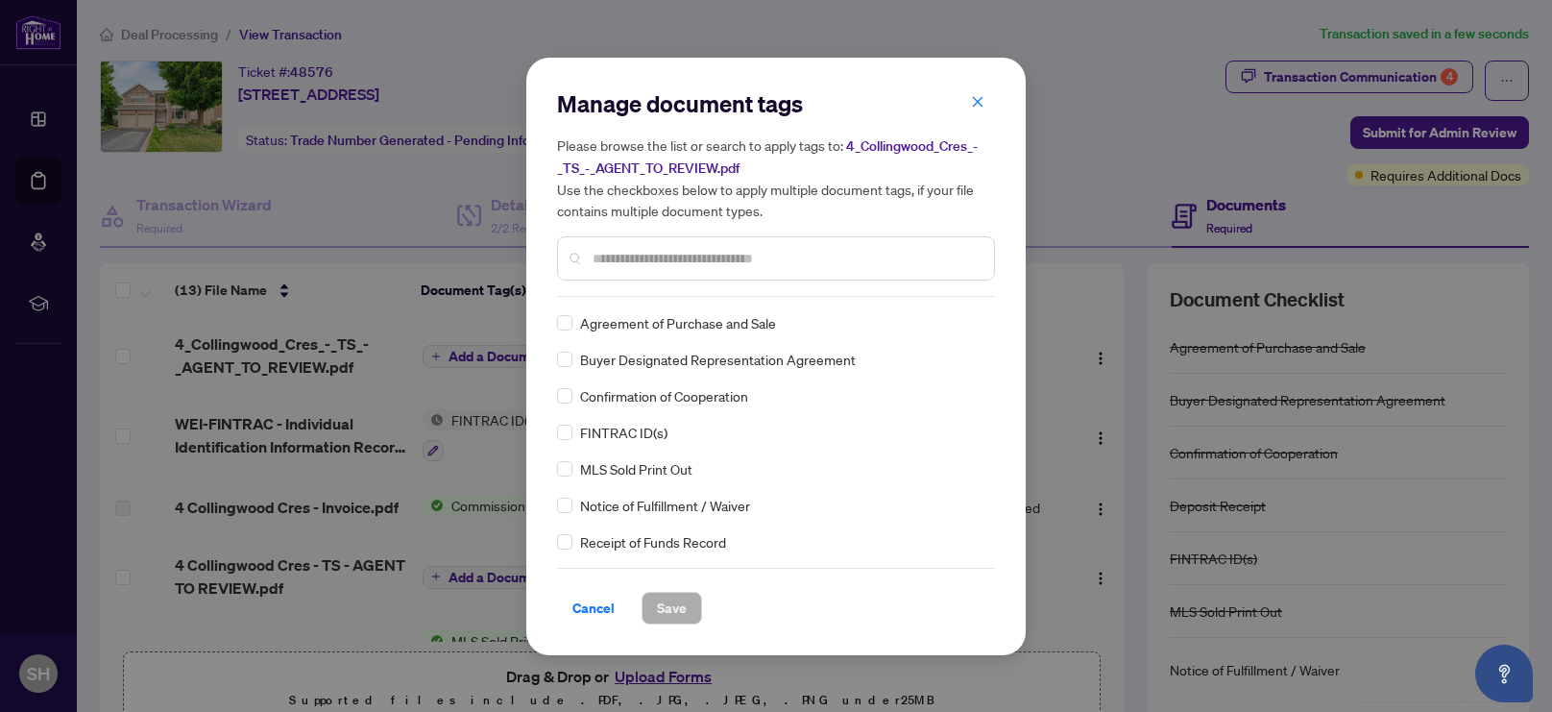
click at [694, 264] on input "text" at bounding box center [785, 258] width 386 height 21
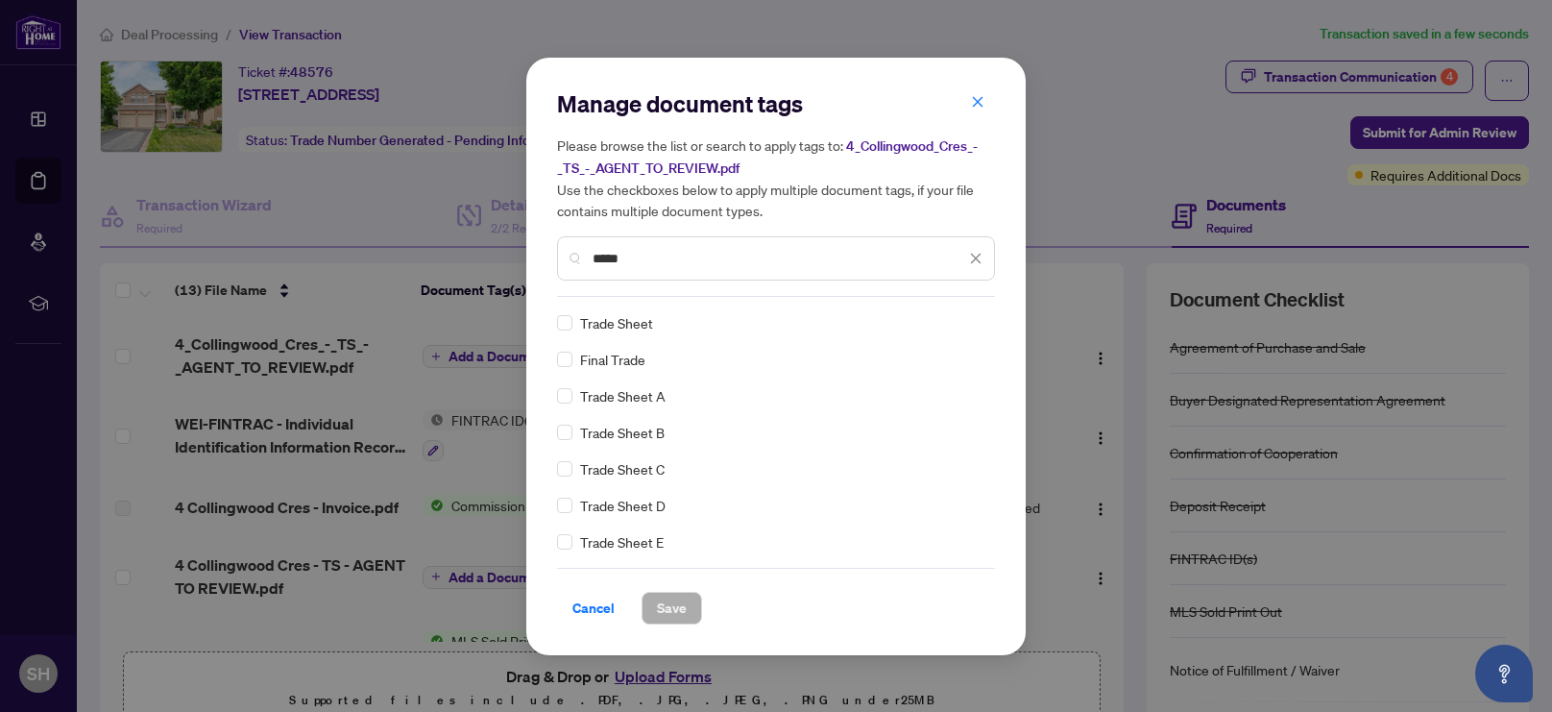
type input "*****"
click at [659, 608] on span "Save" at bounding box center [672, 607] width 30 height 31
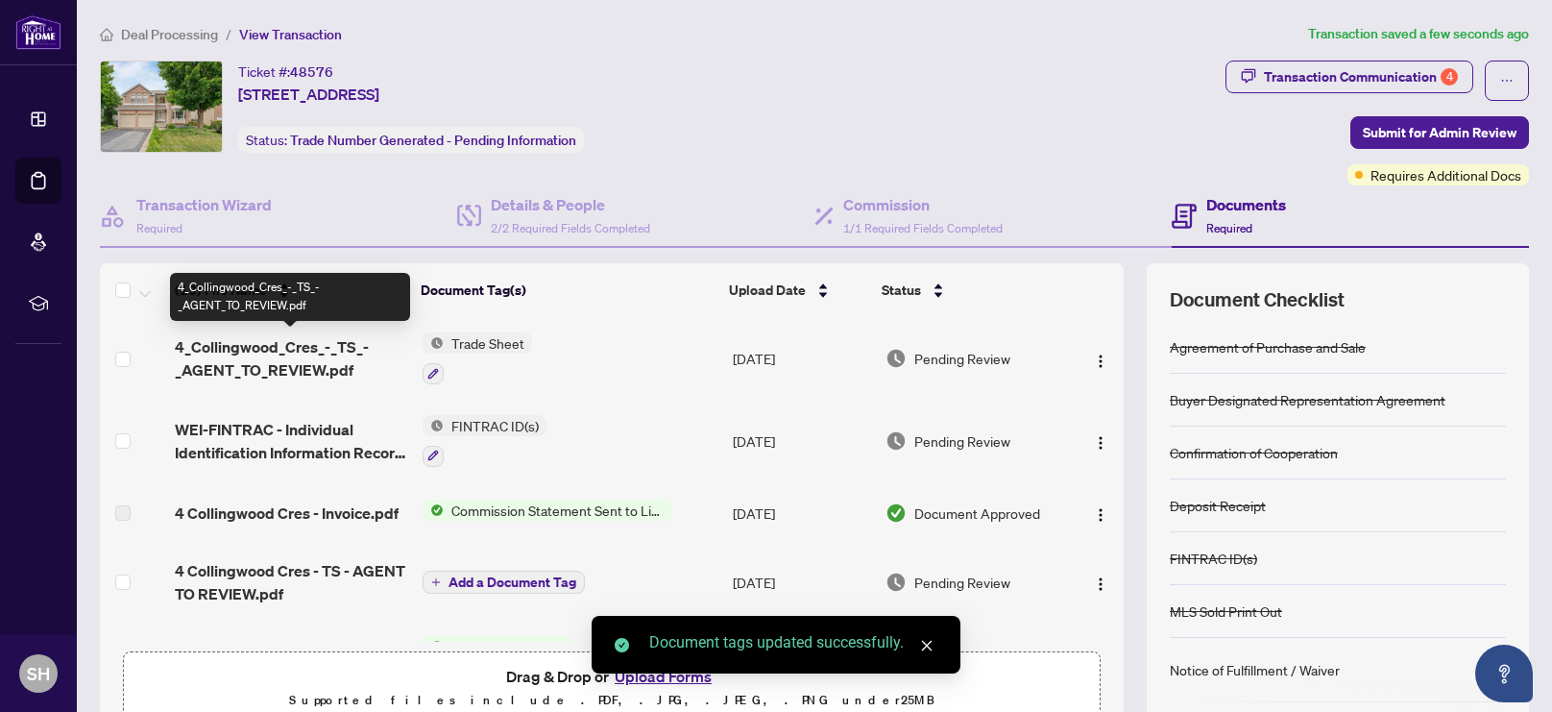
click at [209, 339] on span "4_Collingwood_Cres_-_TS_-_AGENT_TO_REVIEW.pdf" at bounding box center [291, 358] width 232 height 46
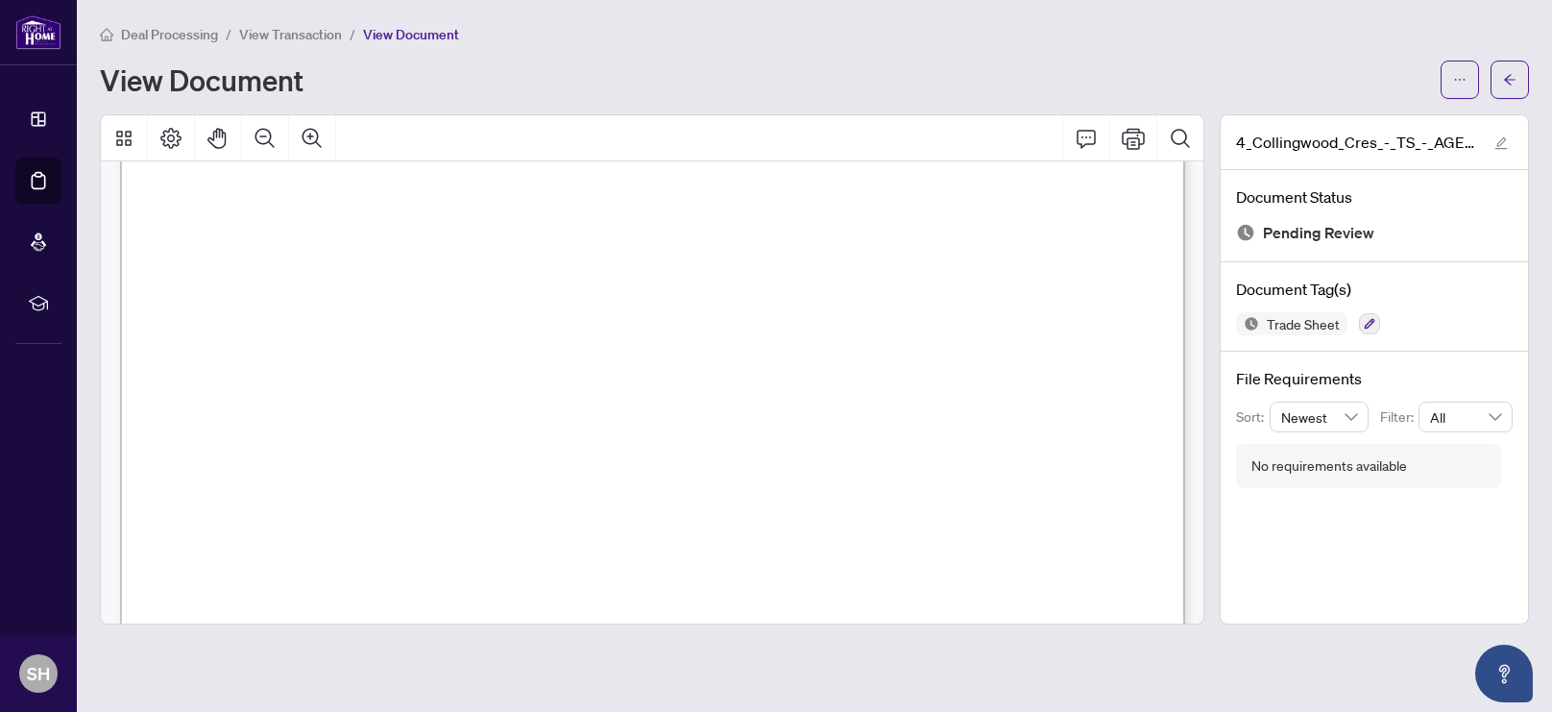
scroll to position [612, 0]
